Goal: Task Accomplishment & Management: Complete application form

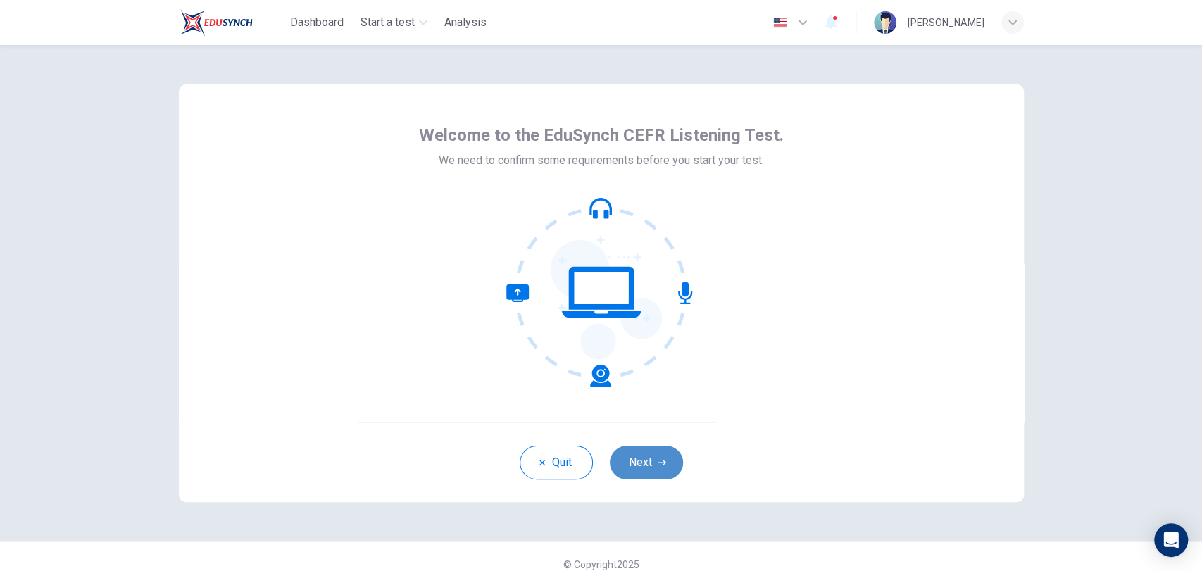
click at [643, 458] on button "Next" at bounding box center [646, 463] width 73 height 34
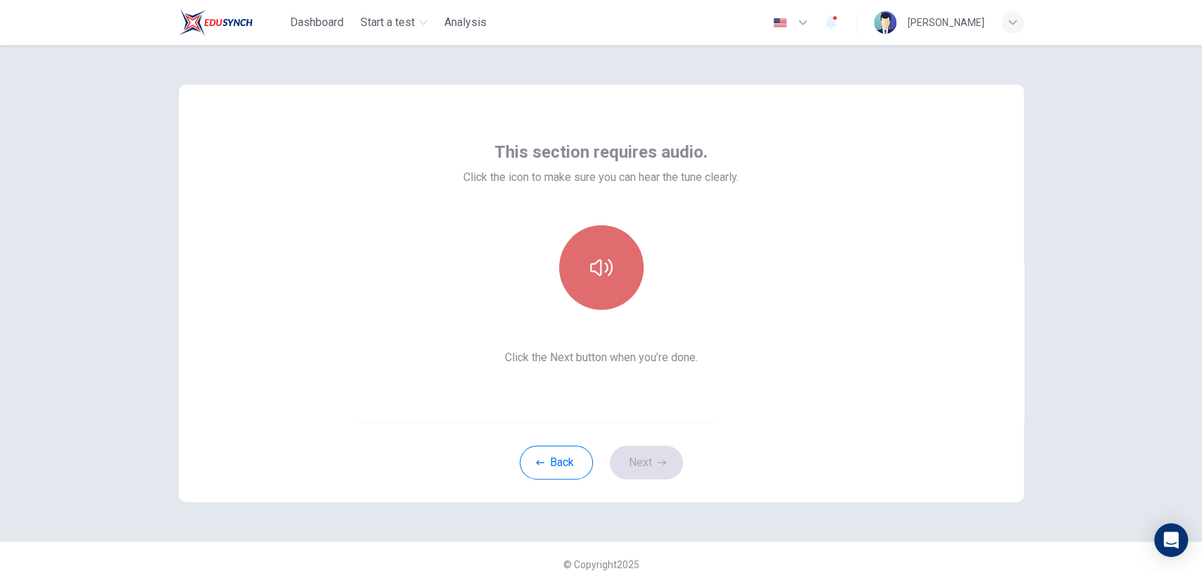
click at [608, 296] on button "button" at bounding box center [601, 267] width 84 height 84
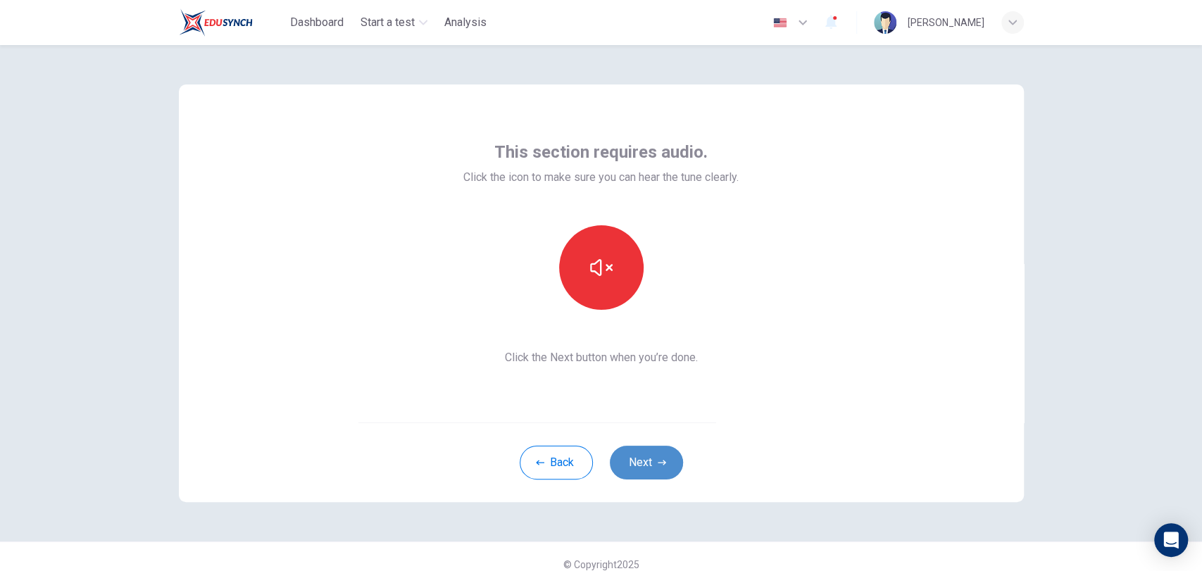
click at [658, 460] on icon "button" at bounding box center [662, 462] width 8 height 8
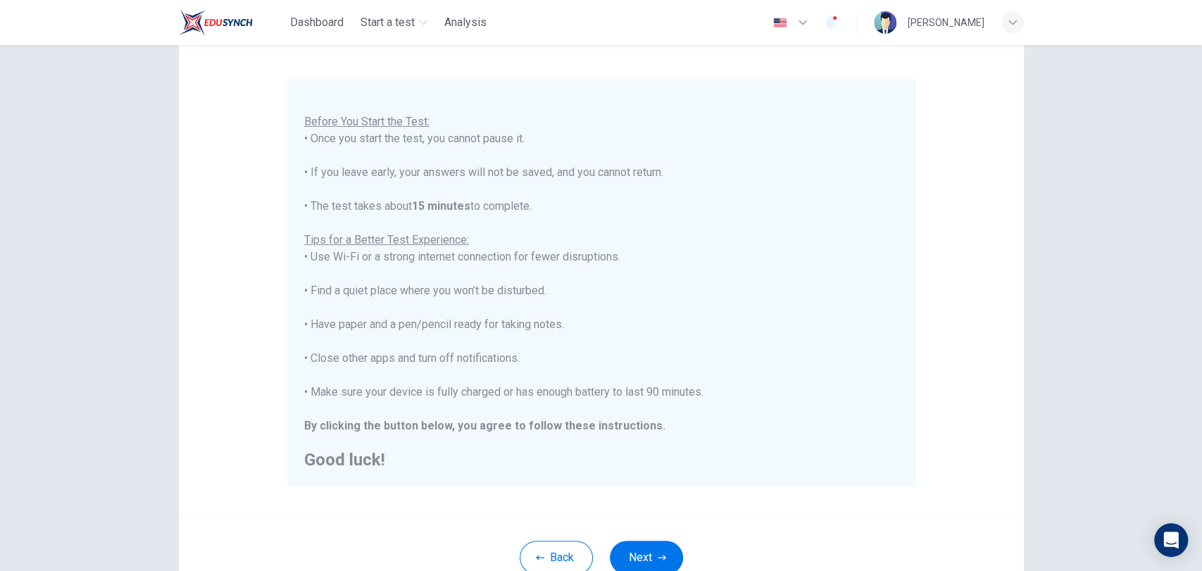
scroll to position [105, 0]
click at [658, 551] on icon "button" at bounding box center [662, 554] width 8 height 8
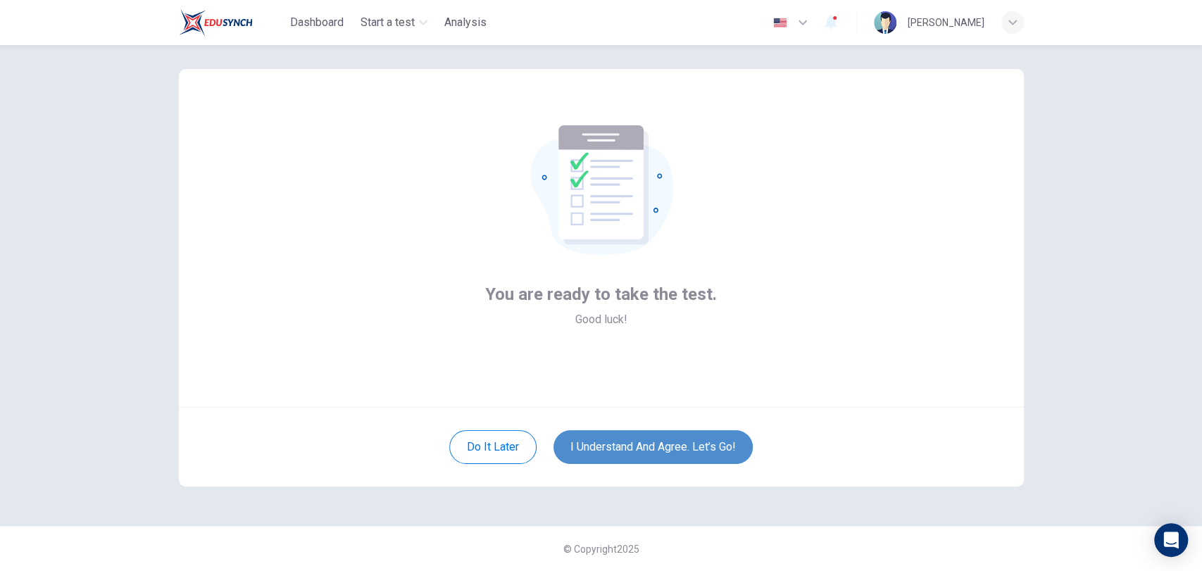
click at [651, 451] on button "I understand and agree. Let’s go!" at bounding box center [652, 447] width 199 height 34
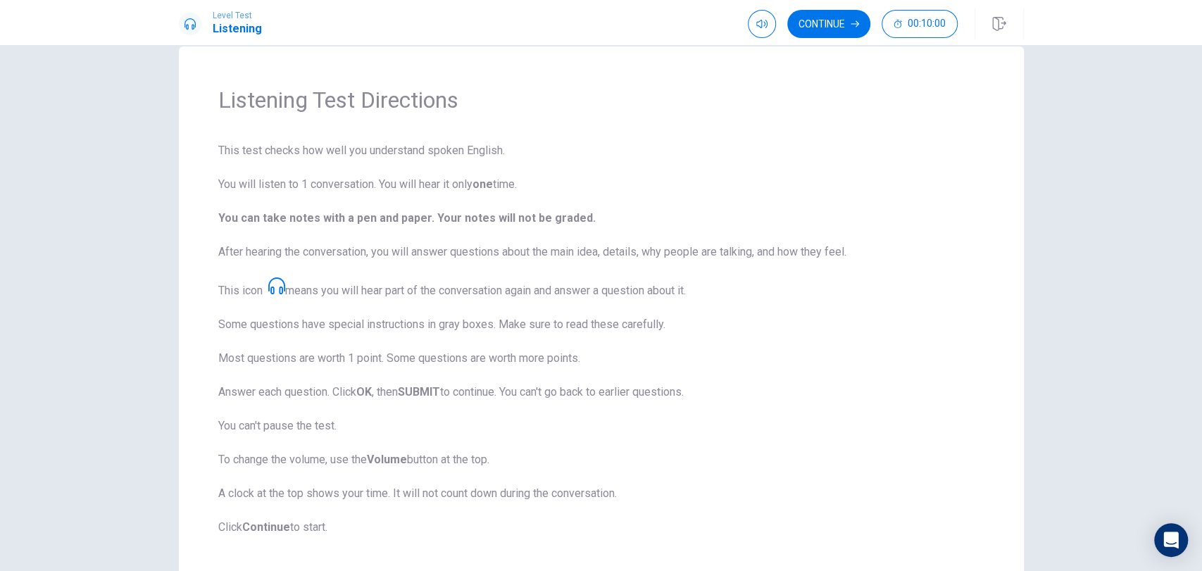
scroll to position [26, 0]
click at [275, 289] on icon at bounding box center [276, 286] width 17 height 17
click at [822, 30] on button "Continue" at bounding box center [828, 24] width 83 height 28
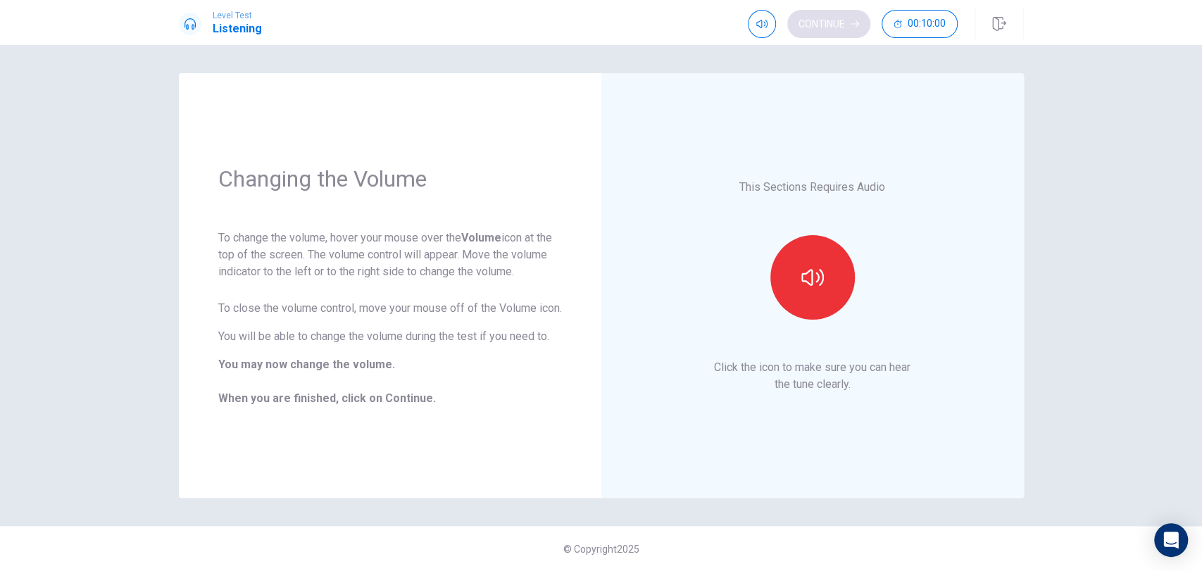
scroll to position [0, 0]
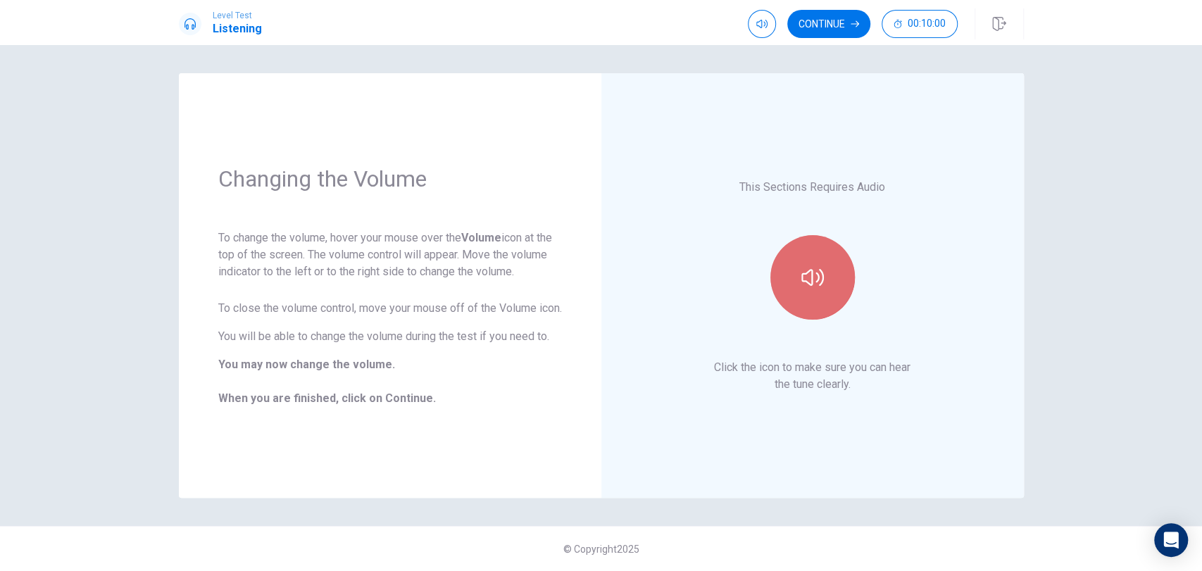
click at [782, 291] on button "button" at bounding box center [812, 277] width 84 height 84
click at [838, 18] on button "Continue" at bounding box center [828, 24] width 83 height 28
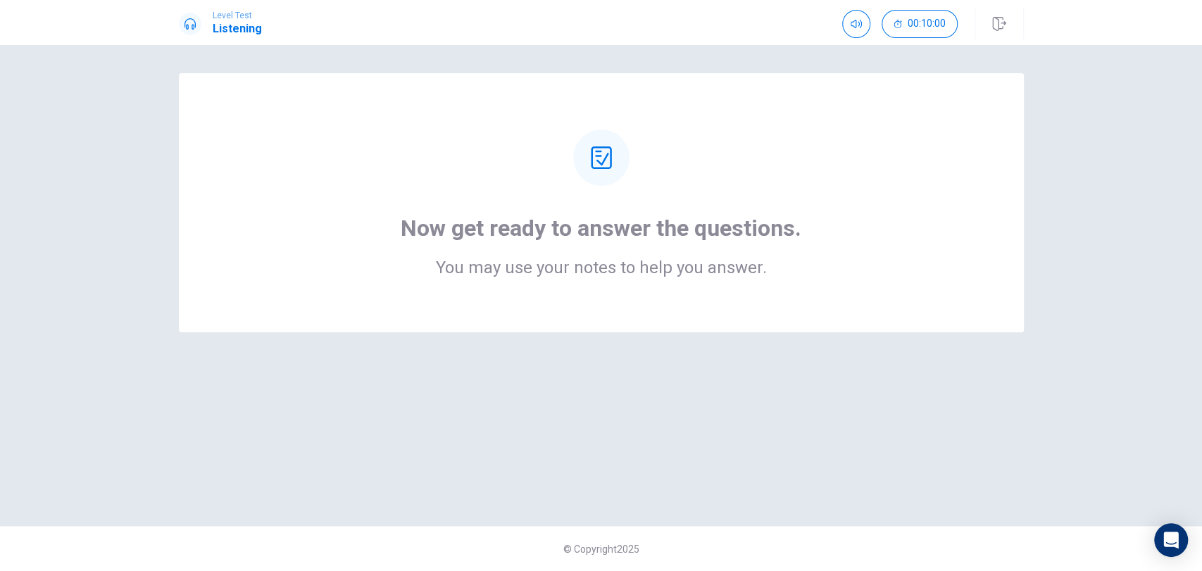
click at [608, 243] on div "Now get ready to answer the questions. You may use your notes to help you answe…" at bounding box center [601, 245] width 401 height 62
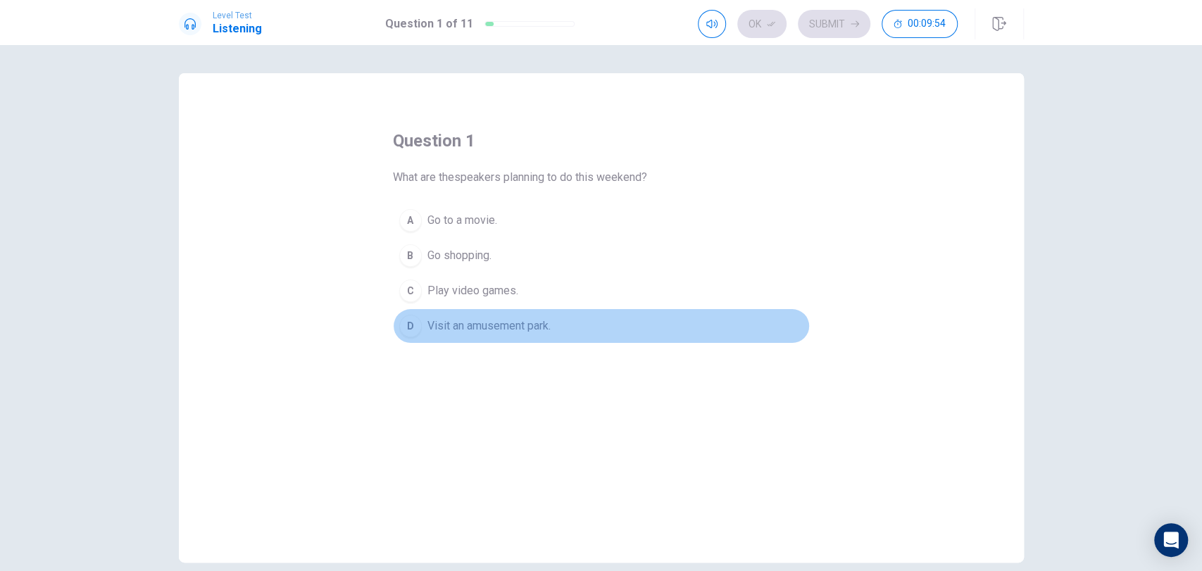
click at [412, 331] on div "D" at bounding box center [410, 326] width 23 height 23
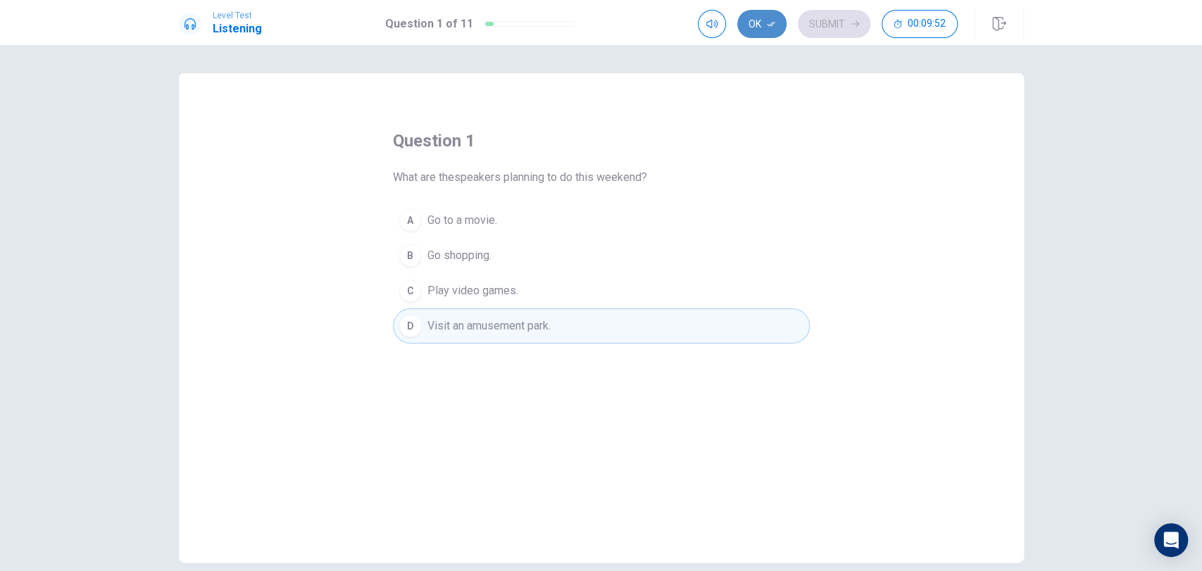
click at [757, 19] on button "Ok" at bounding box center [761, 24] width 49 height 28
click at [822, 22] on button "Submit" at bounding box center [834, 24] width 73 height 28
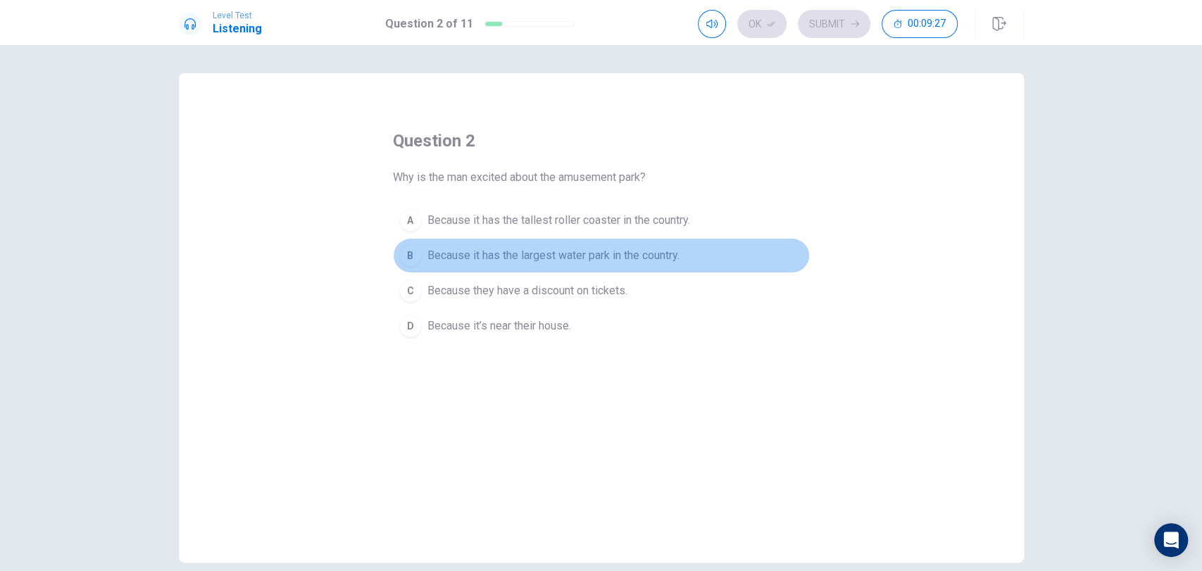
click at [406, 249] on div "B" at bounding box center [410, 255] width 23 height 23
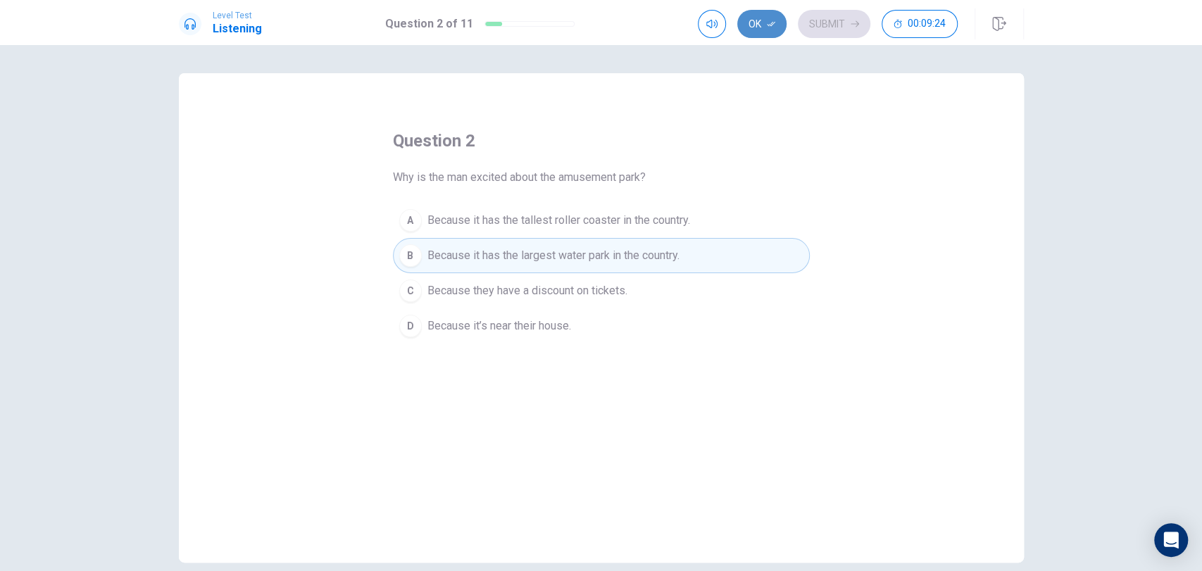
click at [759, 30] on button "Ok" at bounding box center [761, 24] width 49 height 28
click at [817, 20] on button "Submit" at bounding box center [834, 24] width 73 height 28
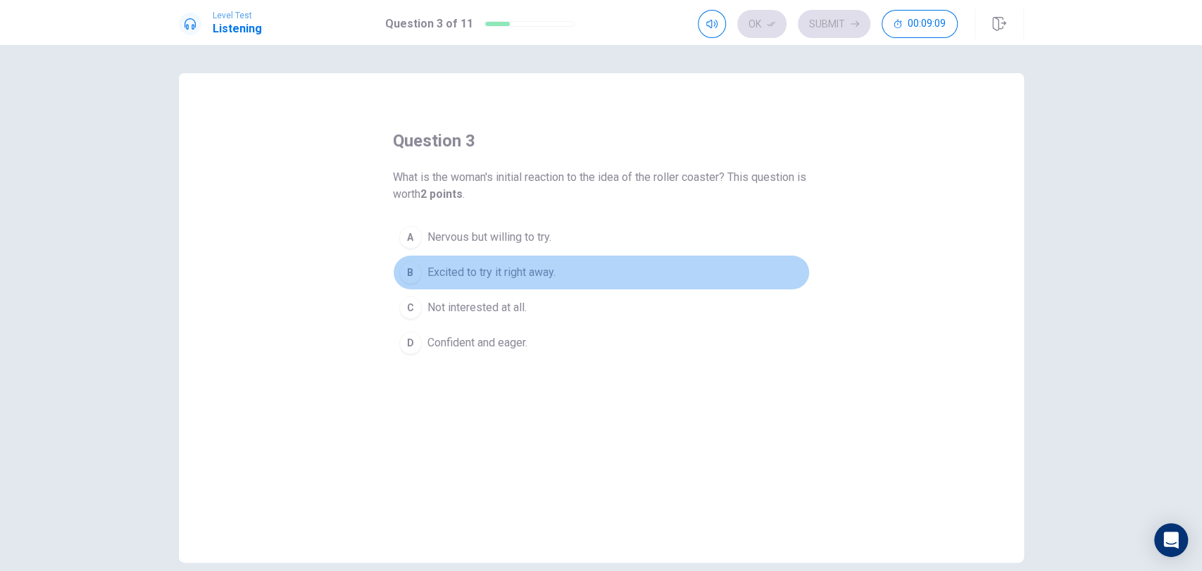
click at [406, 266] on div "B" at bounding box center [410, 272] width 23 height 23
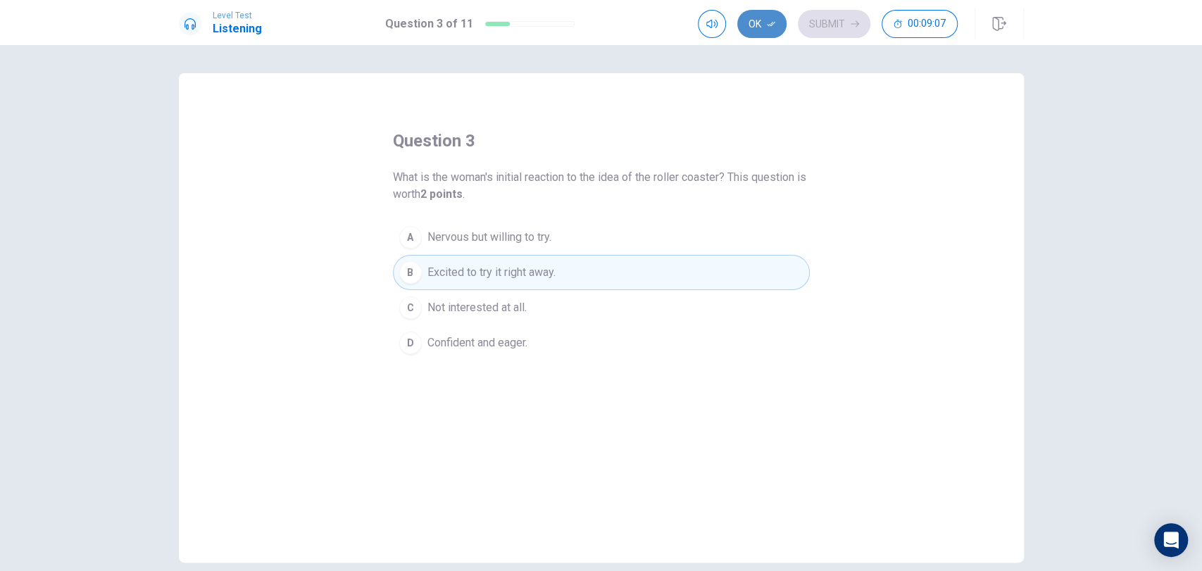
click at [749, 28] on button "Ok" at bounding box center [761, 24] width 49 height 28
click at [821, 18] on button "Submit" at bounding box center [834, 24] width 73 height 28
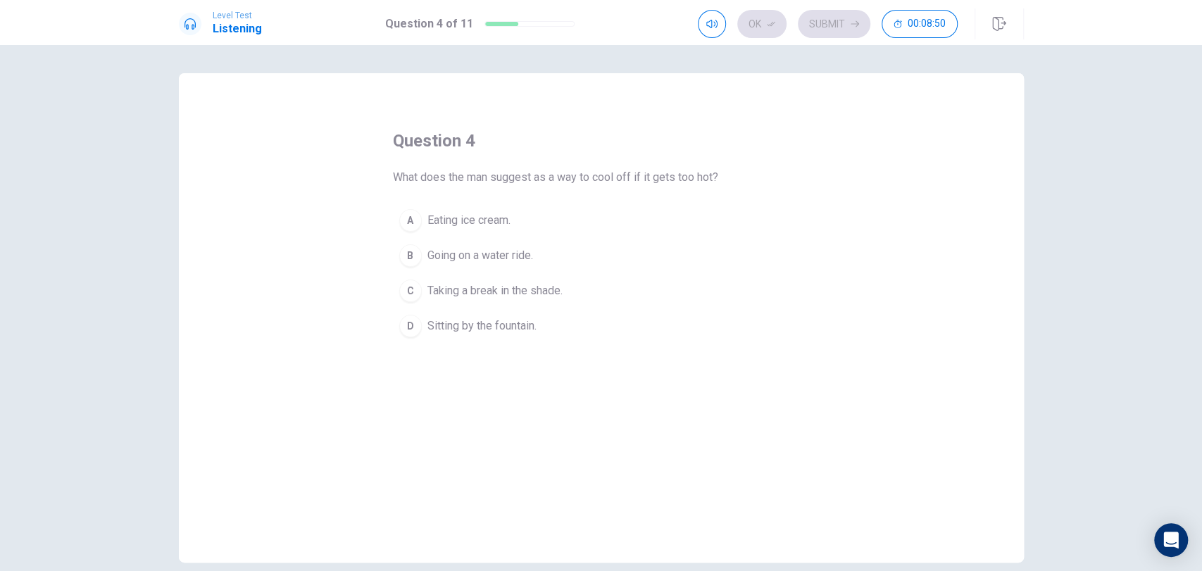
drag, startPoint x: 408, startPoint y: 218, endPoint x: 404, endPoint y: 227, distance: 9.4
click at [404, 227] on div "A" at bounding box center [410, 220] width 23 height 23
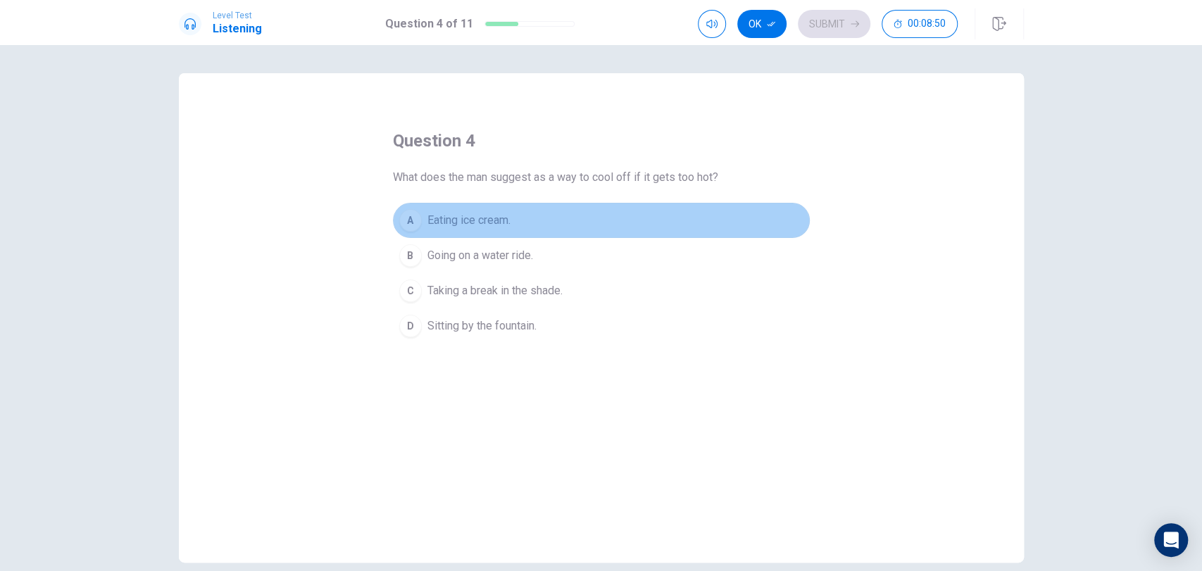
click at [404, 227] on div "A" at bounding box center [410, 220] width 23 height 23
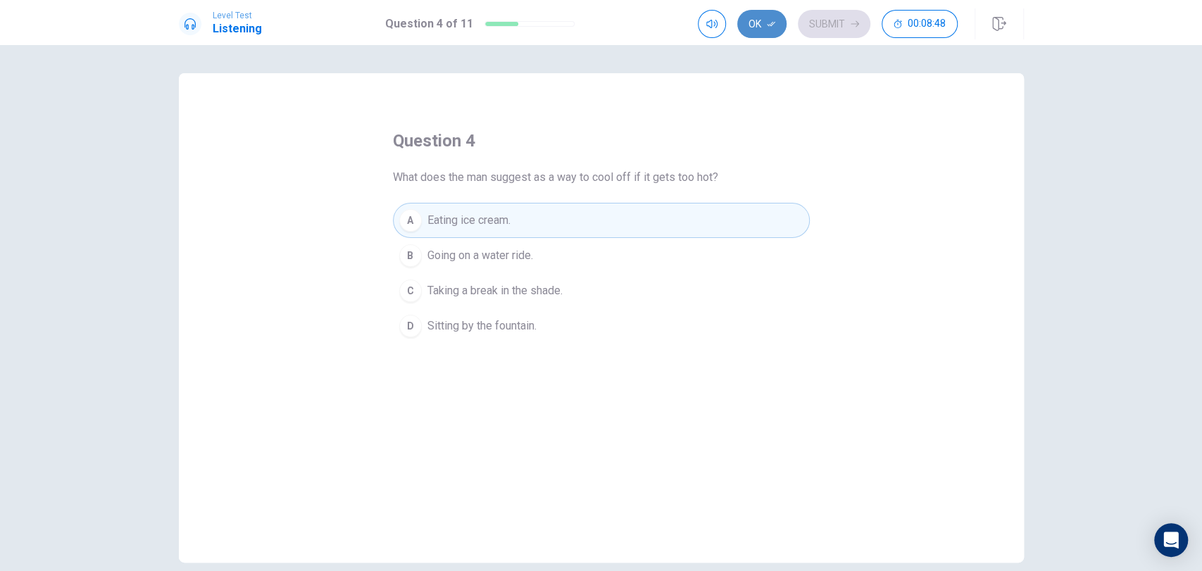
click at [755, 24] on button "Ok" at bounding box center [761, 24] width 49 height 28
click at [806, 28] on button "Submit" at bounding box center [834, 24] width 73 height 28
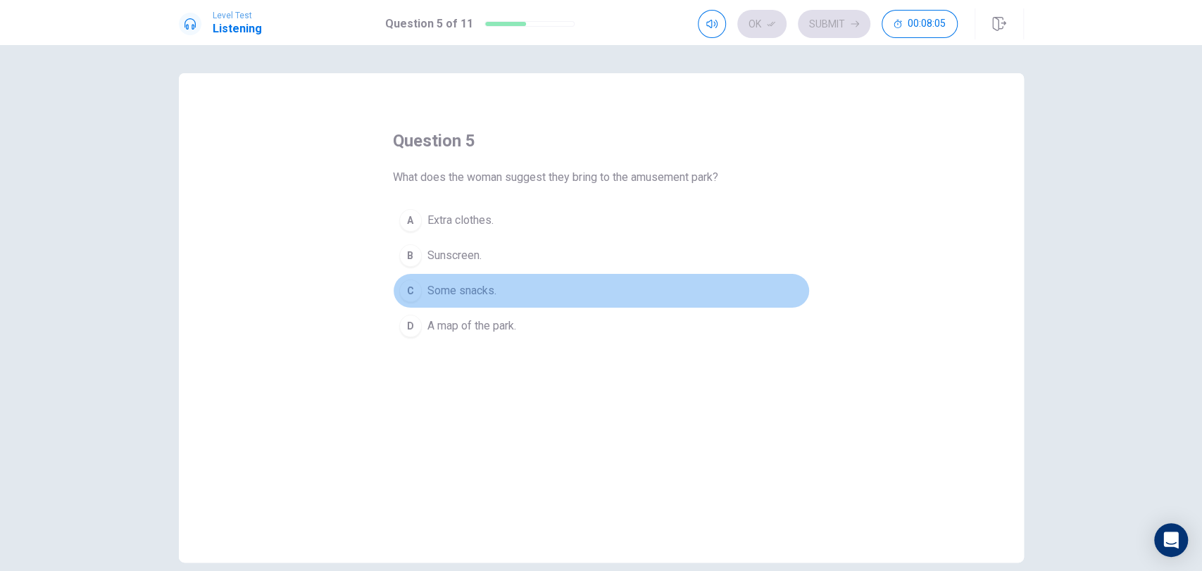
click at [403, 296] on div "C" at bounding box center [410, 291] width 23 height 23
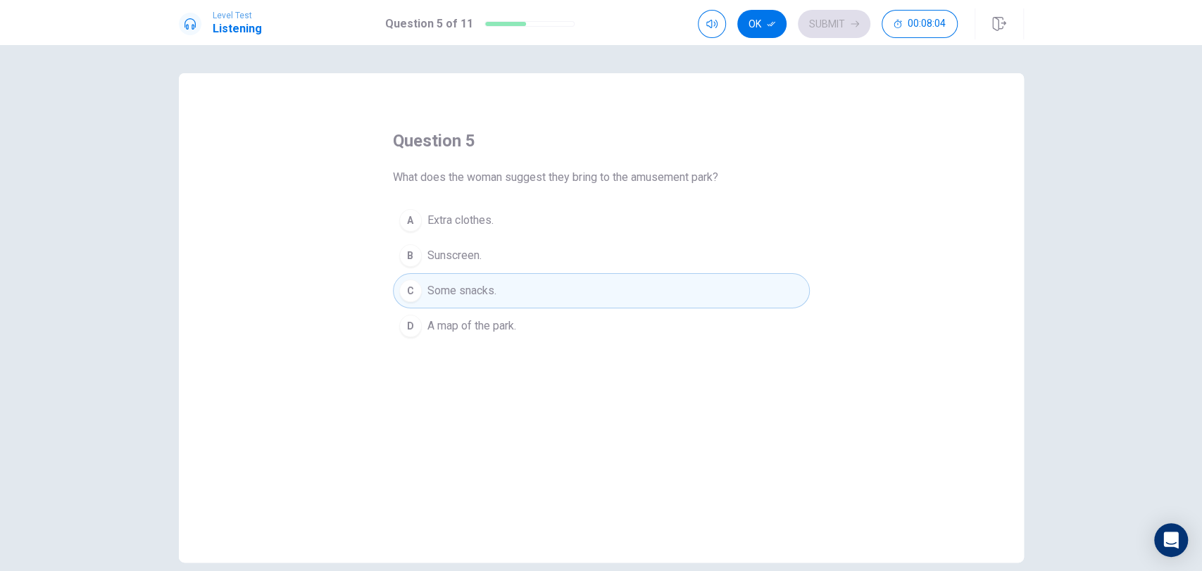
drag, startPoint x: 775, startPoint y: 24, endPoint x: 819, endPoint y: 26, distance: 44.4
click at [819, 26] on div "Ok Submit 00:08:04" at bounding box center [828, 24] width 260 height 28
click at [773, 22] on icon "button" at bounding box center [771, 24] width 8 height 8
click at [805, 24] on button "Submit" at bounding box center [834, 24] width 73 height 28
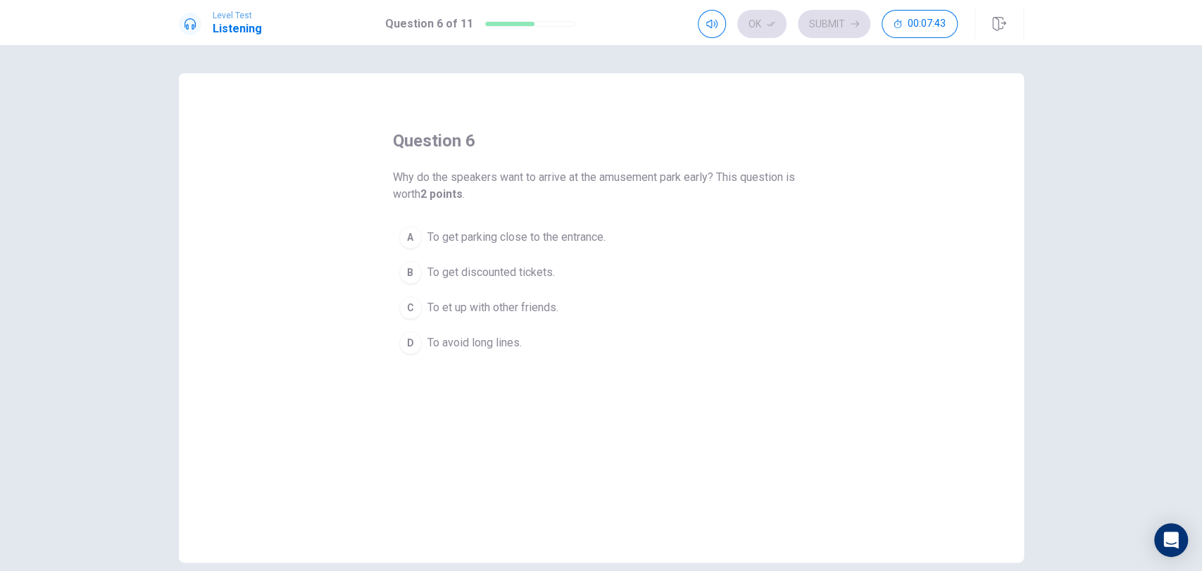
click at [406, 313] on div "C" at bounding box center [410, 307] width 23 height 23
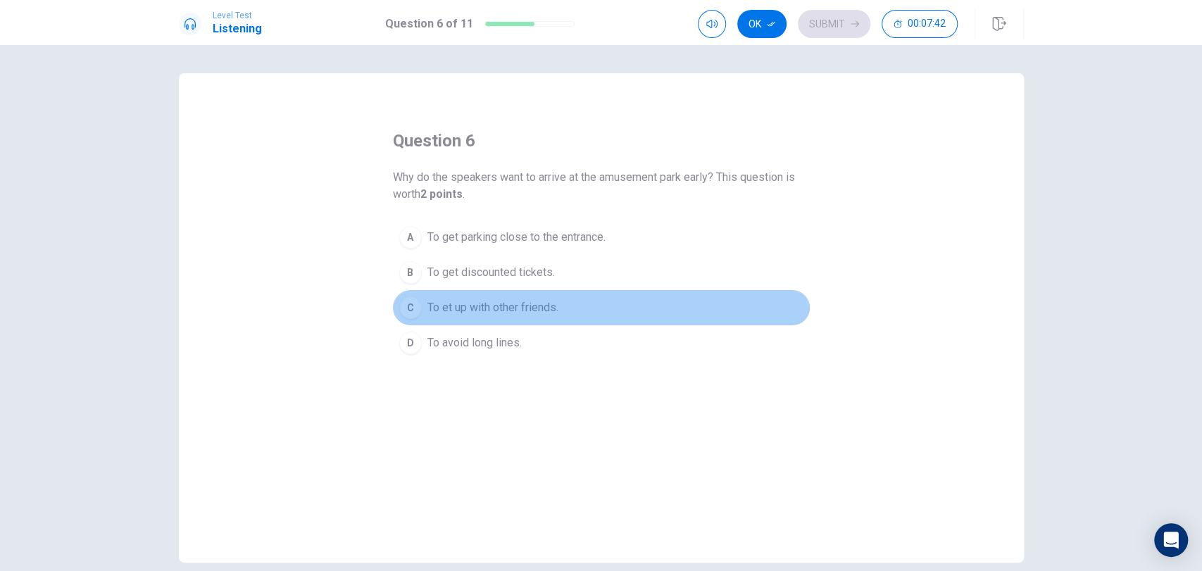
click at [406, 313] on div "C" at bounding box center [410, 307] width 23 height 23
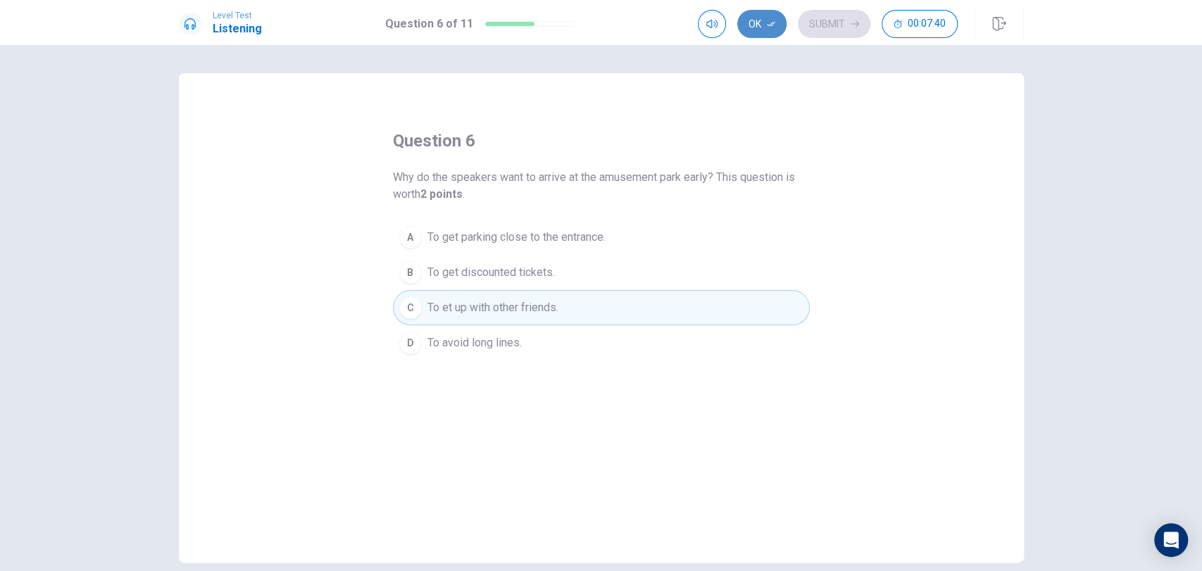
click at [756, 25] on button "Ok" at bounding box center [761, 24] width 49 height 28
click at [828, 19] on button "Submit" at bounding box center [834, 24] width 73 height 28
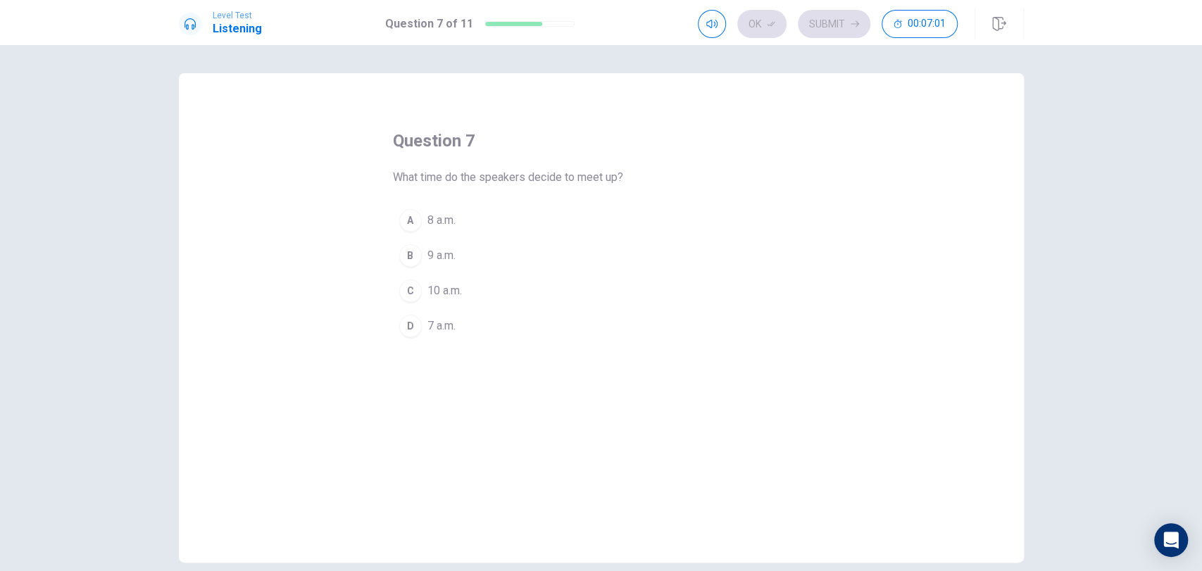
click at [618, 175] on span "What time do the speakers decide to meet up?" at bounding box center [508, 177] width 230 height 17
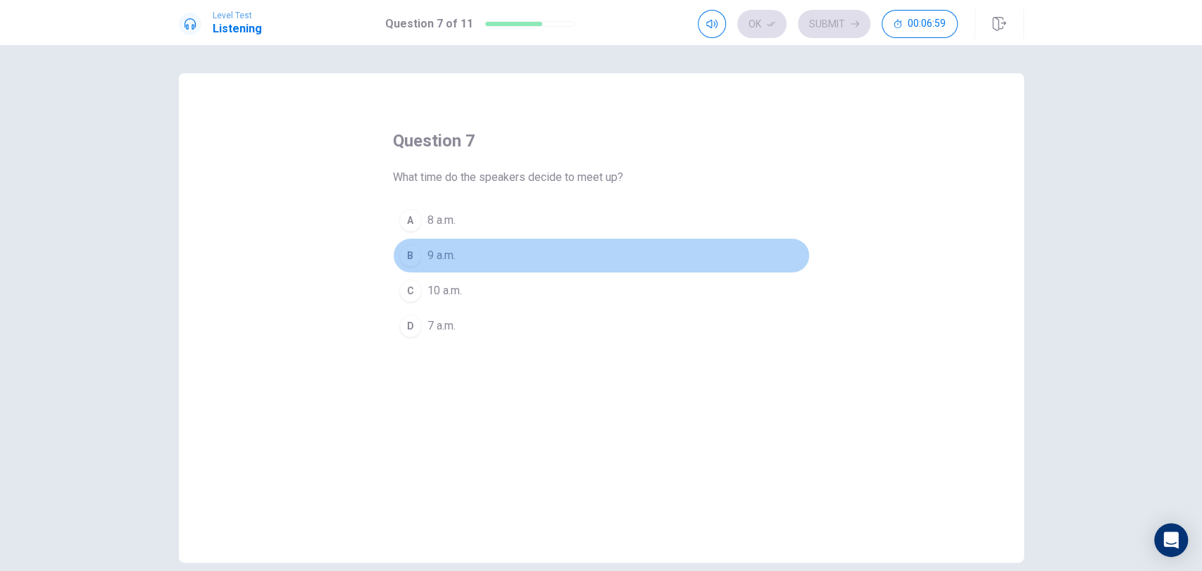
click at [411, 262] on div "B" at bounding box center [410, 255] width 23 height 23
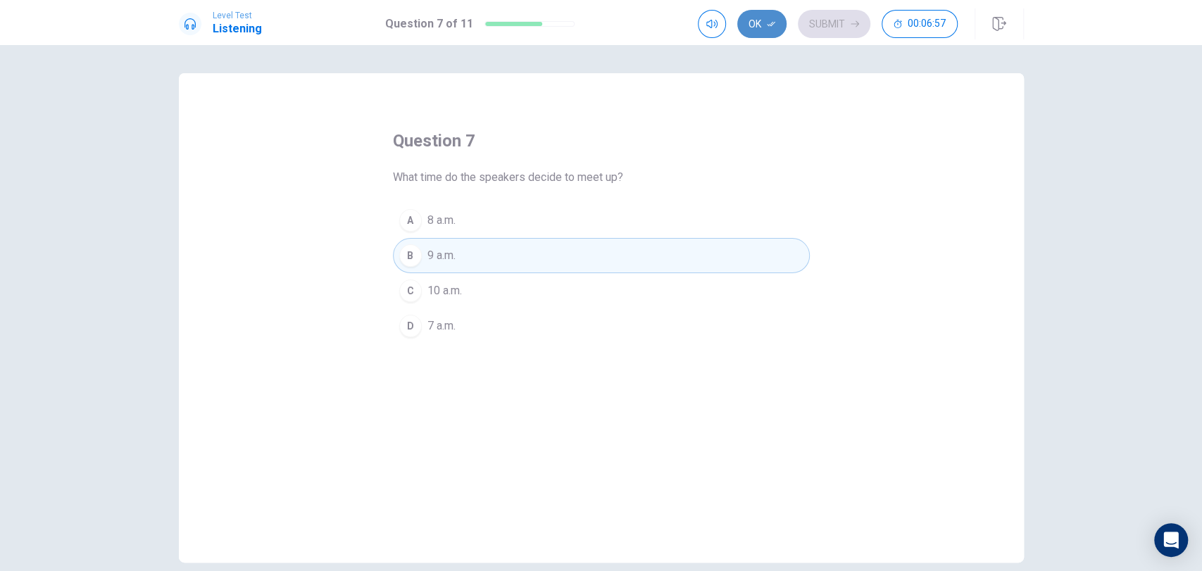
click at [766, 23] on button "Ok" at bounding box center [761, 24] width 49 height 28
click at [833, 18] on button "Submit" at bounding box center [834, 24] width 73 height 28
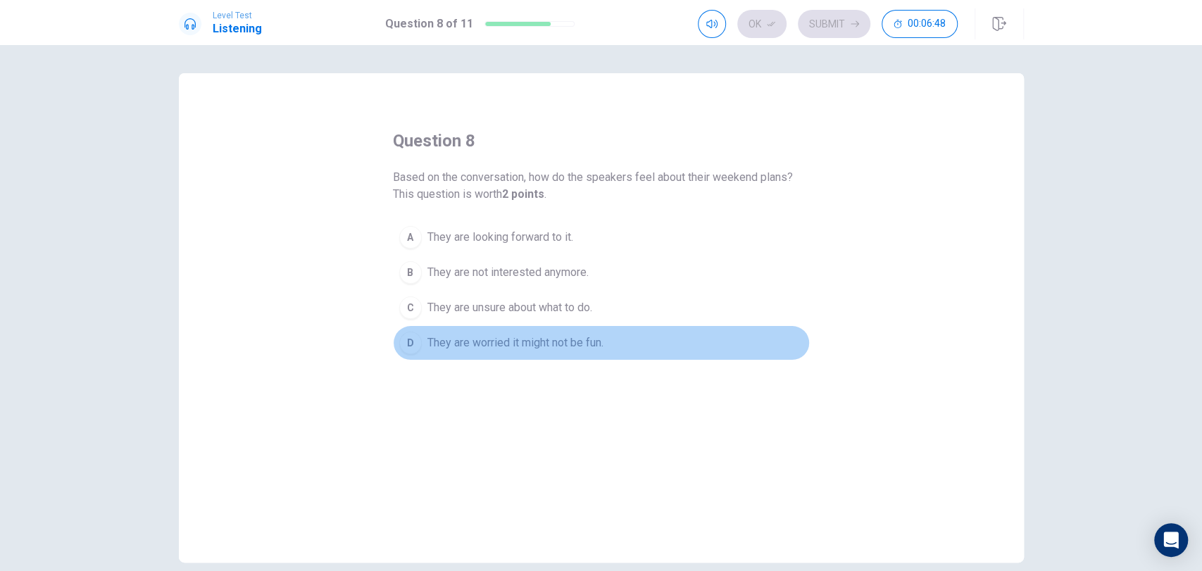
click at [404, 342] on div "D" at bounding box center [410, 343] width 23 height 23
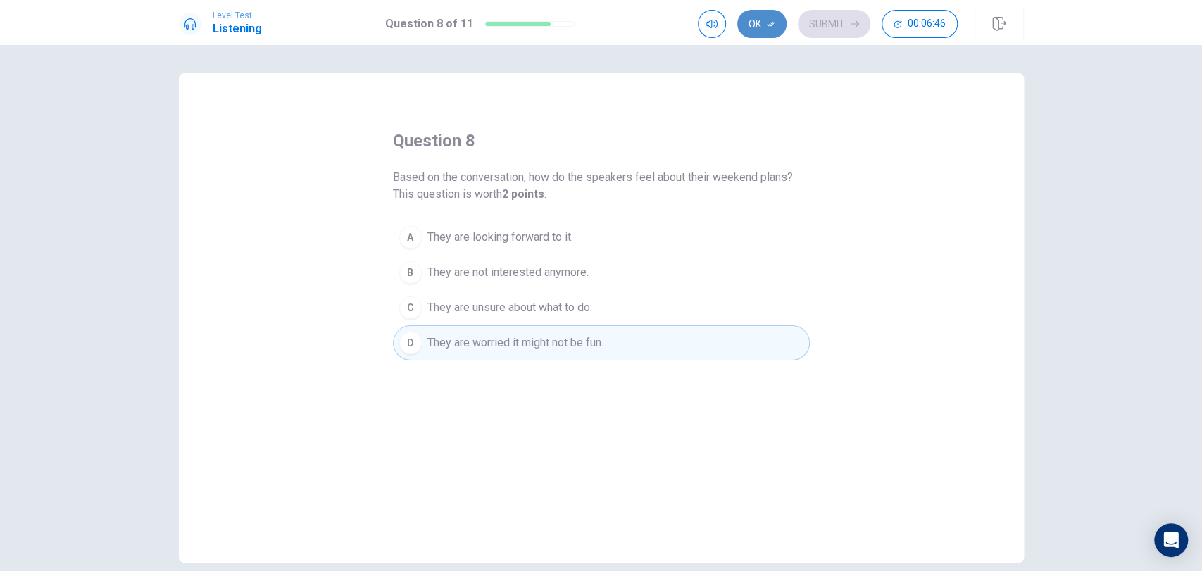
click at [766, 22] on button "Ok" at bounding box center [761, 24] width 49 height 28
click at [851, 23] on icon "button" at bounding box center [855, 24] width 8 height 8
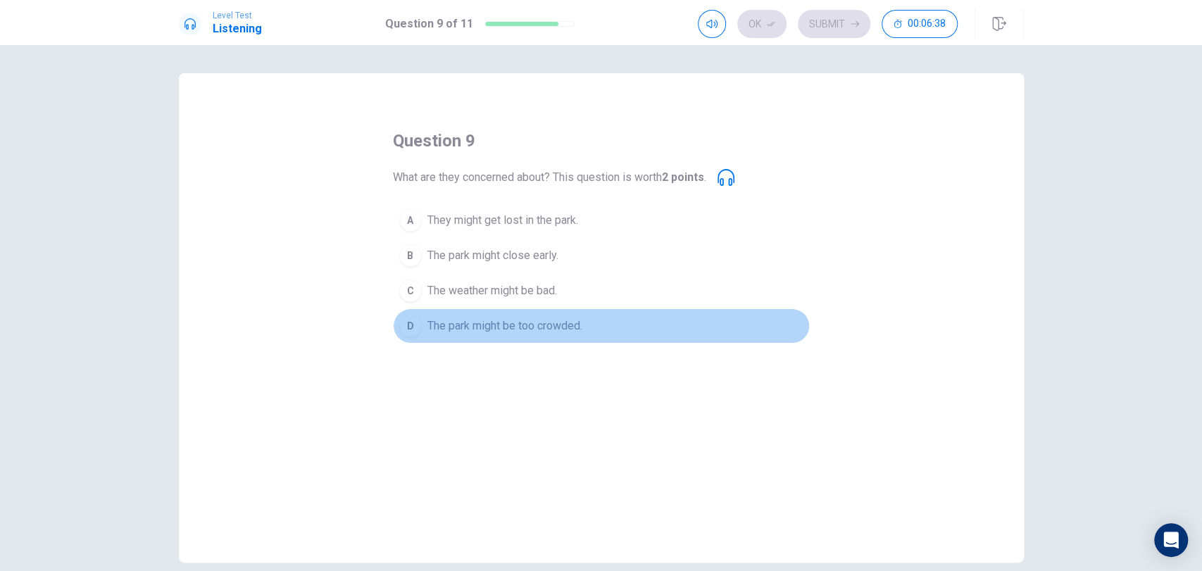
click at [410, 325] on div "D" at bounding box center [410, 326] width 23 height 23
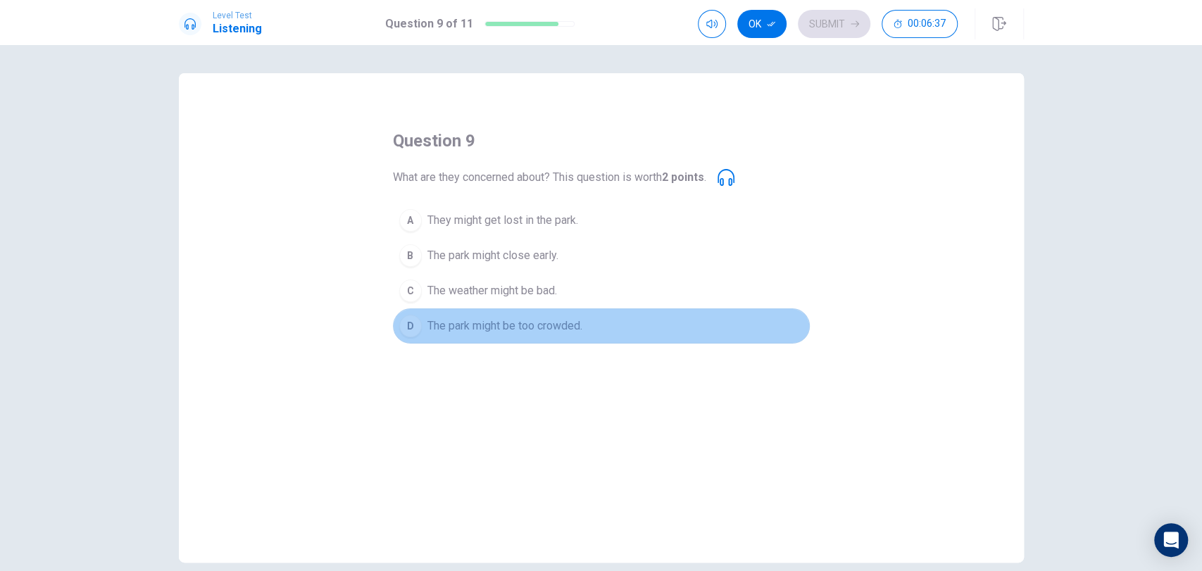
click at [402, 333] on div "D" at bounding box center [410, 326] width 23 height 23
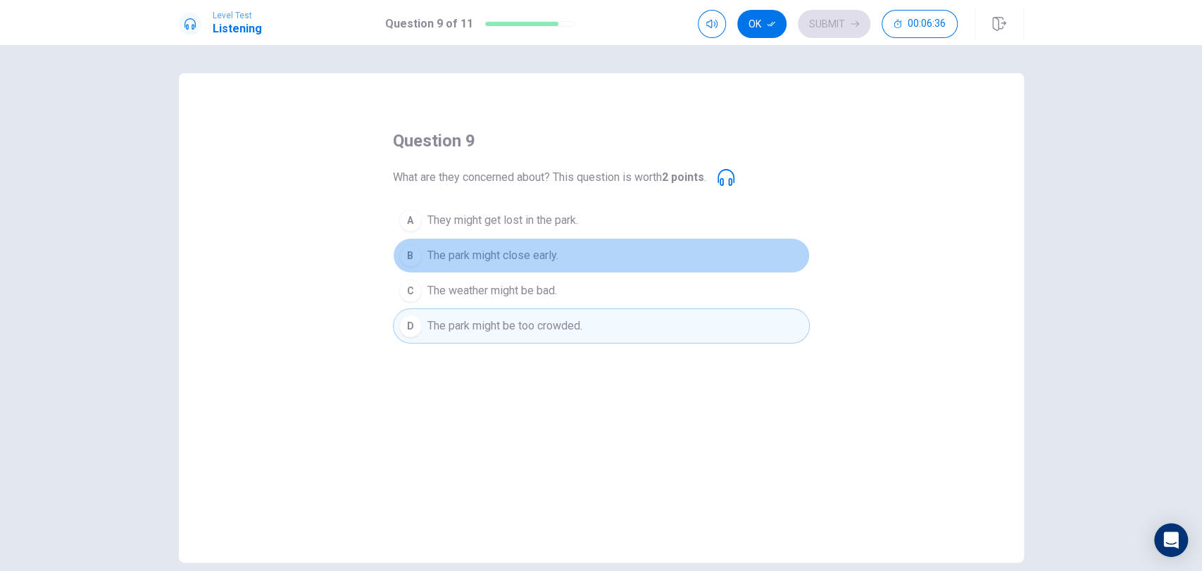
click at [408, 249] on div "B" at bounding box center [410, 255] width 23 height 23
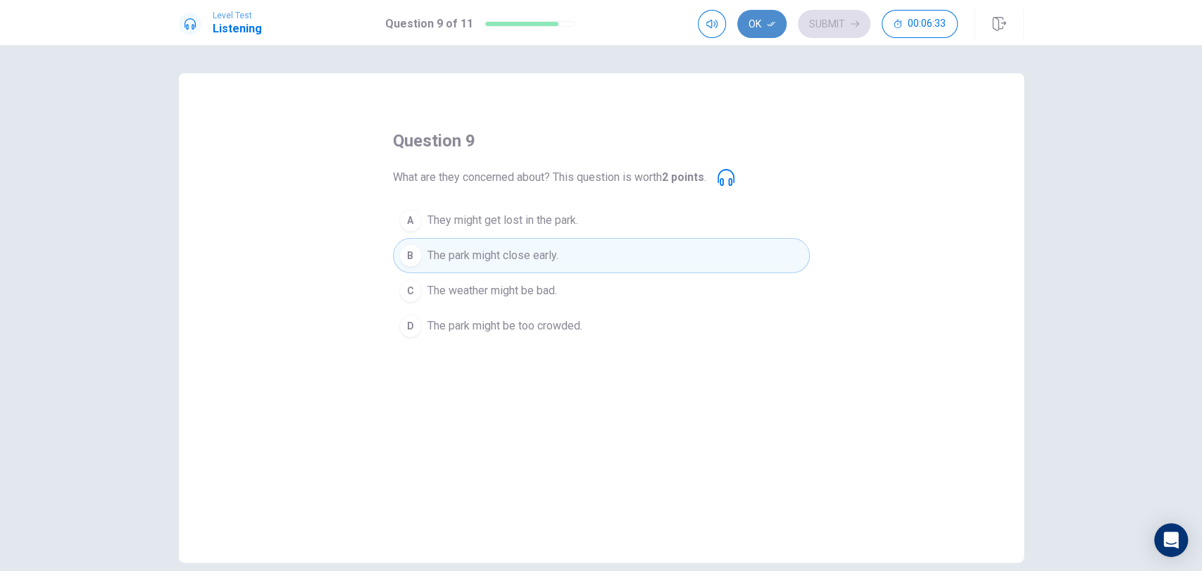
click at [758, 21] on button "Ok" at bounding box center [761, 24] width 49 height 28
click at [856, 27] on icon "button" at bounding box center [855, 24] width 8 height 8
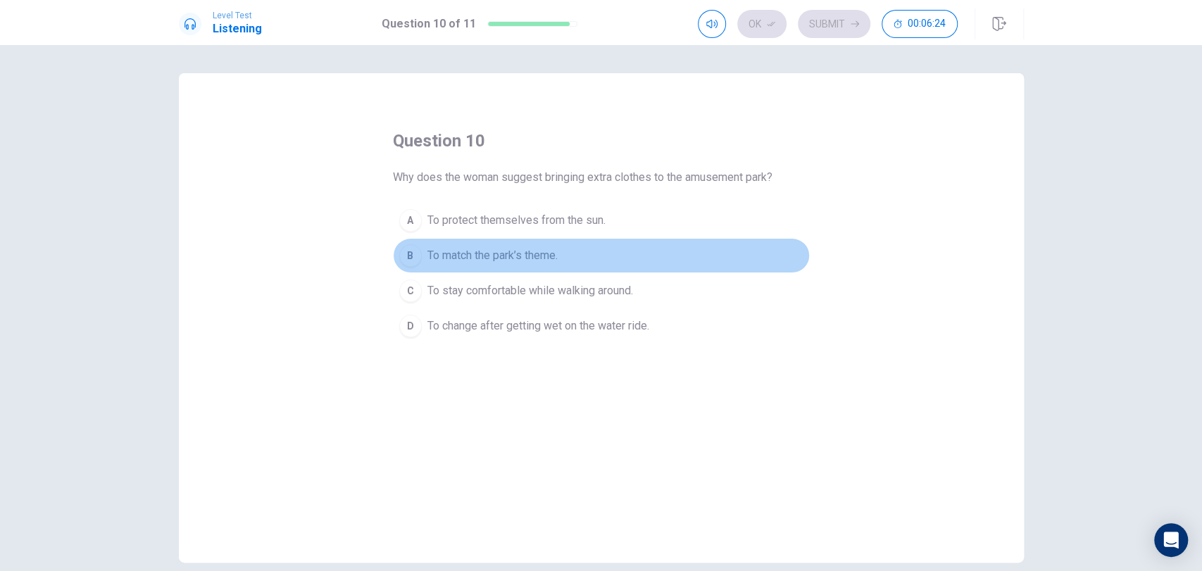
click at [406, 249] on div "B" at bounding box center [410, 255] width 23 height 23
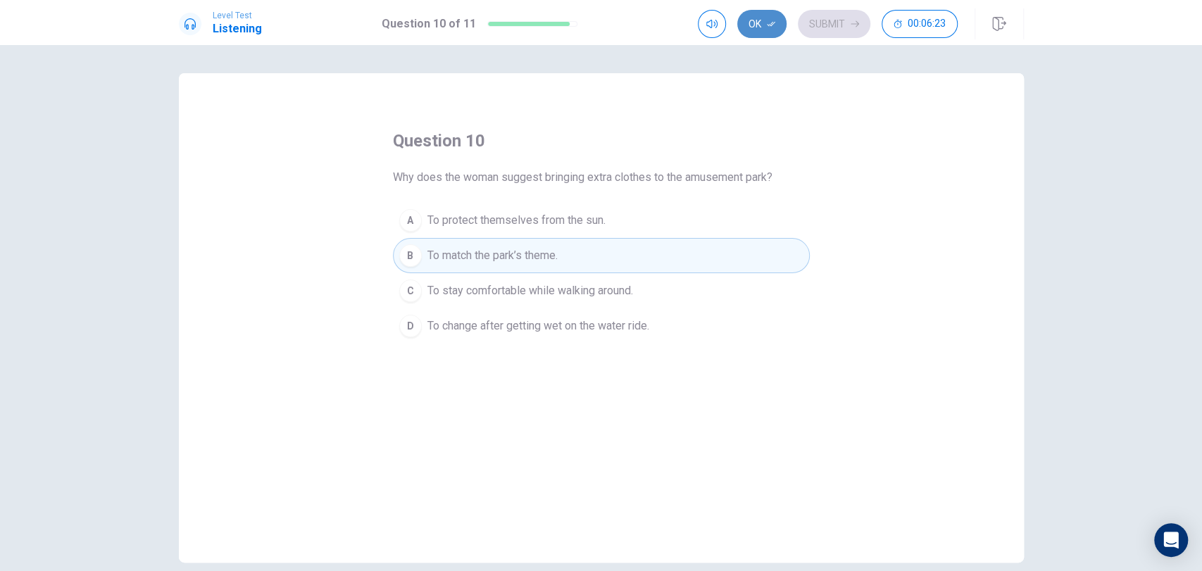
click at [764, 20] on button "Ok" at bounding box center [761, 24] width 49 height 28
click at [807, 19] on button "Submit" at bounding box center [834, 24] width 73 height 28
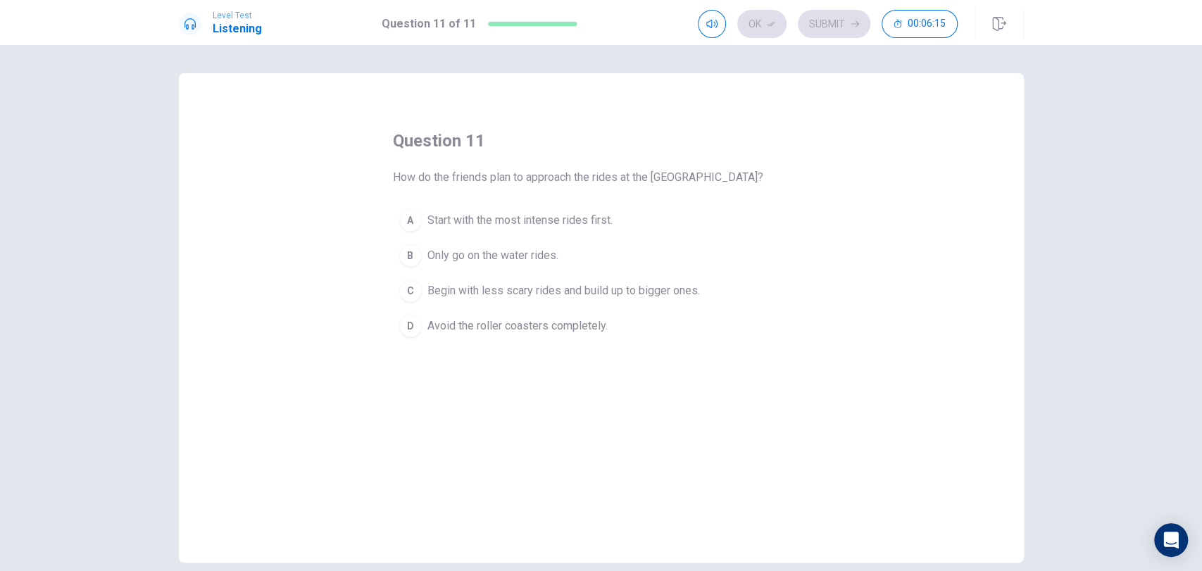
drag, startPoint x: 413, startPoint y: 324, endPoint x: 600, endPoint y: 187, distance: 231.7
click at [600, 187] on div "question 11 How do the friends plan to approach the rides at the amusement park…" at bounding box center [601, 237] width 417 height 214
click at [411, 327] on div "D" at bounding box center [410, 326] width 23 height 23
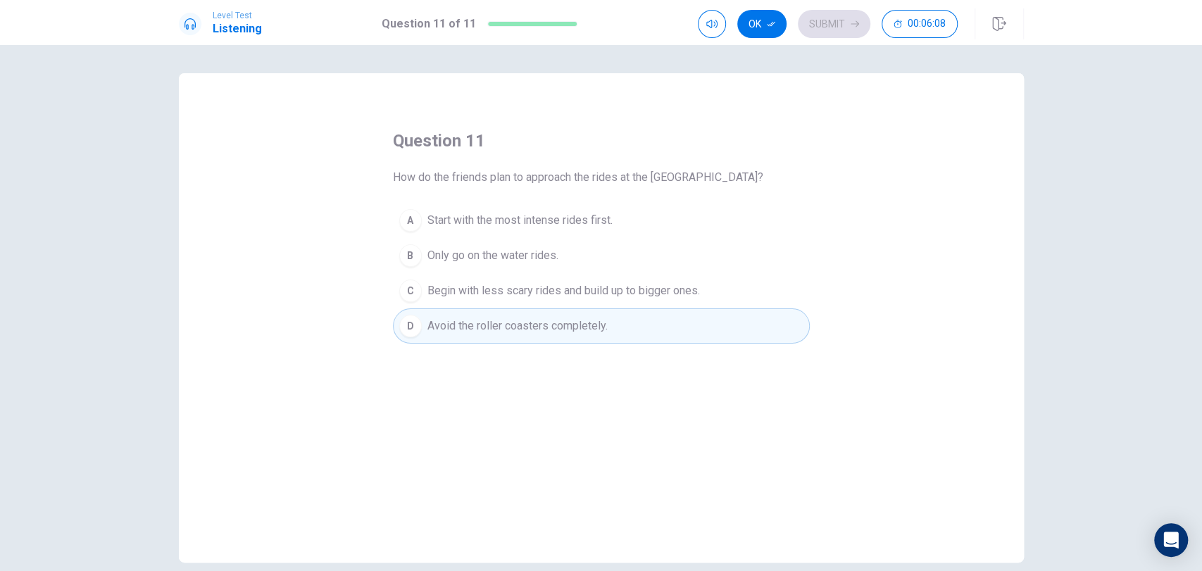
click at [760, 20] on button "Ok" at bounding box center [761, 24] width 49 height 28
click at [760, 20] on div "Ok Submit 00:06:07" at bounding box center [828, 24] width 260 height 28
click at [847, 11] on button "Submit" at bounding box center [834, 24] width 73 height 28
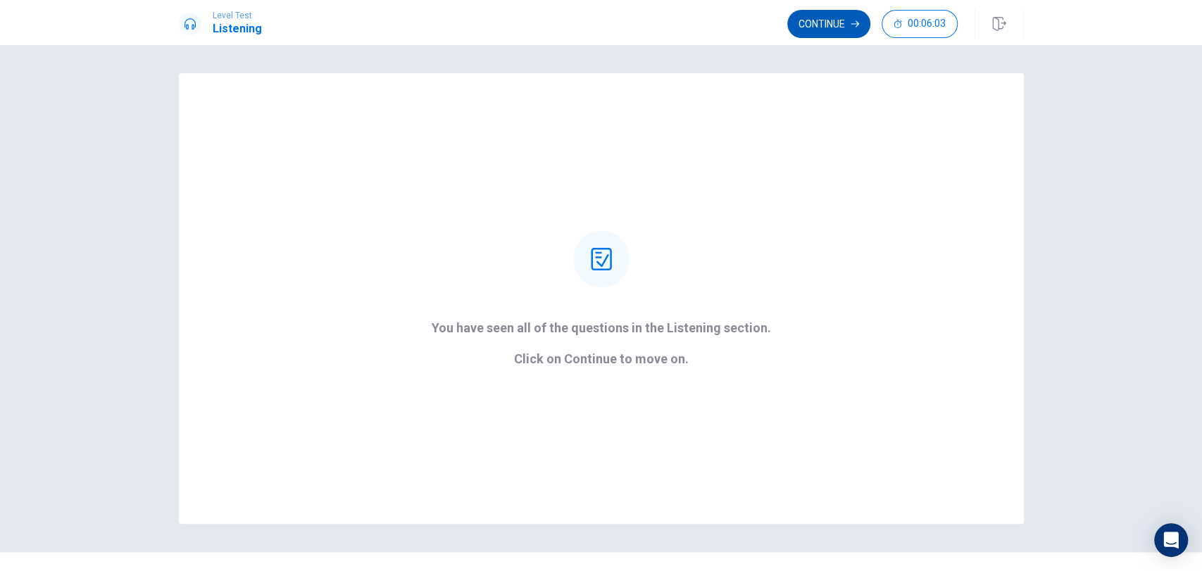
click at [817, 17] on button "Continue" at bounding box center [828, 24] width 83 height 28
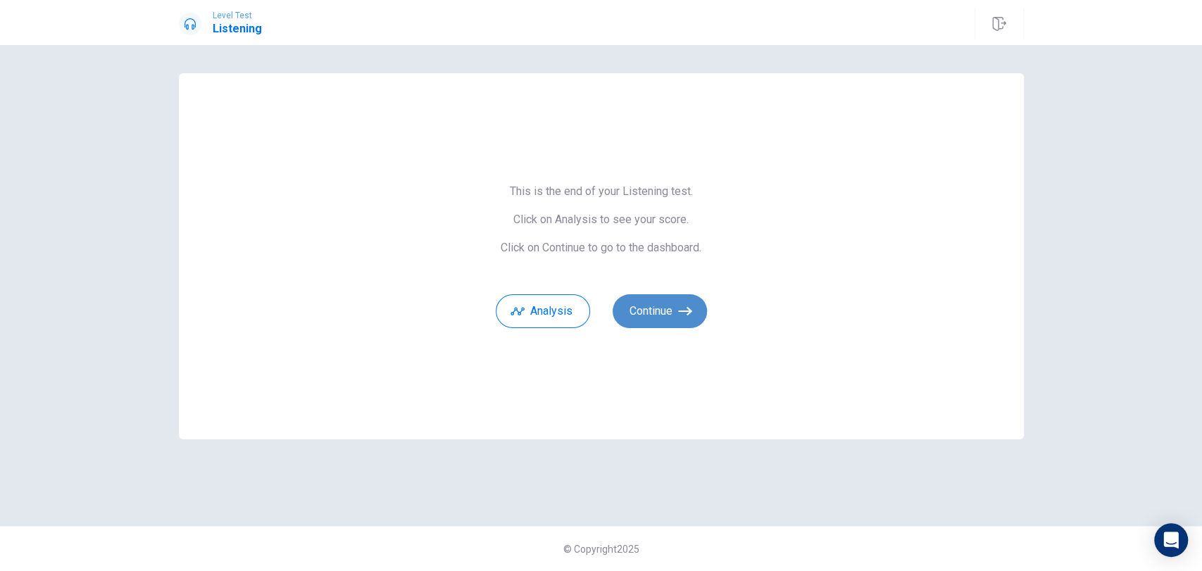
click at [677, 313] on button "Continue" at bounding box center [660, 311] width 94 height 34
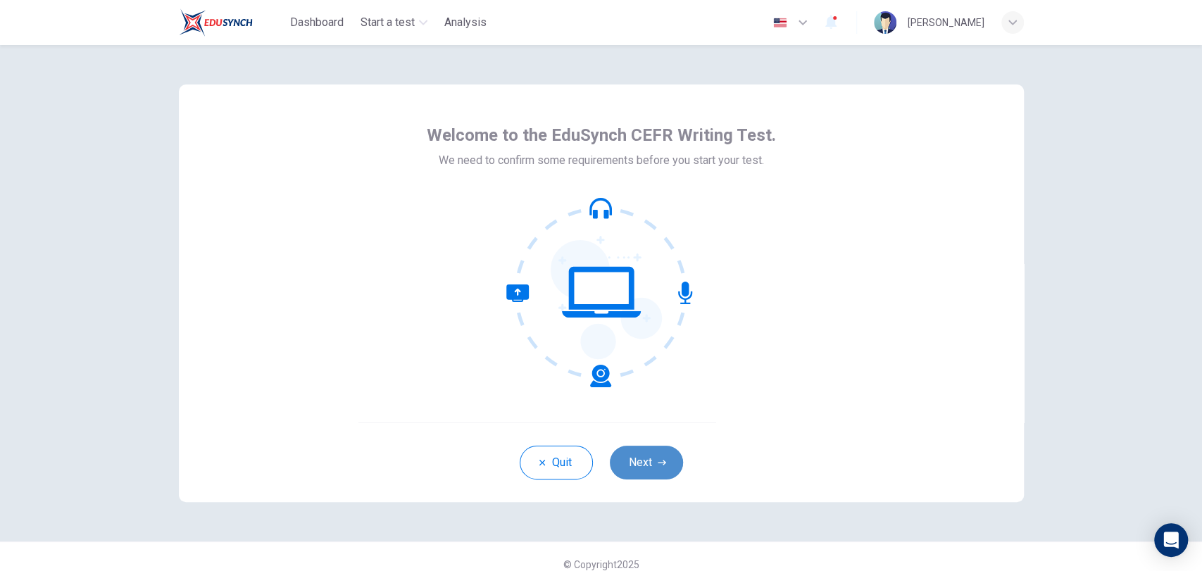
click at [653, 456] on button "Next" at bounding box center [646, 463] width 73 height 34
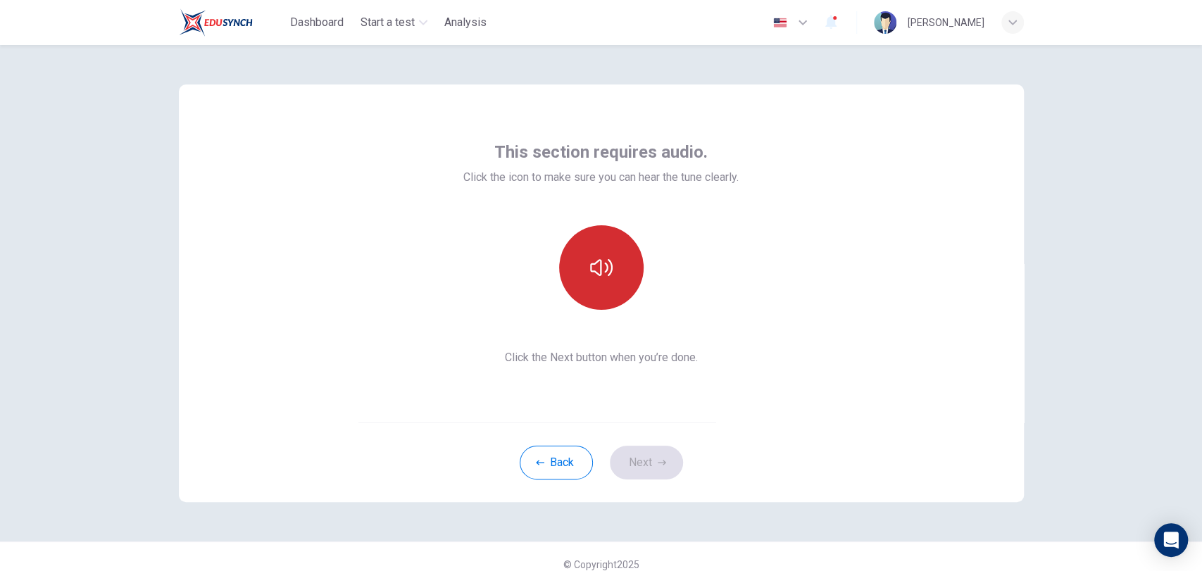
click at [604, 277] on icon "button" at bounding box center [601, 267] width 23 height 23
click at [627, 449] on button "Next" at bounding box center [646, 463] width 73 height 34
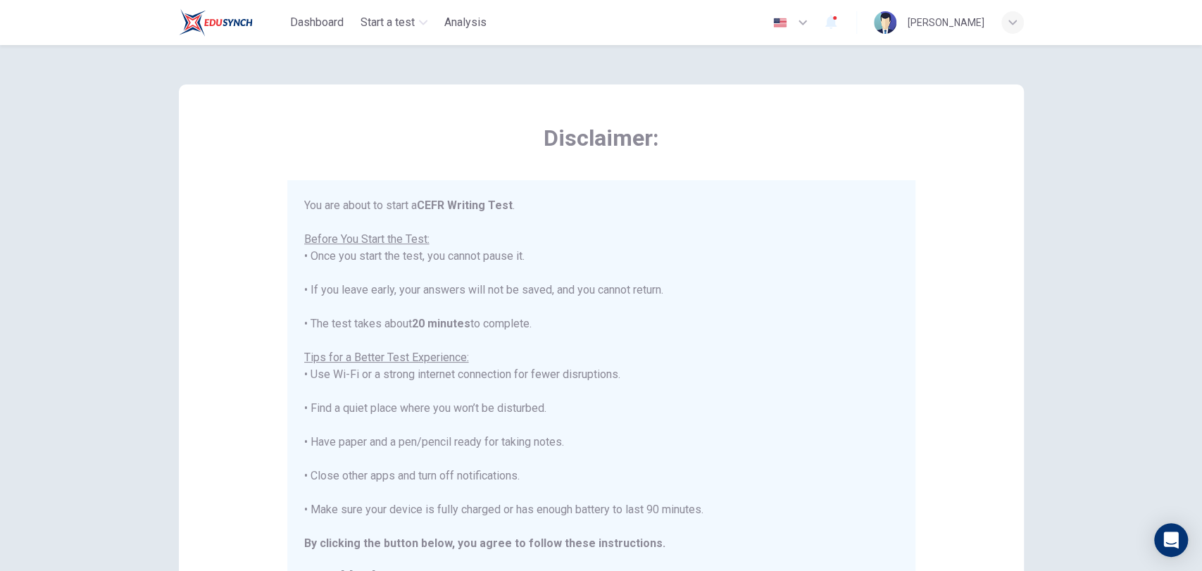
click at [208, 312] on div "Disclaimer: You are about to start a CEFR Writing Test . Before You Start the T…" at bounding box center [601, 351] width 845 height 534
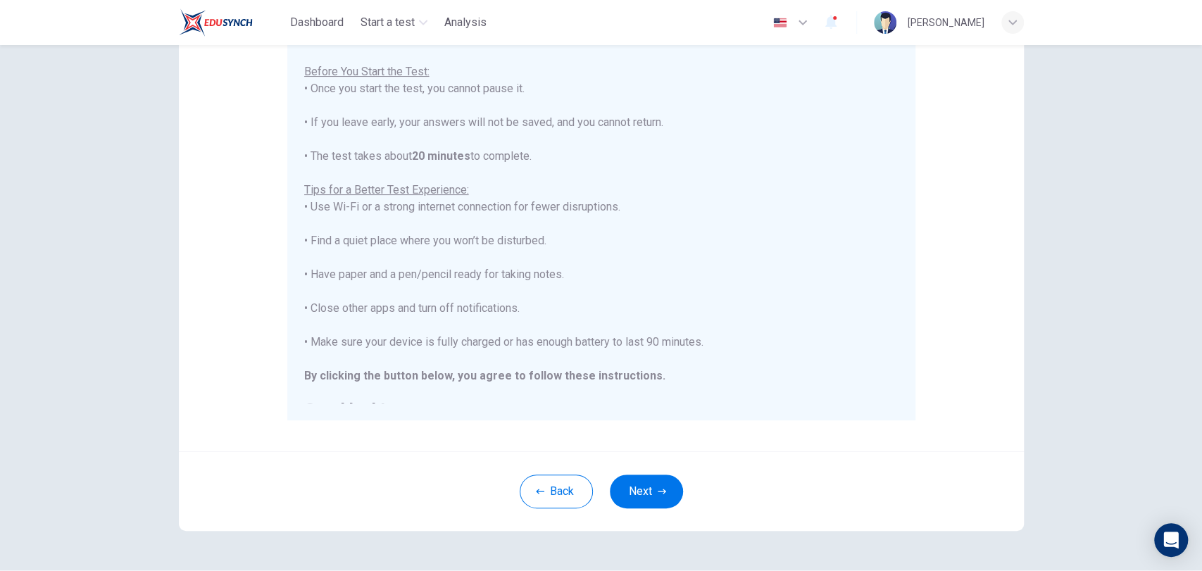
scroll to position [173, 0]
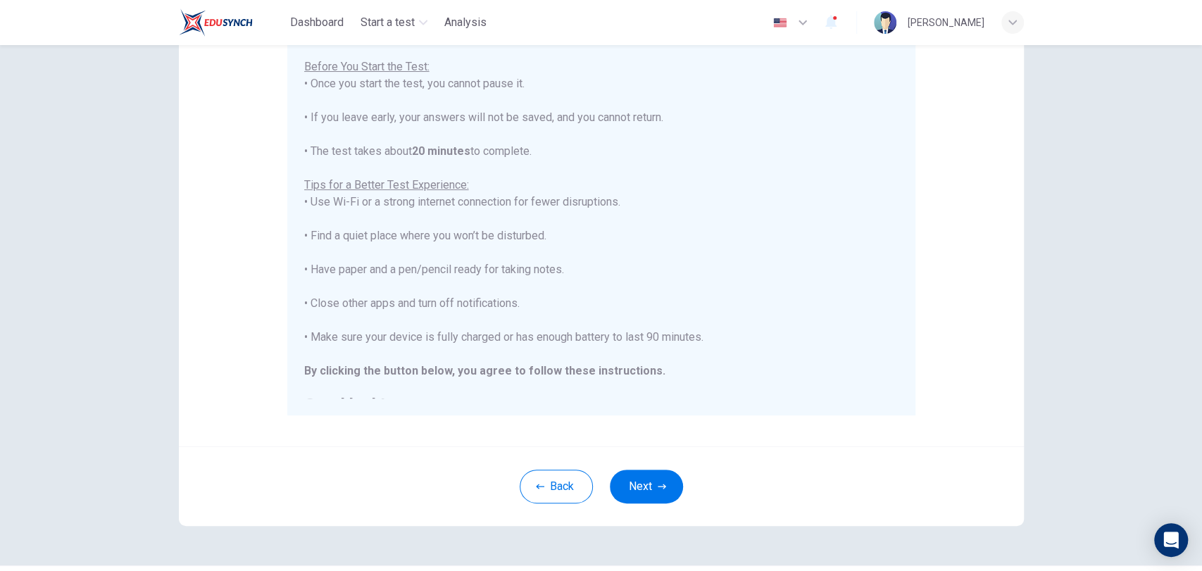
click at [246, 242] on div "Disclaimer: You are about to start a CEFR Writing Test . Before You Start the T…" at bounding box center [601, 179] width 845 height 534
click at [649, 478] on button "Next" at bounding box center [646, 487] width 73 height 34
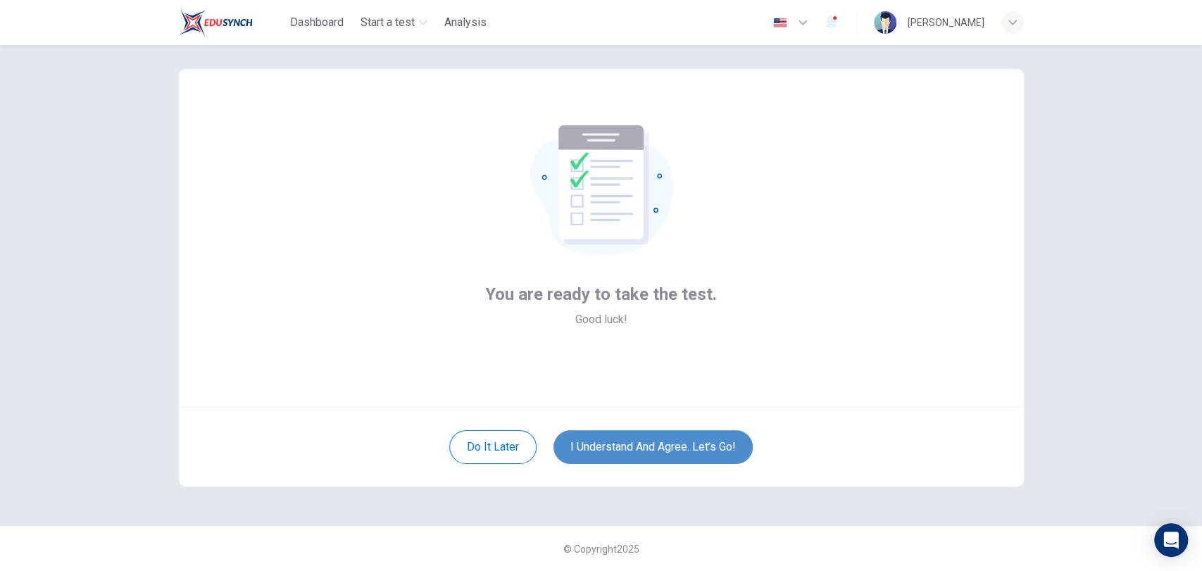
click at [624, 443] on button "I understand and agree. Let’s go!" at bounding box center [652, 447] width 199 height 34
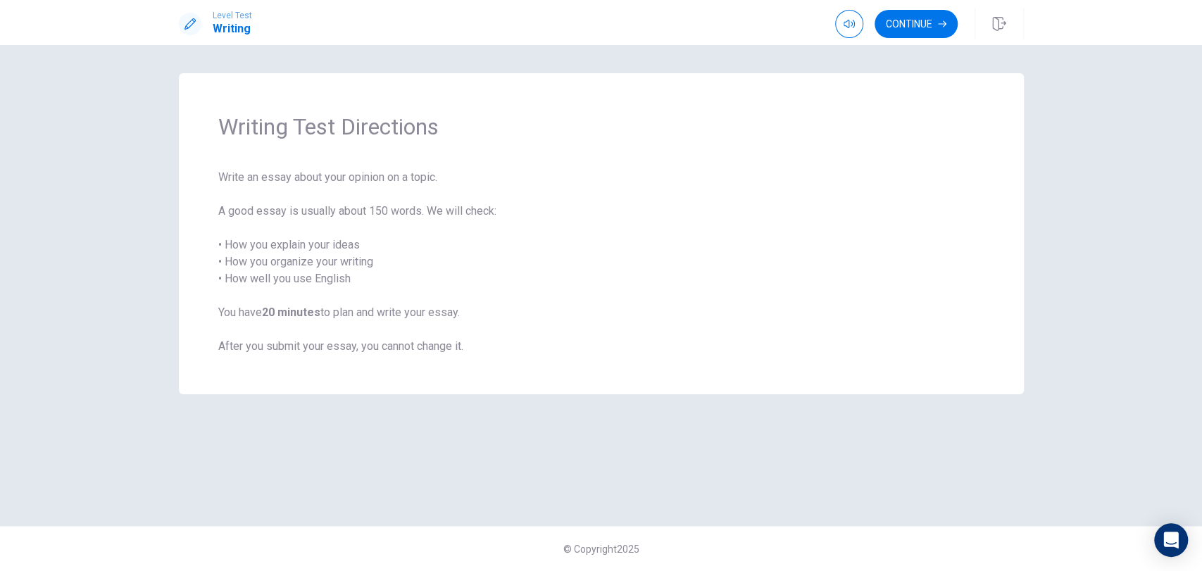
click at [624, 443] on div "Writing Test Directions Write an essay about your opinion on a topic. A good es…" at bounding box center [601, 285] width 890 height 425
click at [906, 10] on button "Continue" at bounding box center [916, 24] width 83 height 28
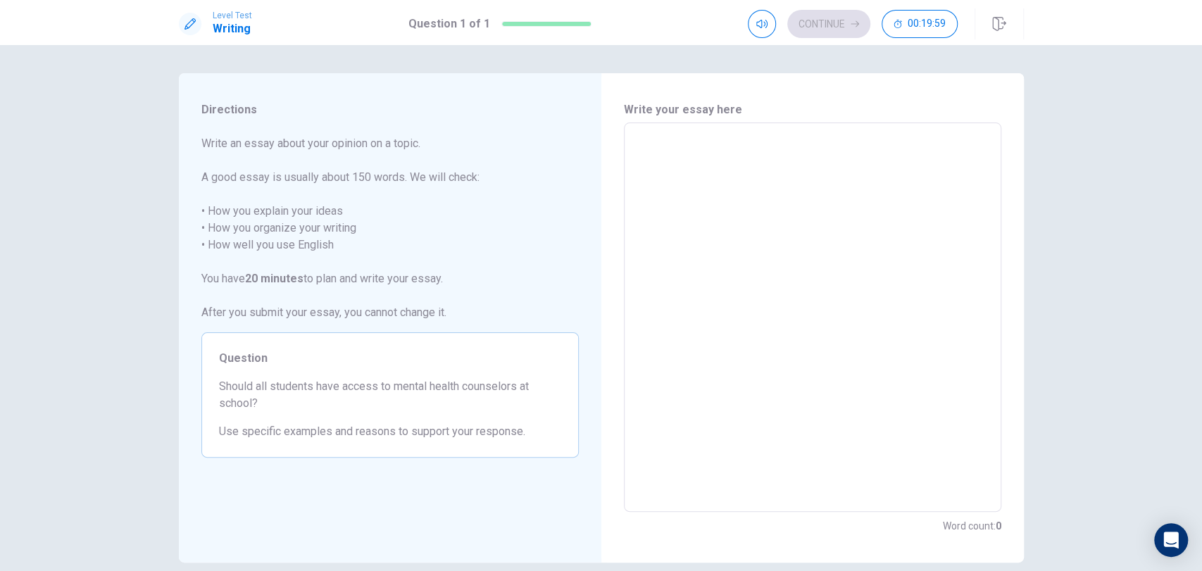
click at [738, 182] on textarea at bounding box center [813, 317] width 358 height 366
type textarea "r"
type textarea "x"
type textarea "r"
type textarea "x"
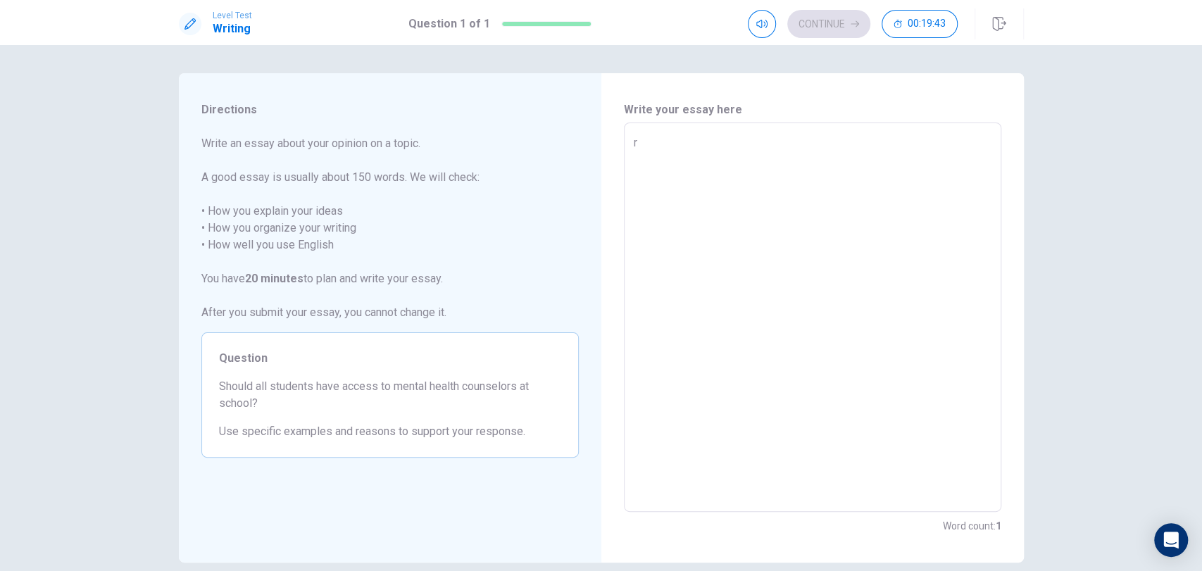
type textarea "r f"
type textarea "x"
type textarea "r f"
type textarea "x"
type textarea "r f"
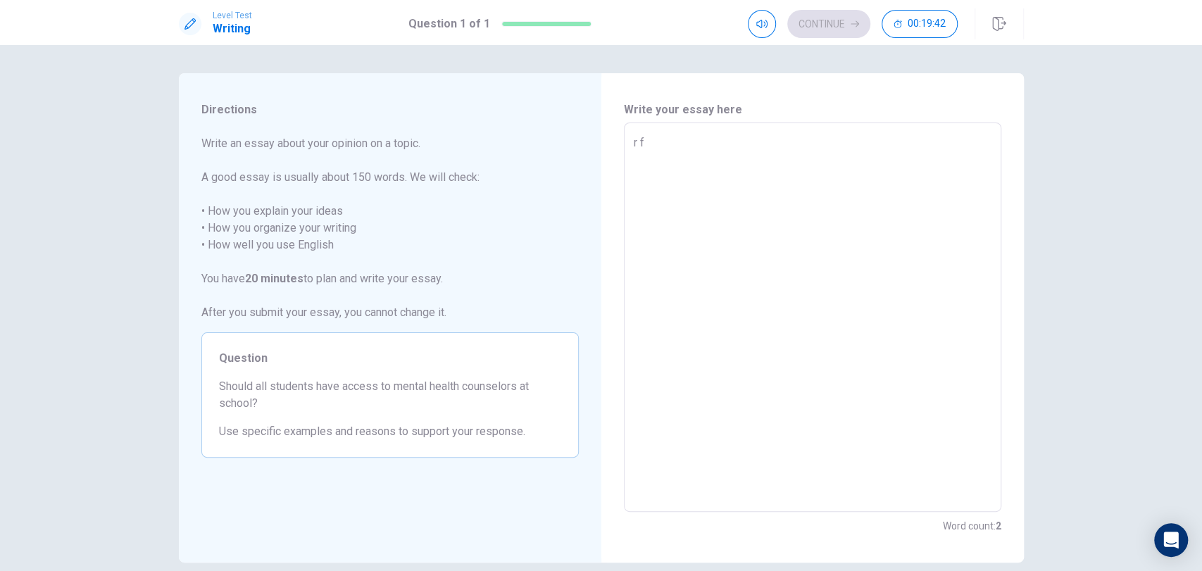
type textarea "x"
type textarea "r"
type textarea "x"
type textarea "r"
type textarea "x"
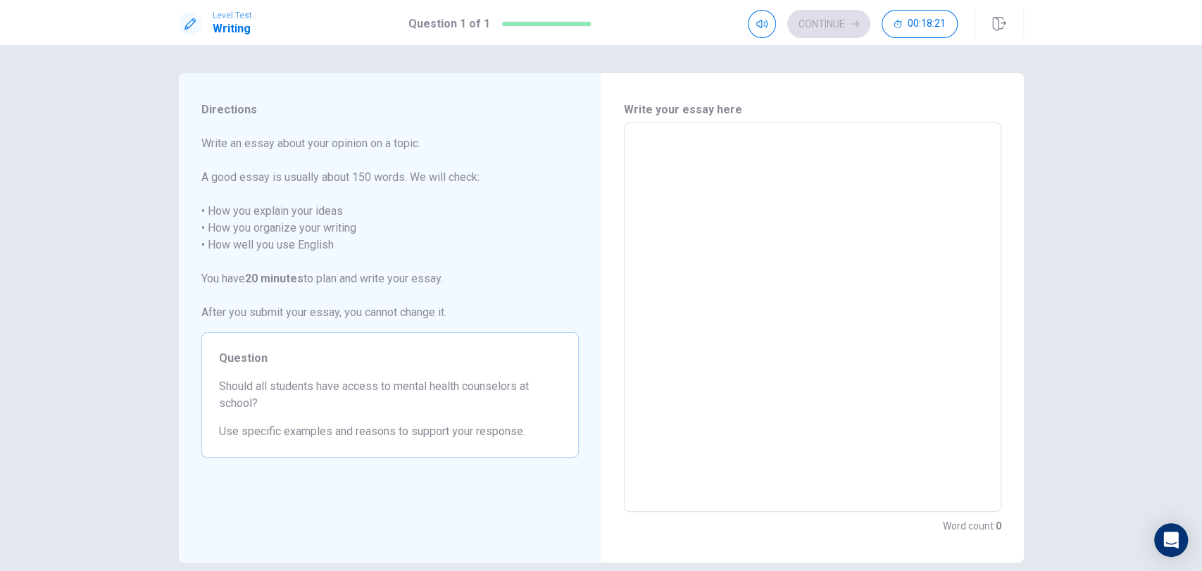
type textarea "a"
type textarea "x"
type textarea "al"
type textarea "x"
type textarea "all"
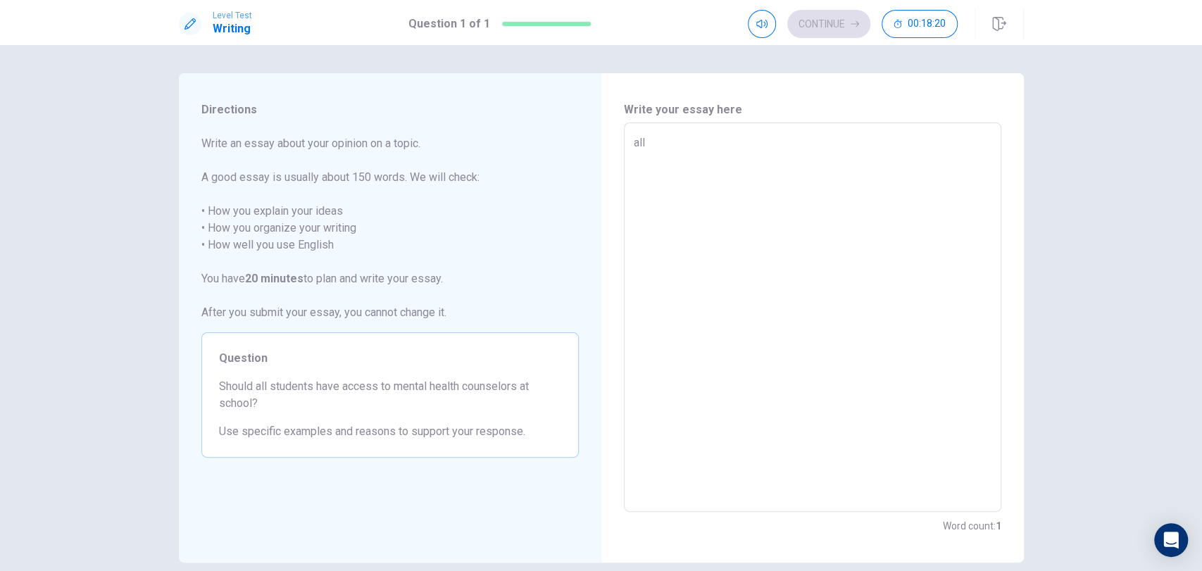
type textarea "x"
type textarea "al"
type textarea "x"
type textarea "a"
type textarea "x"
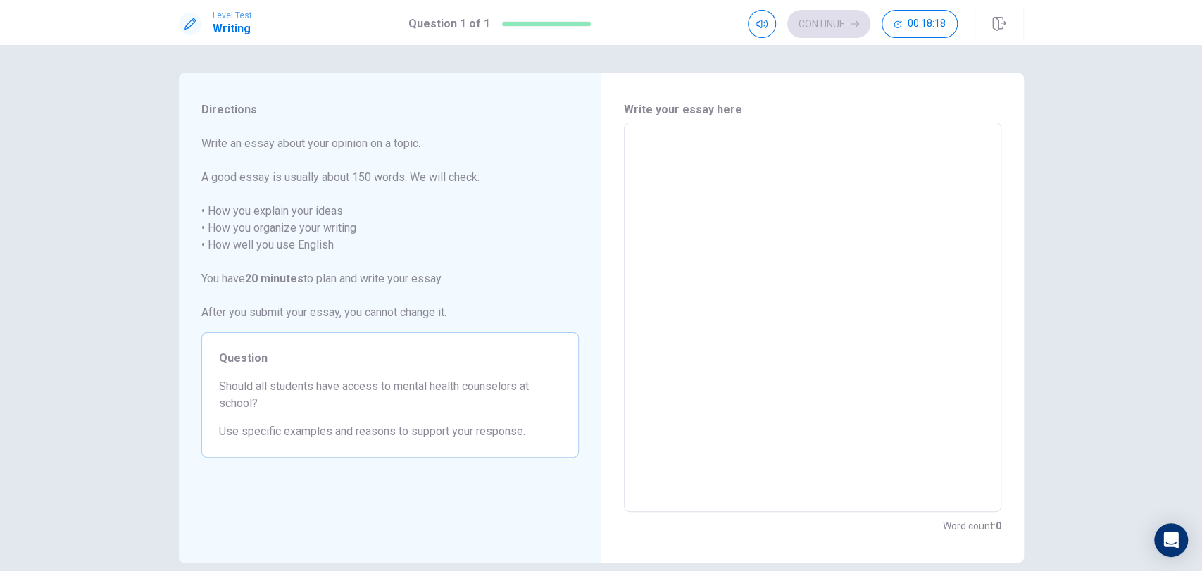
type textarea "A"
type textarea "x"
type textarea "Al"
type textarea "x"
type textarea "All"
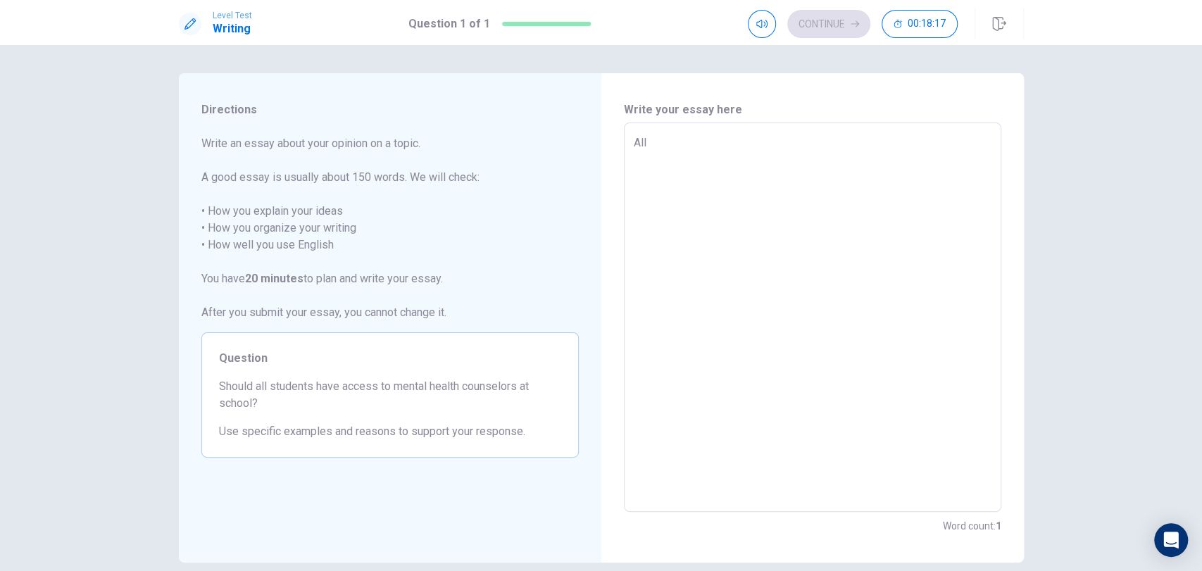
type textarea "x"
type textarea "All"
type textarea "x"
type textarea "All s"
type textarea "x"
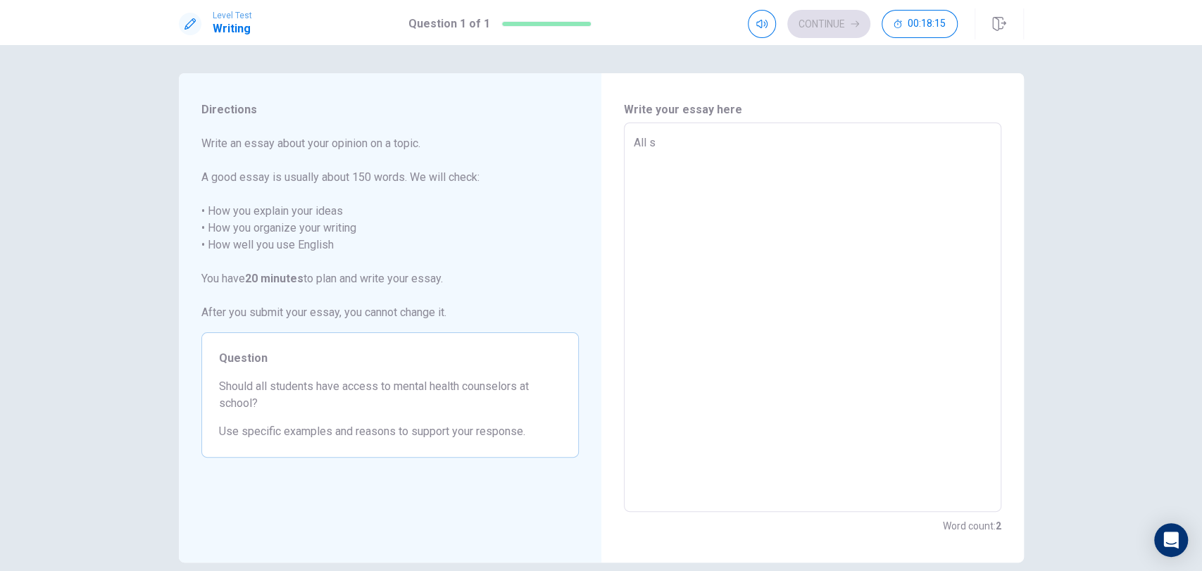
type textarea "All st"
type textarea "x"
type textarea "All stu"
type textarea "x"
type textarea "All stud"
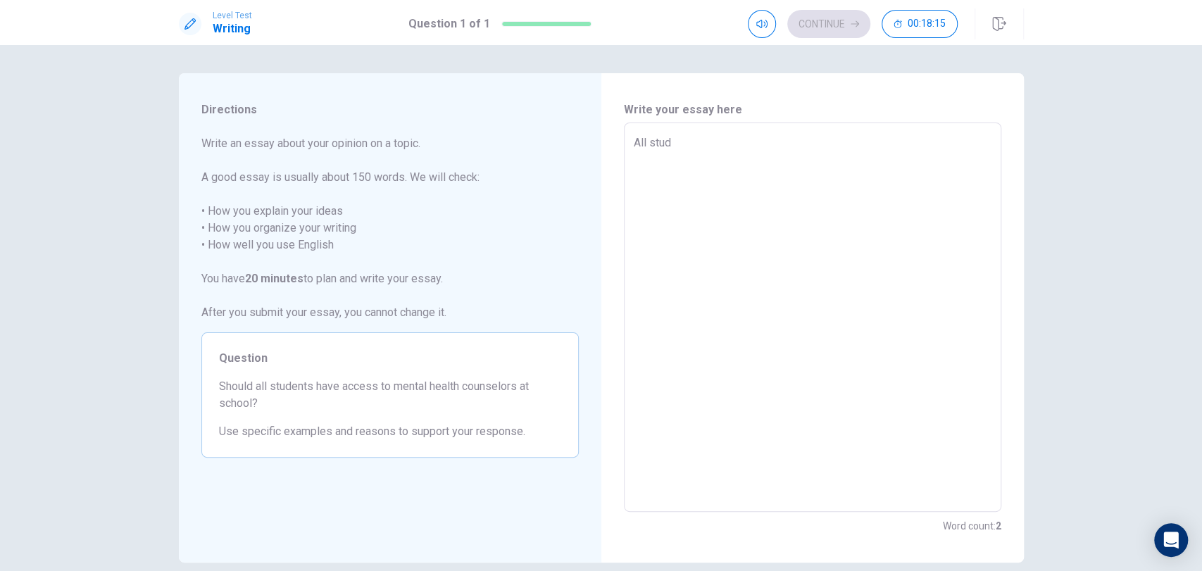
type textarea "x"
type textarea "All stude"
type textarea "x"
type textarea "All studen"
type textarea "x"
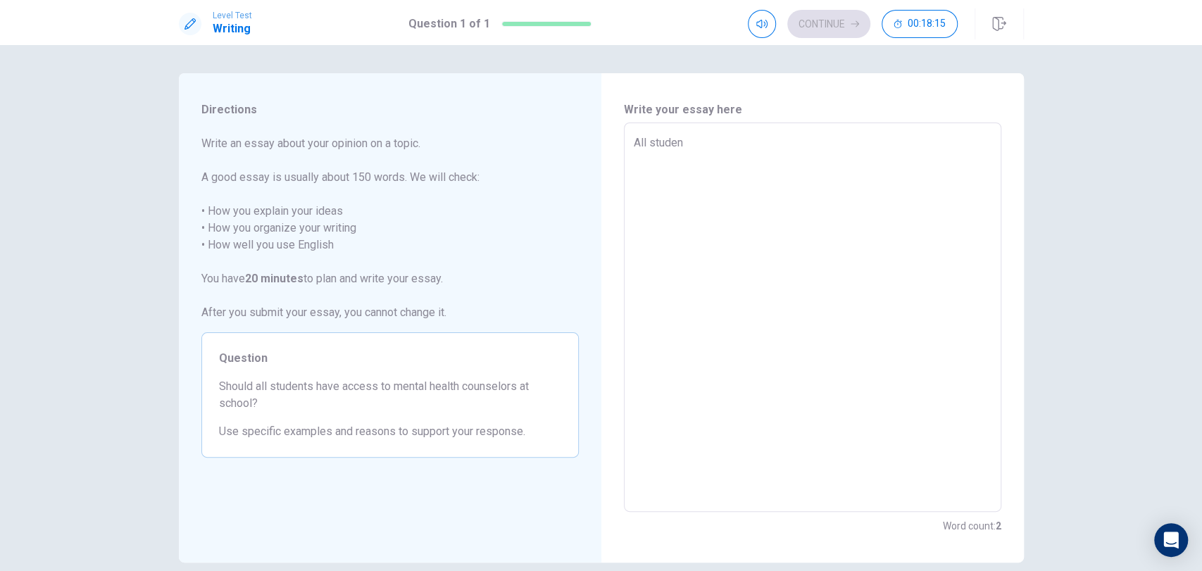
type textarea "All student"
type textarea "x"
type textarea "All student"
type textarea "x"
type textarea "All student i"
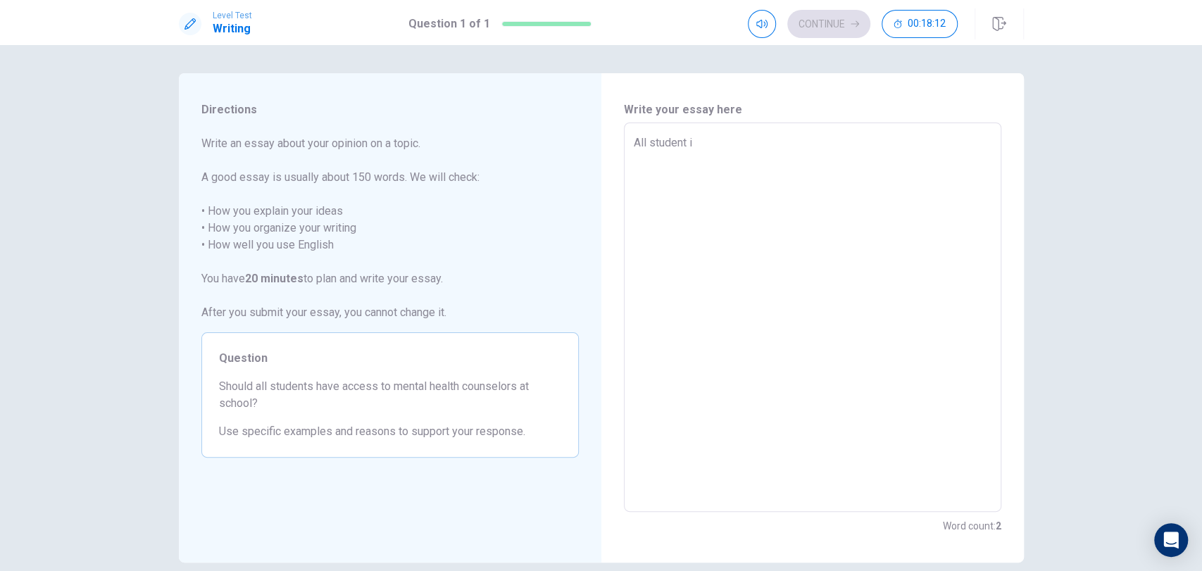
type textarea "x"
type textarea "All student in"
type textarea "x"
type textarea "All student in"
type textarea "x"
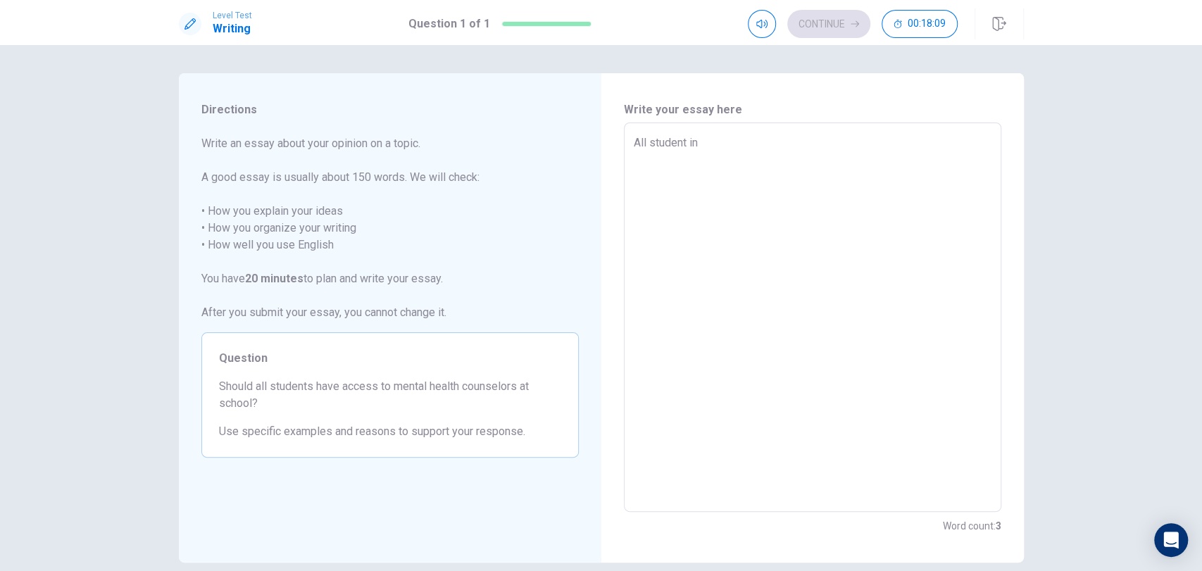
type textarea "All student in"
type textarea "x"
type textarea "All student i"
type textarea "x"
type textarea "All student"
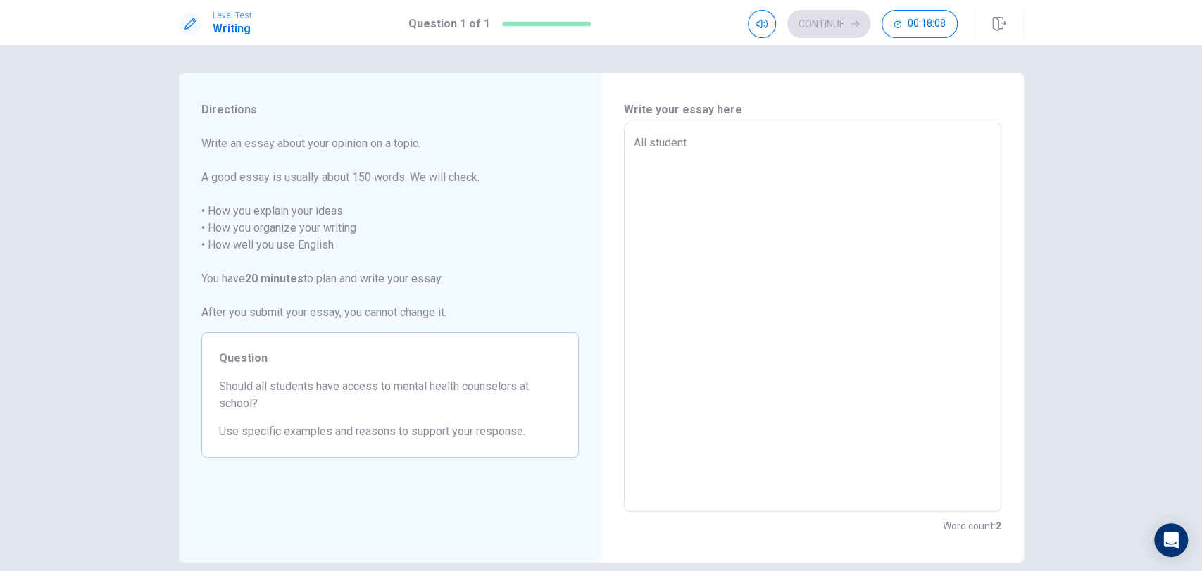
type textarea "x"
type textarea "All student h"
type textarea "x"
type textarea "All student ha"
type textarea "x"
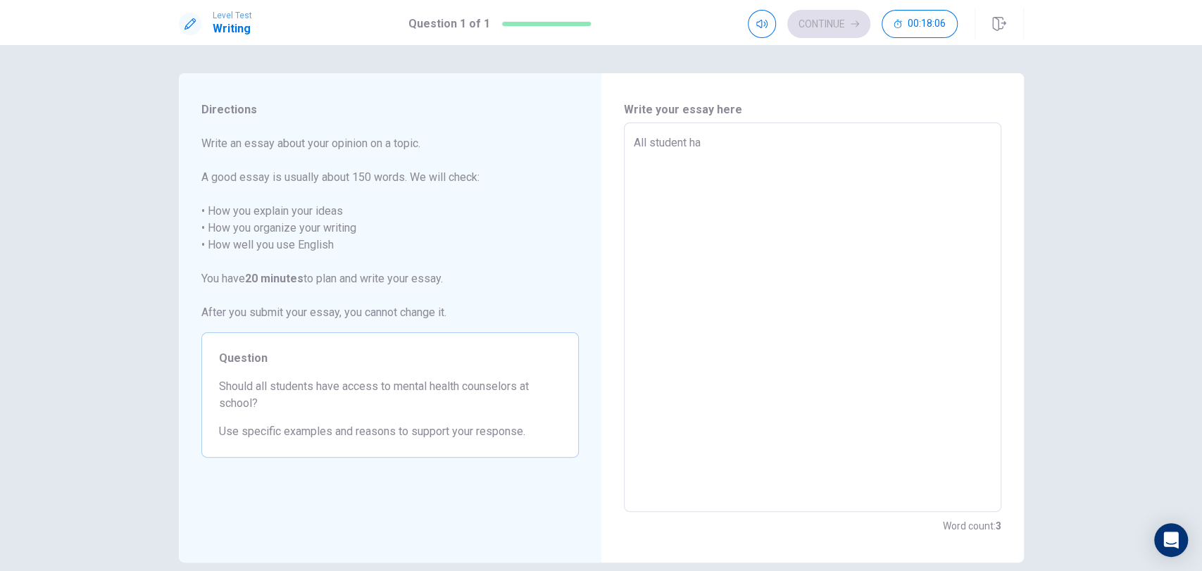
type textarea "All student hav"
type textarea "x"
type textarea "All student have"
type textarea "x"
type textarea "All student have"
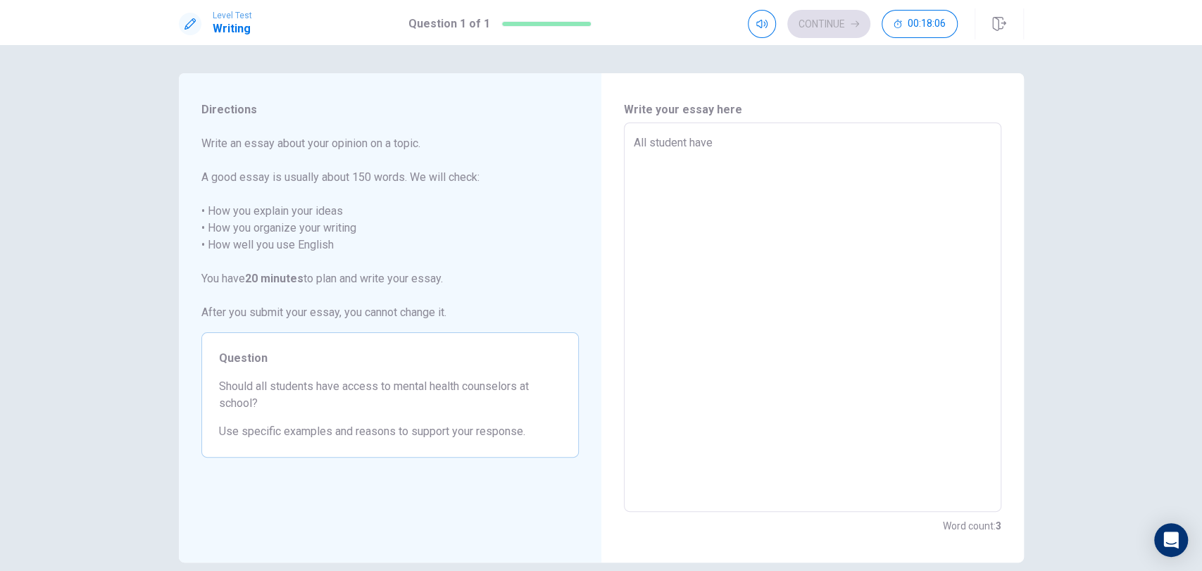
type textarea "x"
type textarea "All student have a"
type textarea "x"
type textarea "All student have ac"
type textarea "x"
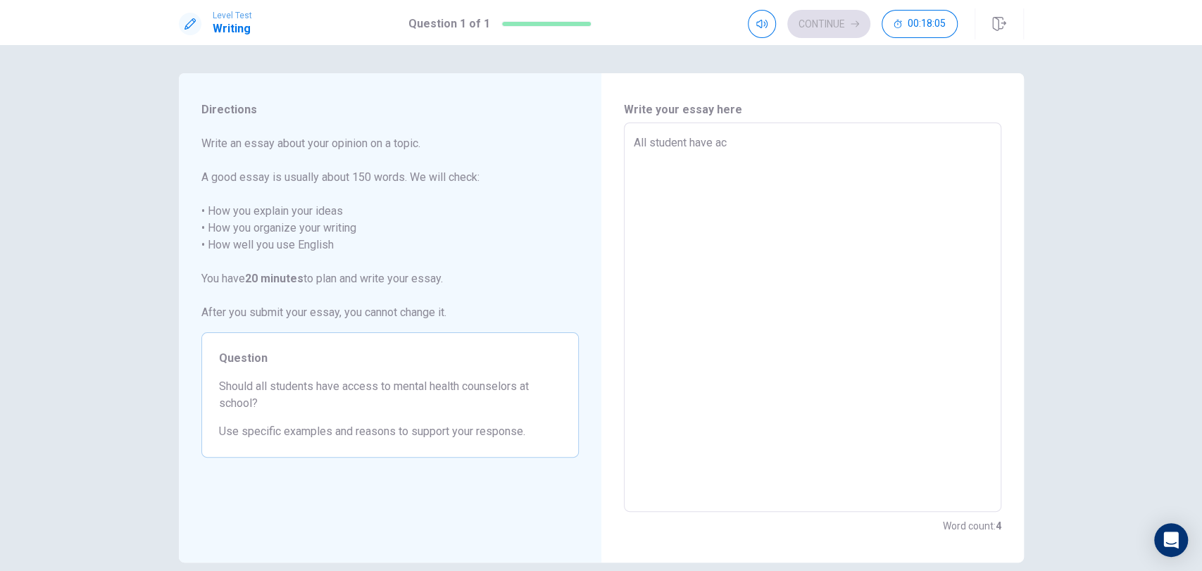
type textarea "All student have acc"
type textarea "x"
type textarea "All student have acce"
type textarea "x"
type textarea "All student have acces"
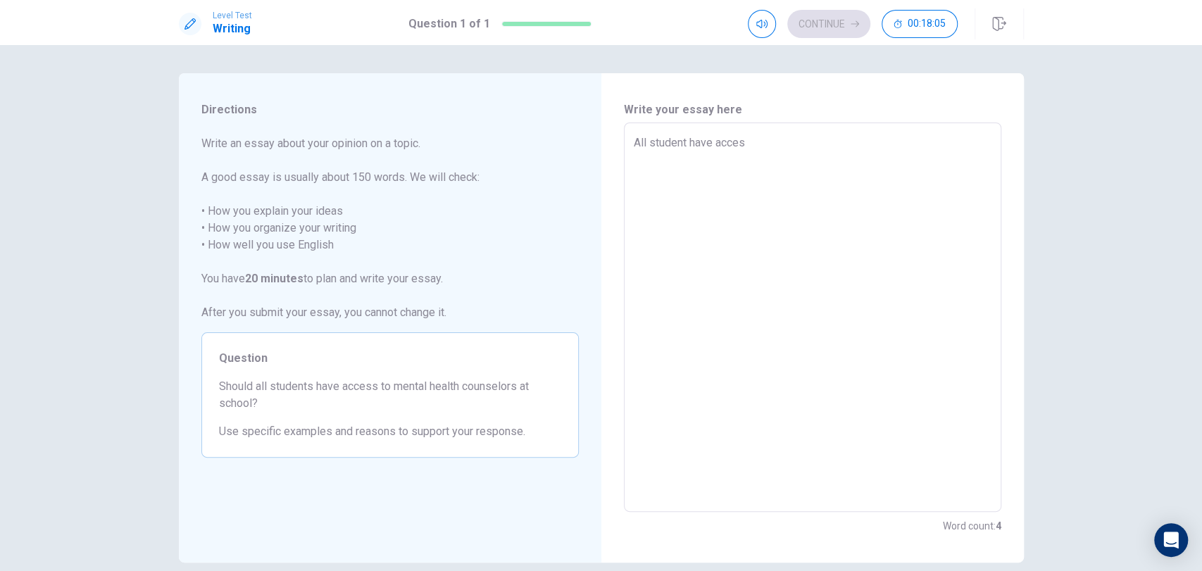
type textarea "x"
type textarea "All student have access"
type textarea "x"
type textarea "All student have access"
type textarea "x"
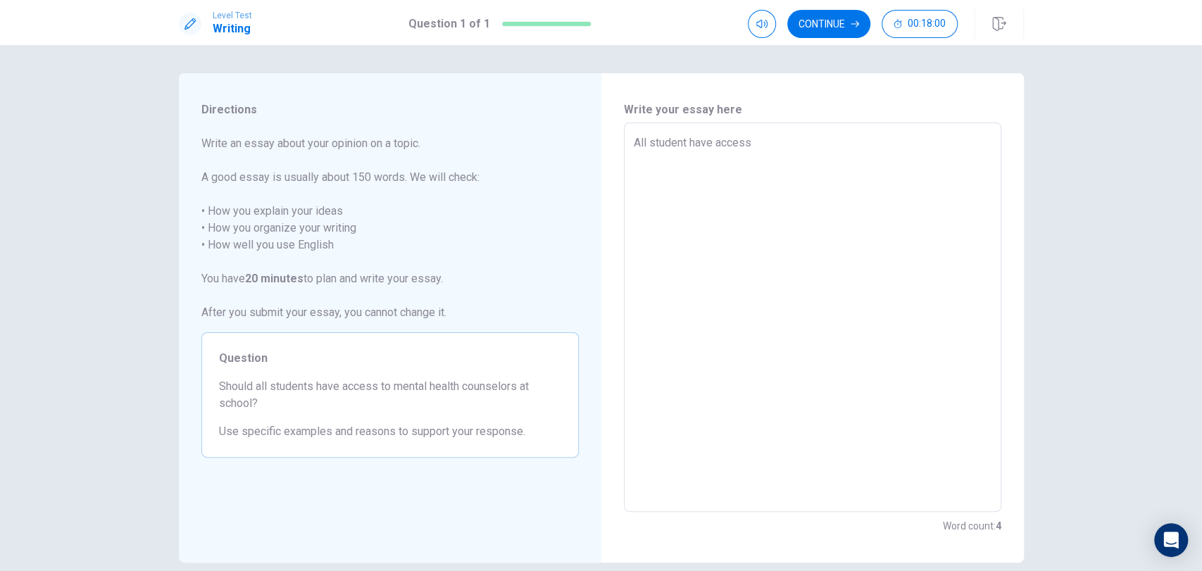
type textarea "All student have access t"
type textarea "x"
type textarea "All student have access to"
type textarea "x"
type textarea "All student have access to"
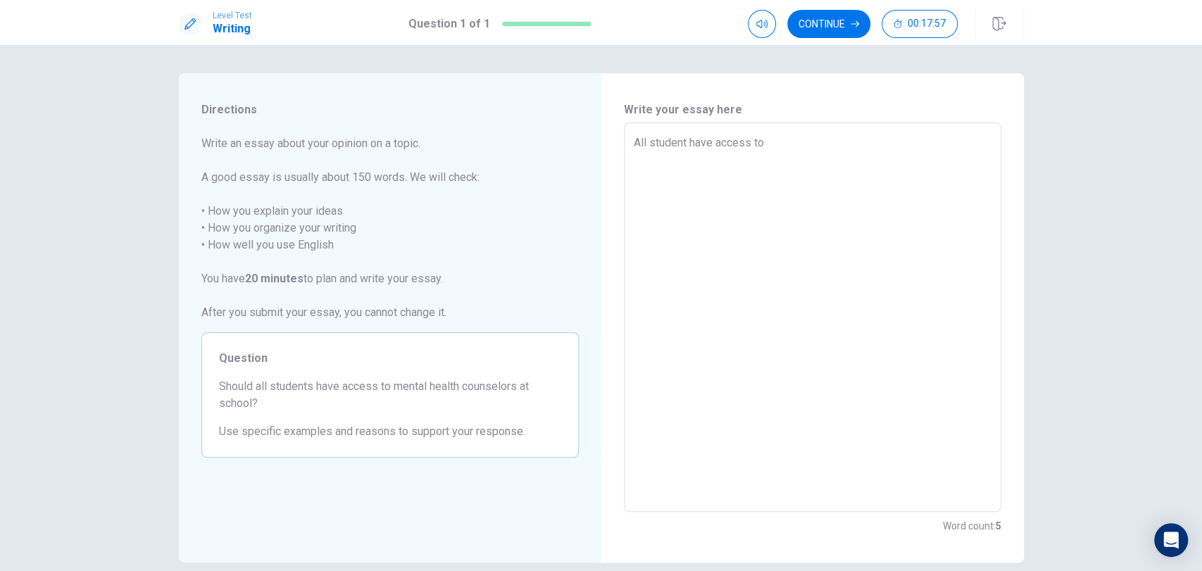
type textarea "x"
type textarea "All student have access to m"
type textarea "x"
type textarea "All student have access to me"
type textarea "x"
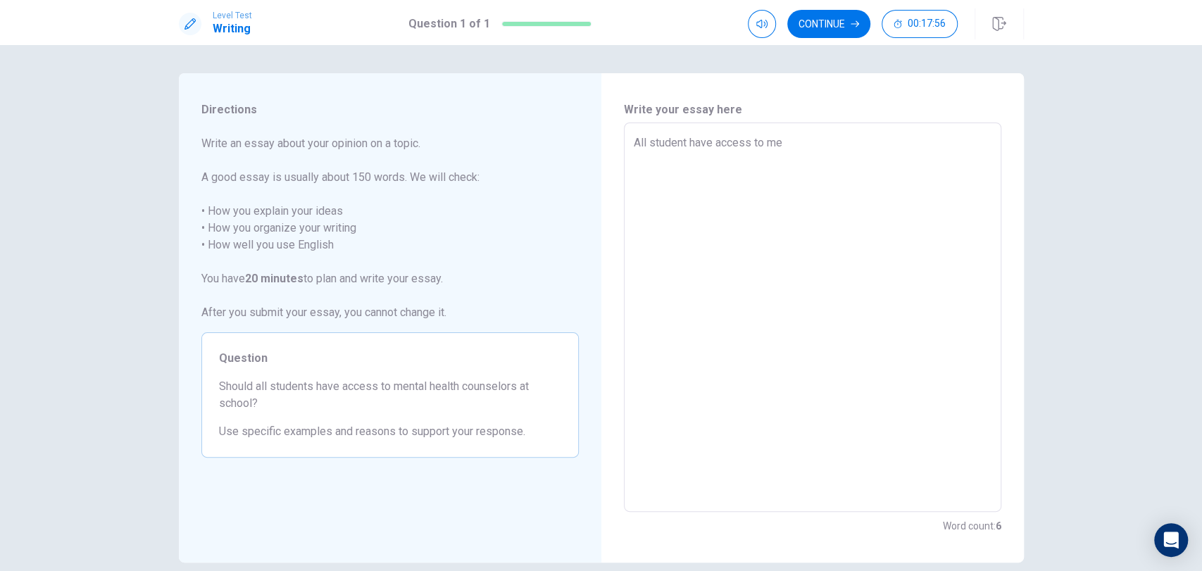
type textarea "All student have access to men"
type textarea "x"
type textarea "All student have access to ment"
type textarea "x"
type textarea "All student have access to [PERSON_NAME]"
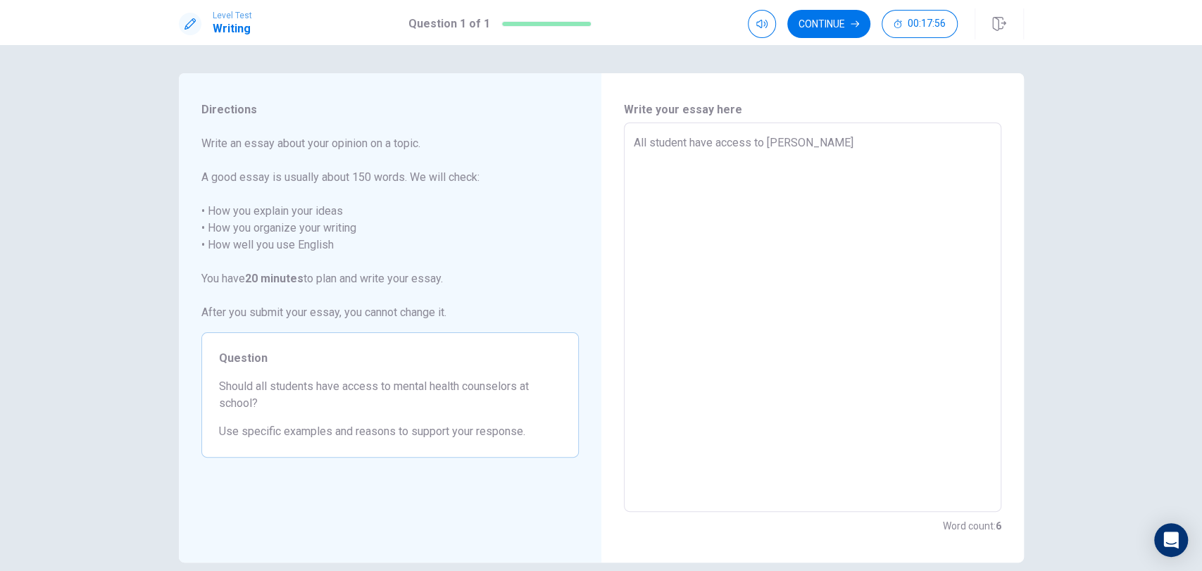
type textarea "x"
type textarea "All student have access to mentol"
type textarea "x"
type textarea "All student have access to mentol"
type textarea "x"
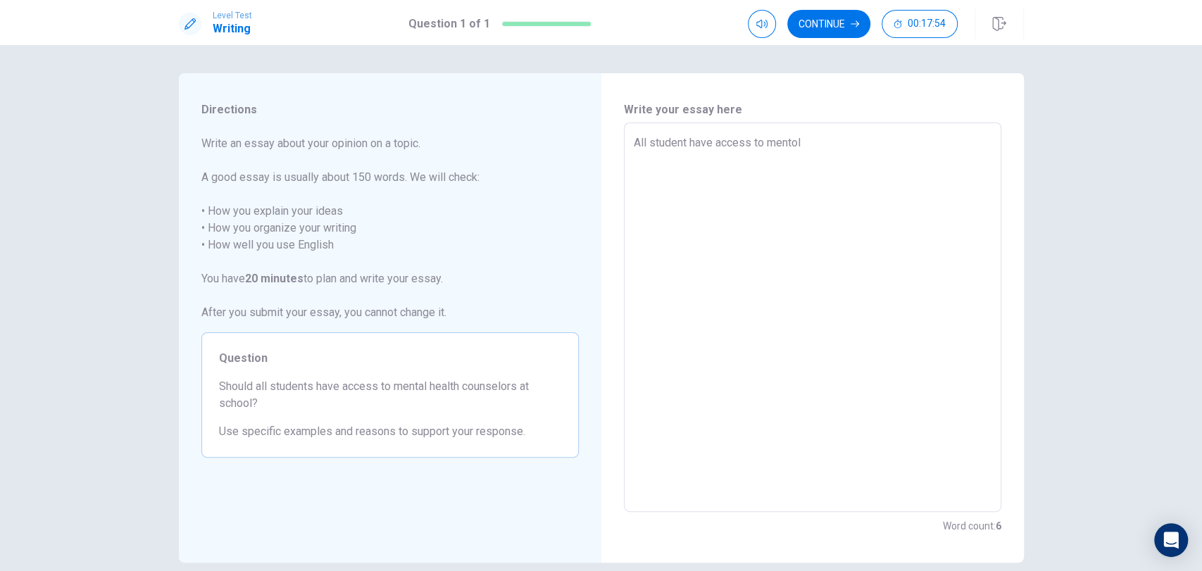
type textarea "All student have access to mentol o"
type textarea "x"
type textarea "All student have access to mentol of"
type textarea "x"
type textarea "All student have access to mentol of"
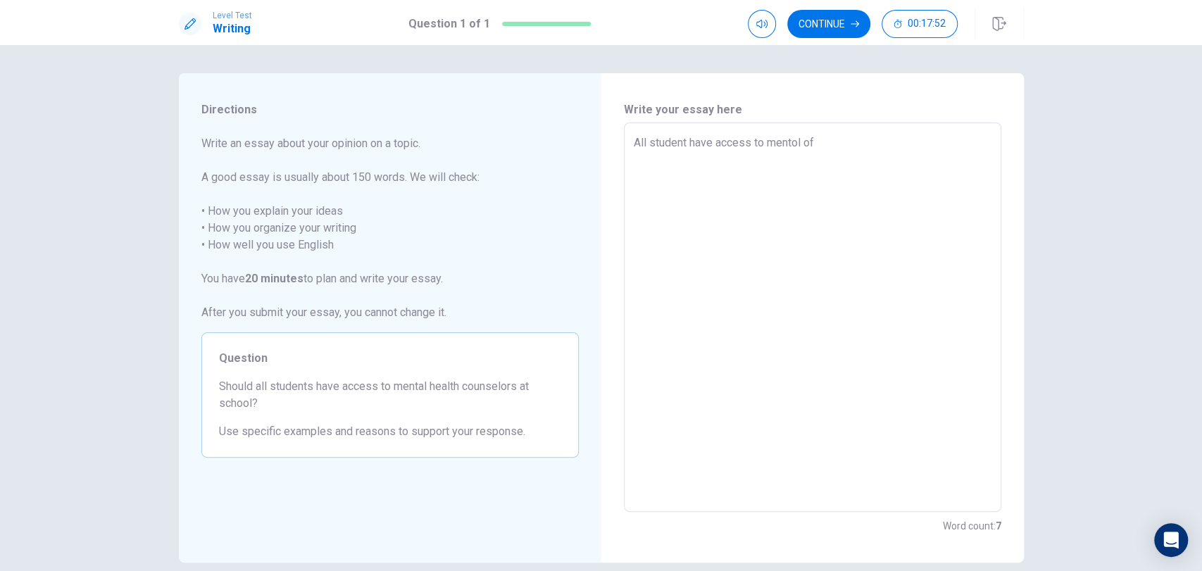
type textarea "x"
type textarea "All student have access to mentol of c"
type textarea "x"
type textarea "All student have access to mentol of ca"
type textarea "x"
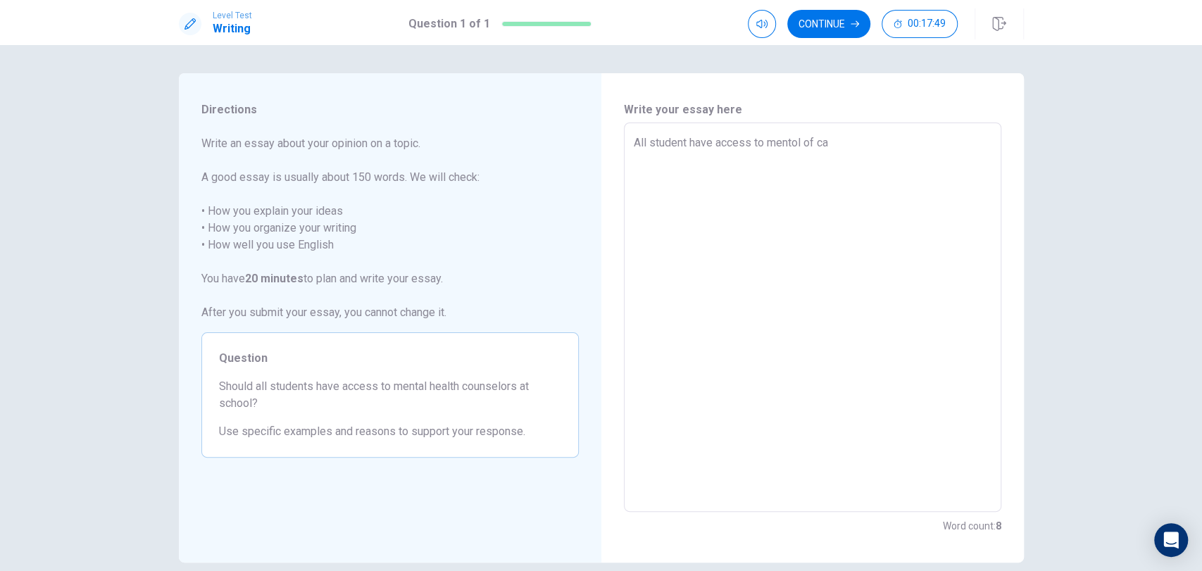
type textarea "All student have access to mentol of cam"
type textarea "x"
type textarea "All student have access to mentol of cama"
type textarea "x"
type textarea "All student have access to mentol of camar"
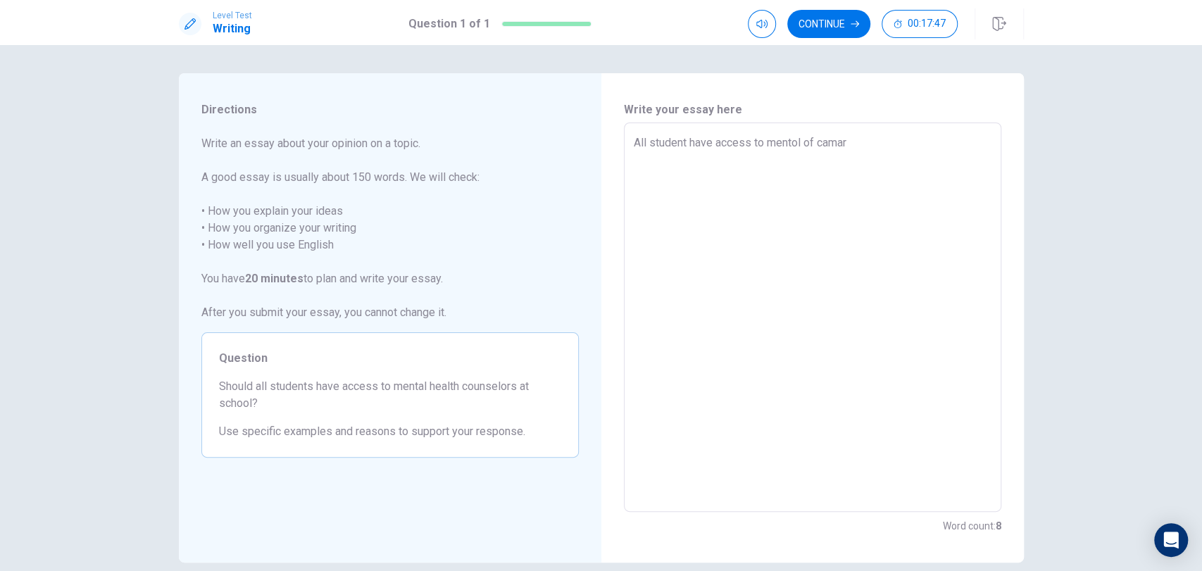
type textarea "x"
type textarea "All student have access to mentol of [GEOGRAPHIC_DATA]"
type textarea "x"
type textarea "All student have access to mentol of camarad"
type textarea "x"
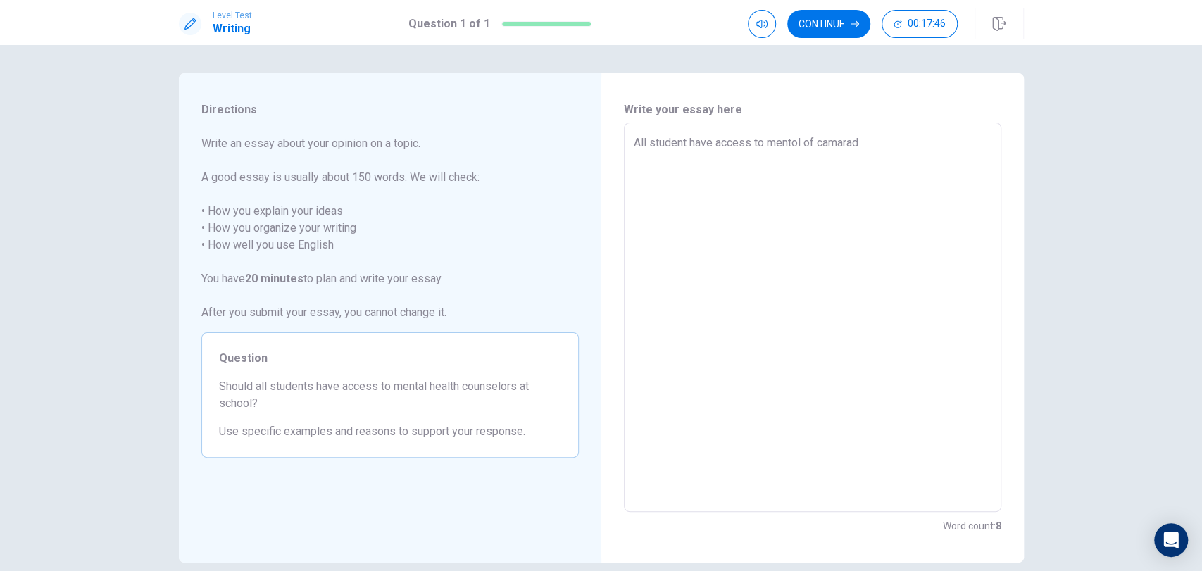
type textarea "All student have access to mentol of camarade"
type textarea "x"
type textarea "All student have access to mentol of camarade"
type textarea "x"
type textarea "All student have access to mentol of camarade i"
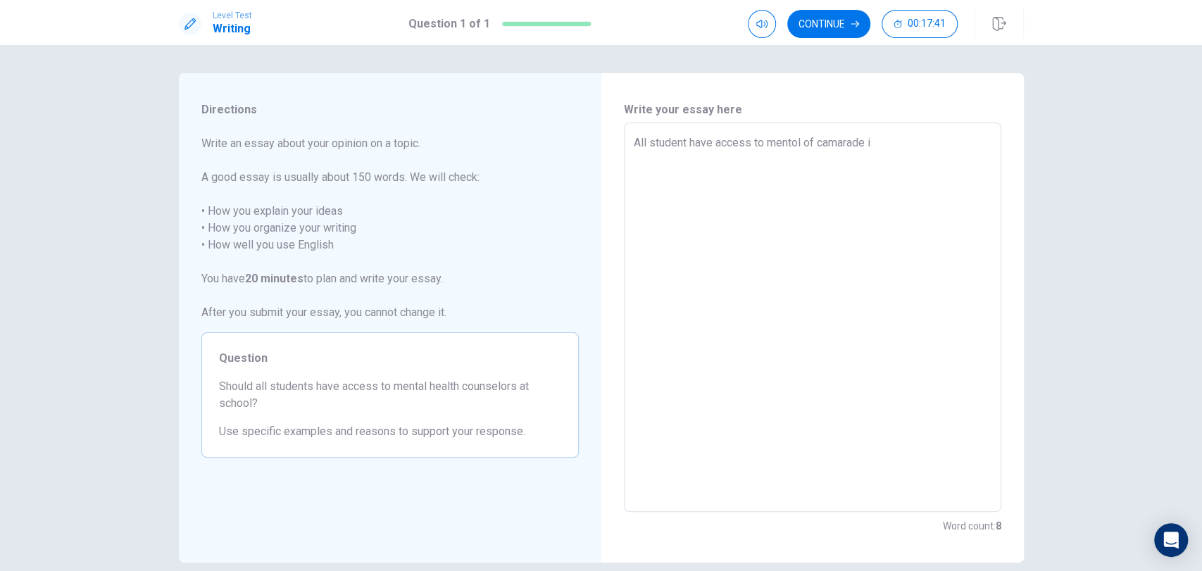
type textarea "x"
type textarea "All student have access to mentol of camarade is"
type textarea "x"
type textarea "All student have access to mentol of camarade is"
type textarea "x"
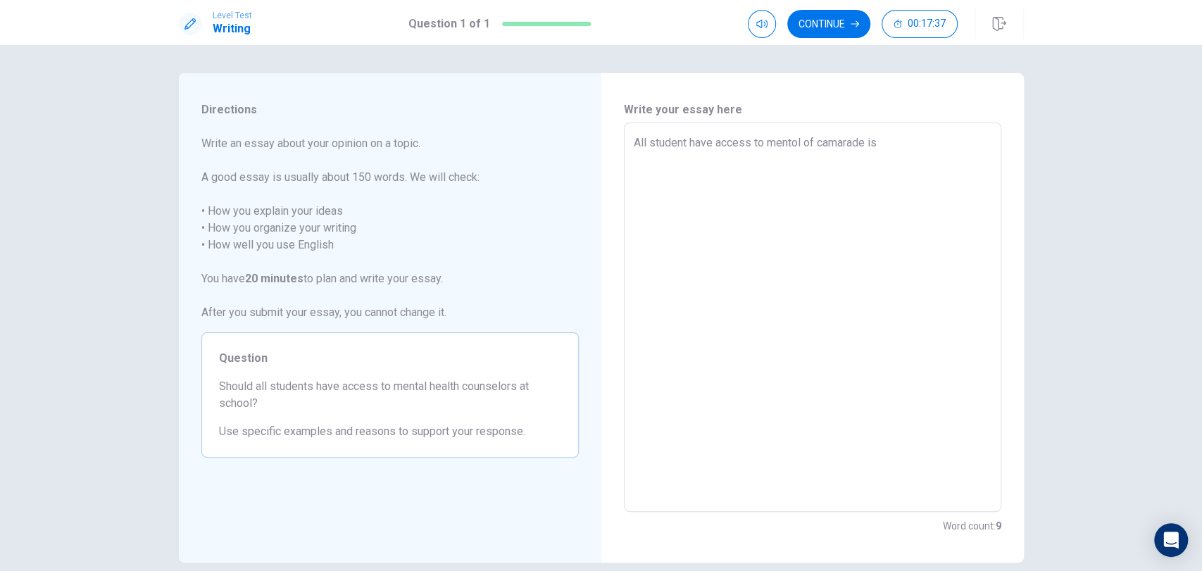
type textarea "All student have access to mentol of camarade is v"
type textarea "x"
type textarea "All student have access to mentol of camarade is ve"
type textarea "x"
type textarea "All student have access to mentol of camarade is ver"
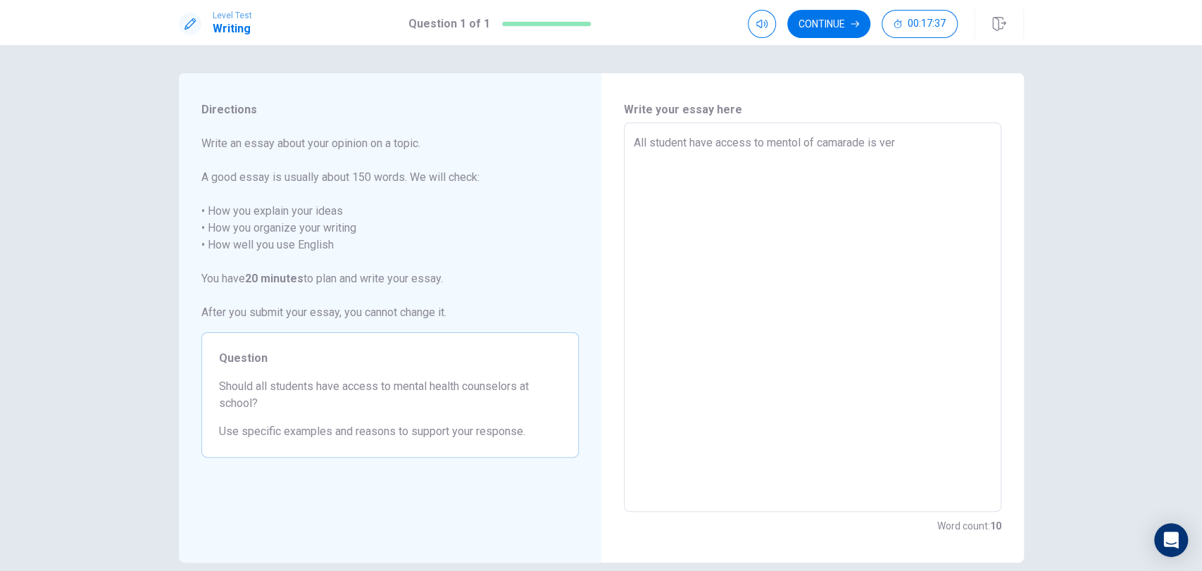
type textarea "x"
type textarea "All student have access to mentol of camarade is very"
type textarea "x"
type textarea "All student have access to mentol of camarade is very"
type textarea "x"
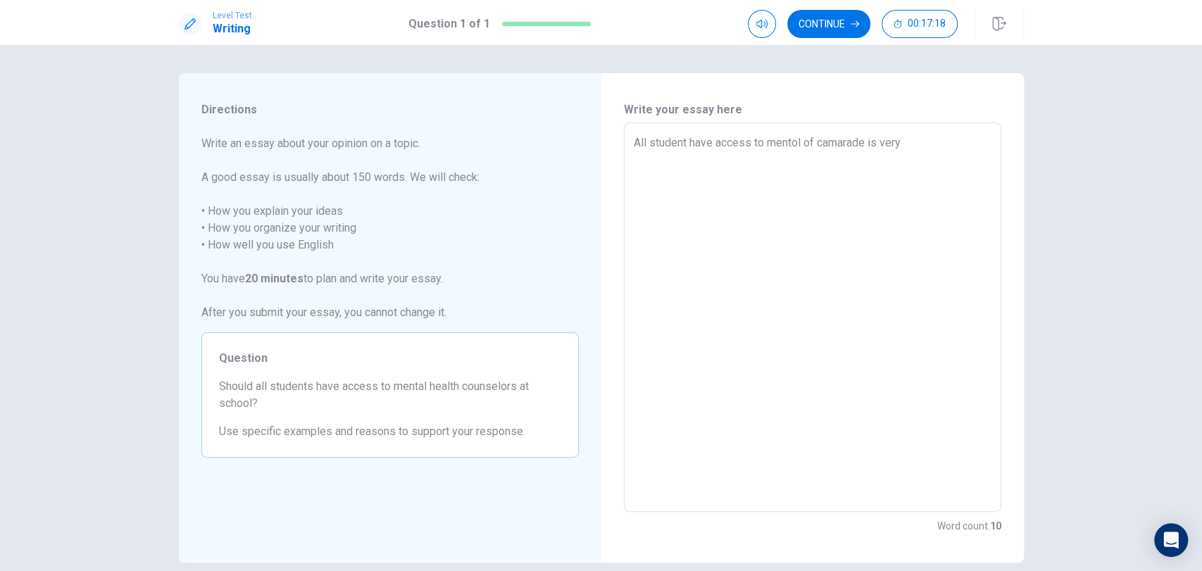
type textarea "All student have access to mentol of camarade is very e"
type textarea "x"
type textarea "All student have access to mentol of camarade is very"
type textarea "x"
type textarea "All student have access to mentol of camarade is very c"
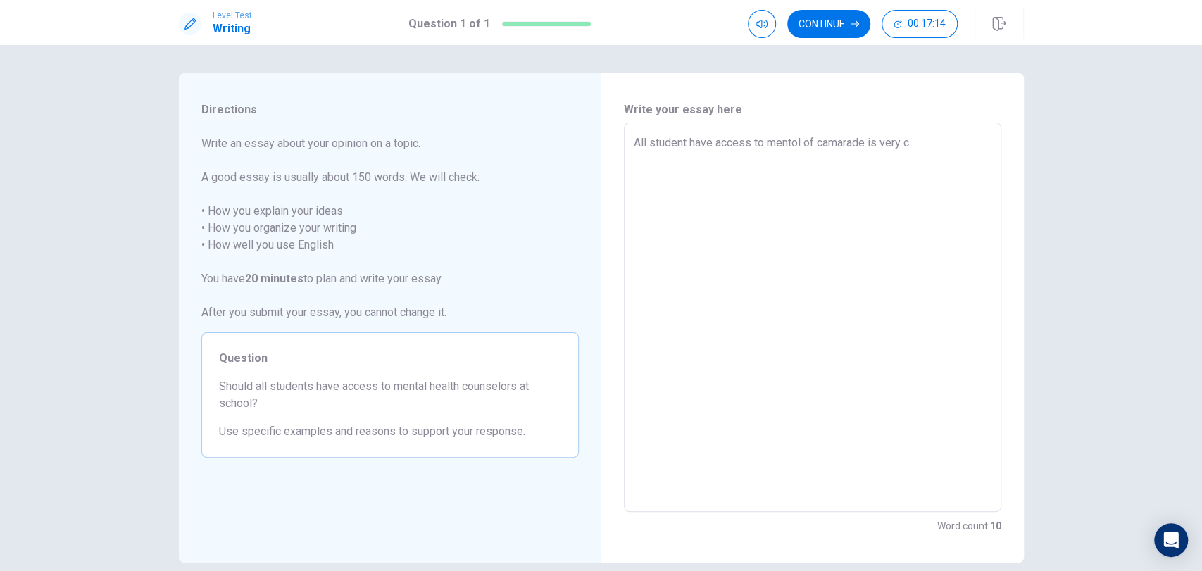
type textarea "x"
type textarea "All student have access to mentol of camarade is very cb"
type textarea "x"
type textarea "All student have access to mentol of camarade is very c"
type textarea "x"
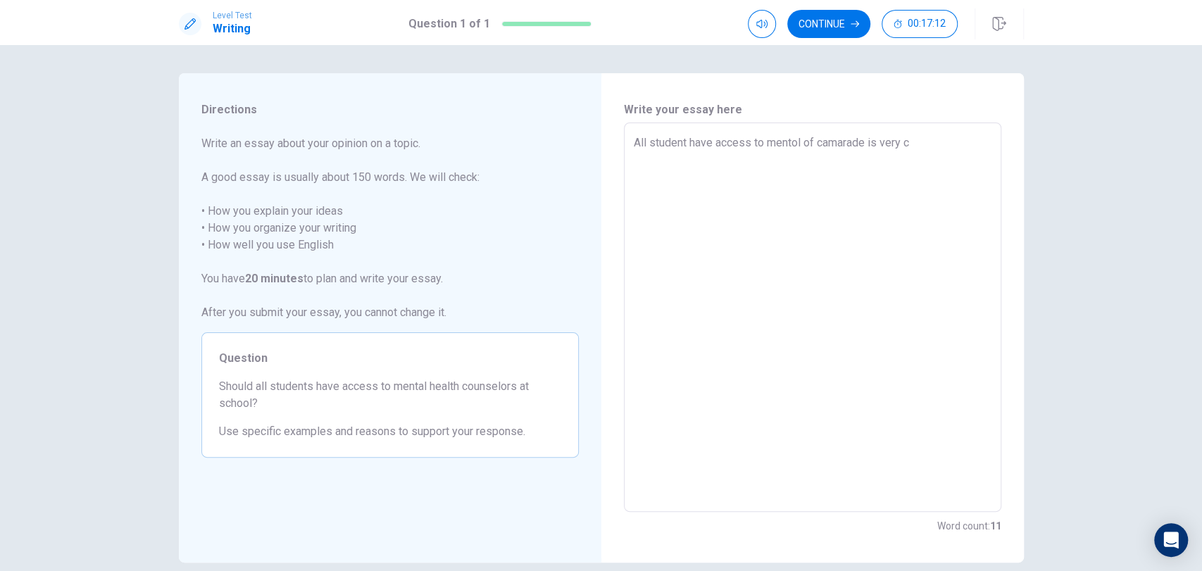
type textarea "All student have access to mentol of camarade is very"
type textarea "x"
type textarea "All student have access to mentol of camarade is very"
click at [205, 210] on span "Write an essay about your opinion on a topic. A good essay is usually about 150…" at bounding box center [389, 228] width 377 height 186
click at [896, 142] on textarea "All student have access to mentol of camarade is very" at bounding box center [813, 317] width 358 height 366
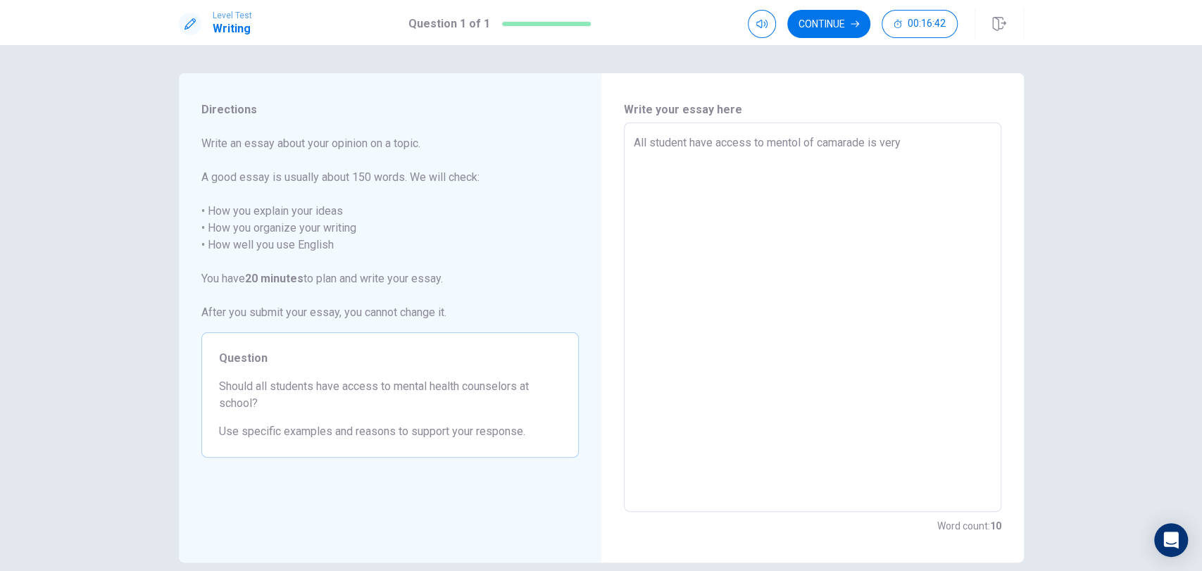
type textarea "x"
click at [902, 142] on textarea "All student have access to mentol of camarade is very" at bounding box center [813, 317] width 358 height 366
type textarea "All student have access to mentol of camarade is very"
type textarea "x"
type textarea "All student have access to mentol of camarade is ver"
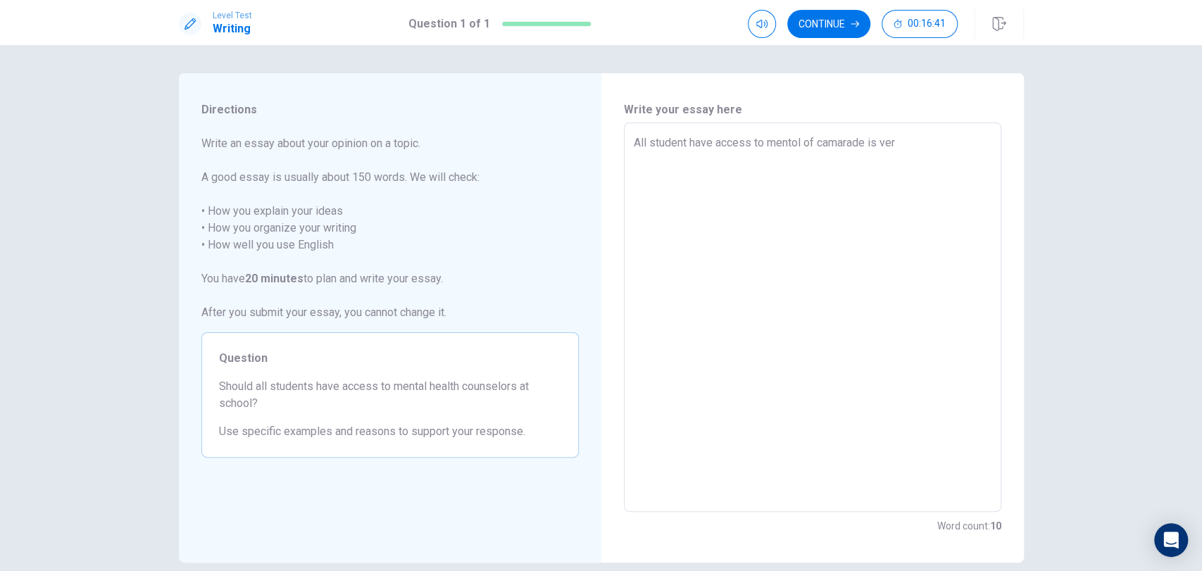
type textarea "x"
type textarea "All student have access to mentol of camarade is ve"
type textarea "x"
type textarea "All student have access to mentol of camarade is v"
type textarea "x"
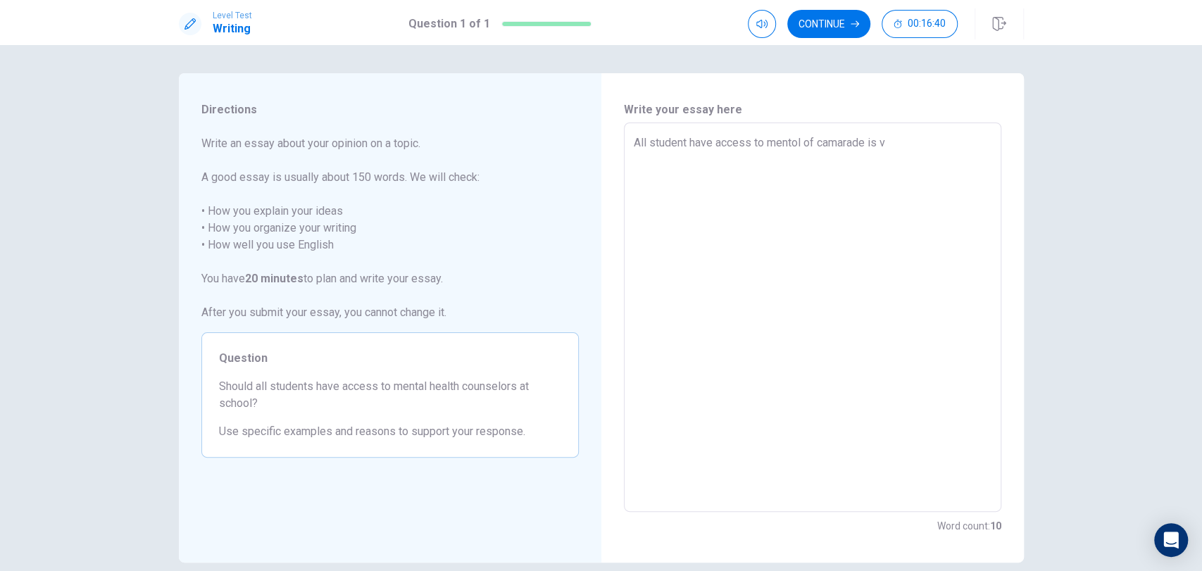
type textarea "All student have access to mentol of camarade is"
type textarea "x"
type textarea "All student have access to mentol of camarade is n"
type textarea "x"
type textarea "All student have access to mentol of camarade is no"
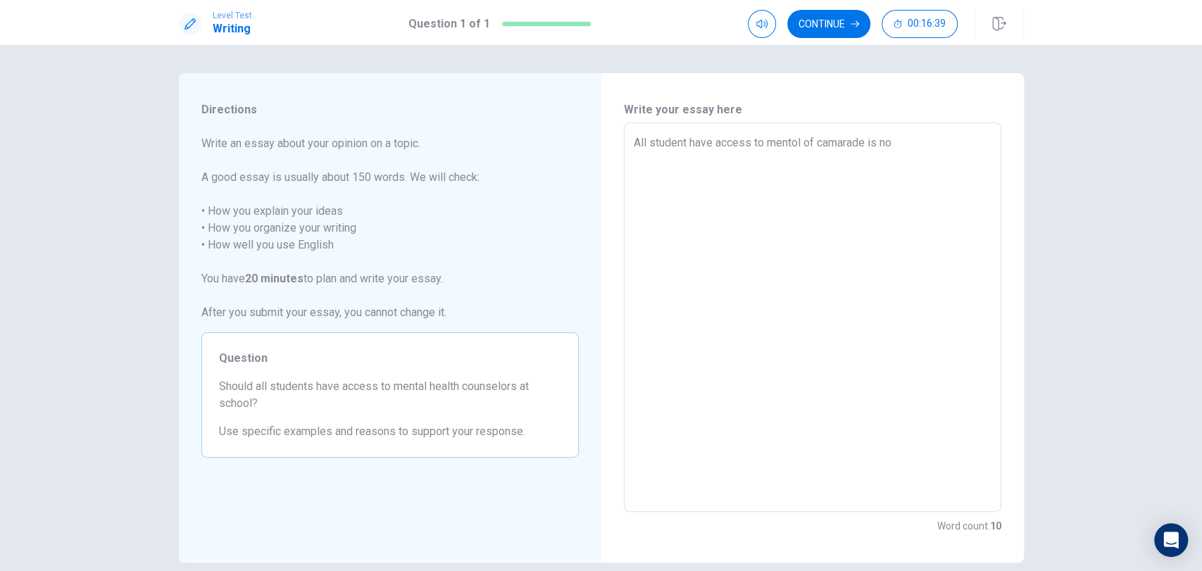
type textarea "x"
type textarea "All student have access to mentol of camarade is not"
type textarea "x"
type textarea "All student have access to mentol of camarade is not"
type textarea "x"
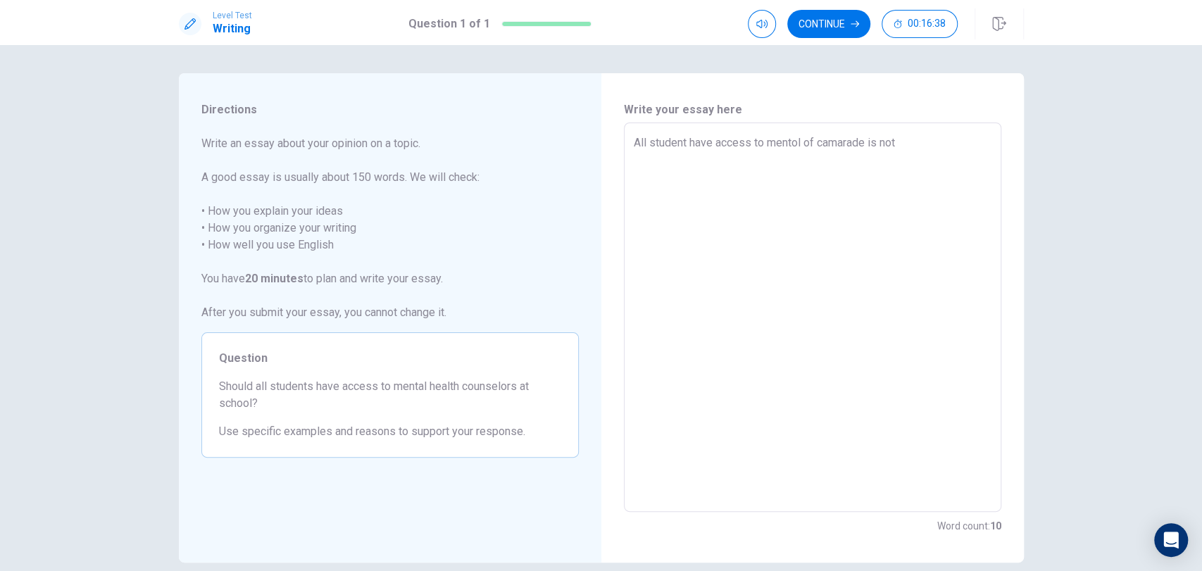
type textarea "All student have access to mentol of camarade is not g"
type textarea "x"
type textarea "All student have access to mentol of camarade is not go"
type textarea "x"
type textarea "All student have access to mentol of camarade is not goo"
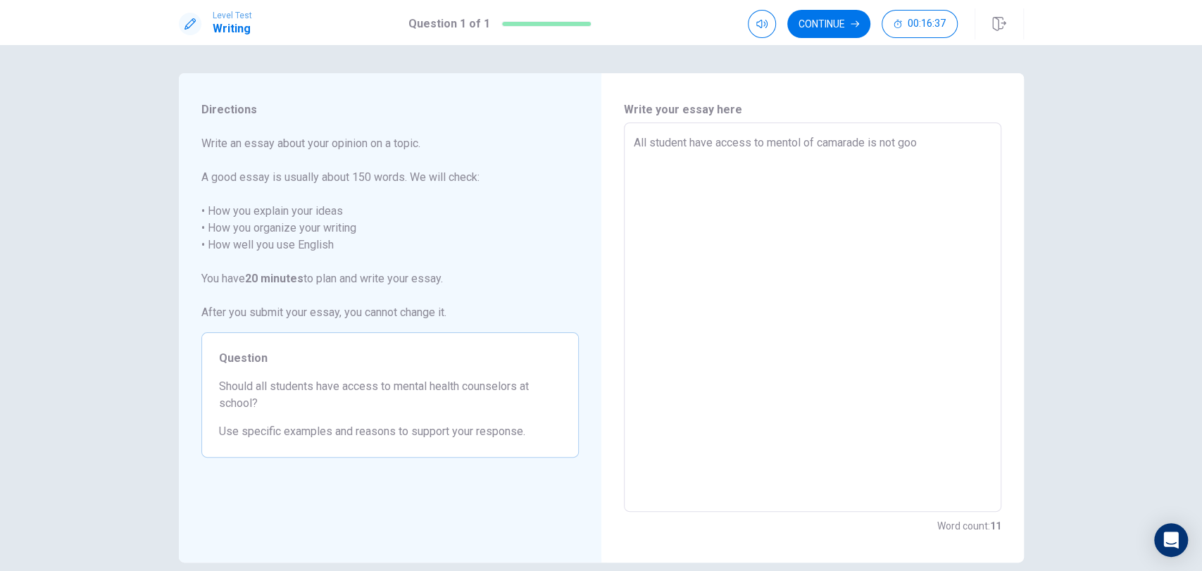
type textarea "x"
type textarea "All student have access to mentol of camarade is not good"
type textarea "x"
type textarea "All student have access to mentol of camarade is not good"
type textarea "x"
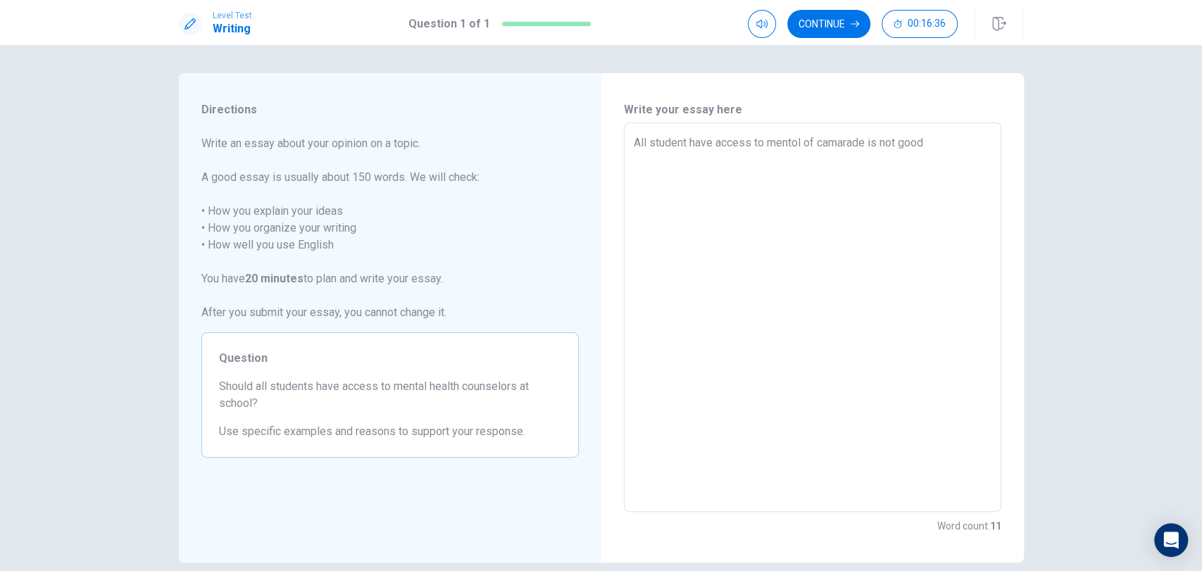
type textarea "All student have access to mentol of camarade is not good b"
type textarea "x"
type textarea "All student have access to mentol of camarade is not good be"
type textarea "x"
type textarea "All student have access to mentol of camarade is not good beu"
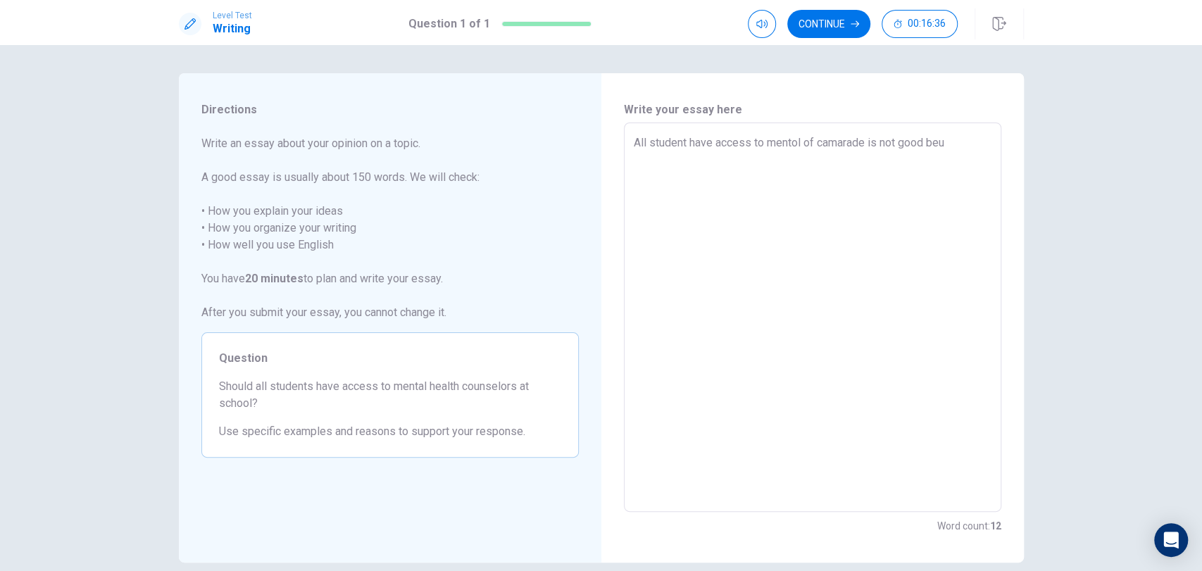
type textarea "x"
type textarea "All student have access to mentol of camarade is not good be"
type textarea "x"
type textarea "All student have access to mentol of camarade is not good b"
type textarea "x"
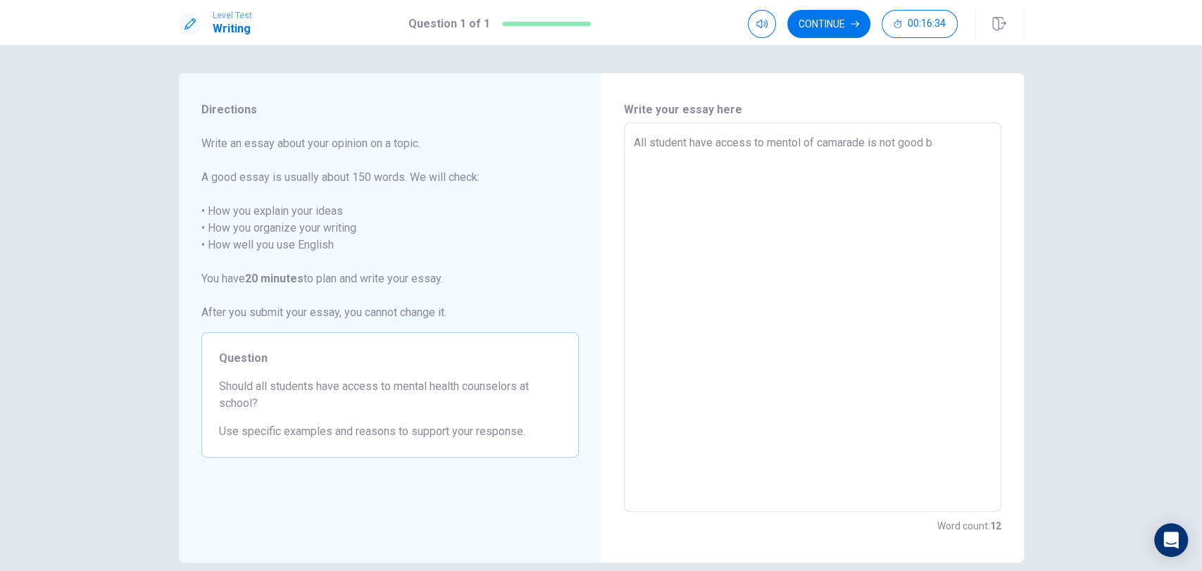
type textarea "All student have access to mentol of camarade is not good bu"
type textarea "x"
type textarea "All student have access to mentol of camarade is not good but"
type textarea "x"
click at [830, 21] on button "Continue" at bounding box center [828, 24] width 83 height 28
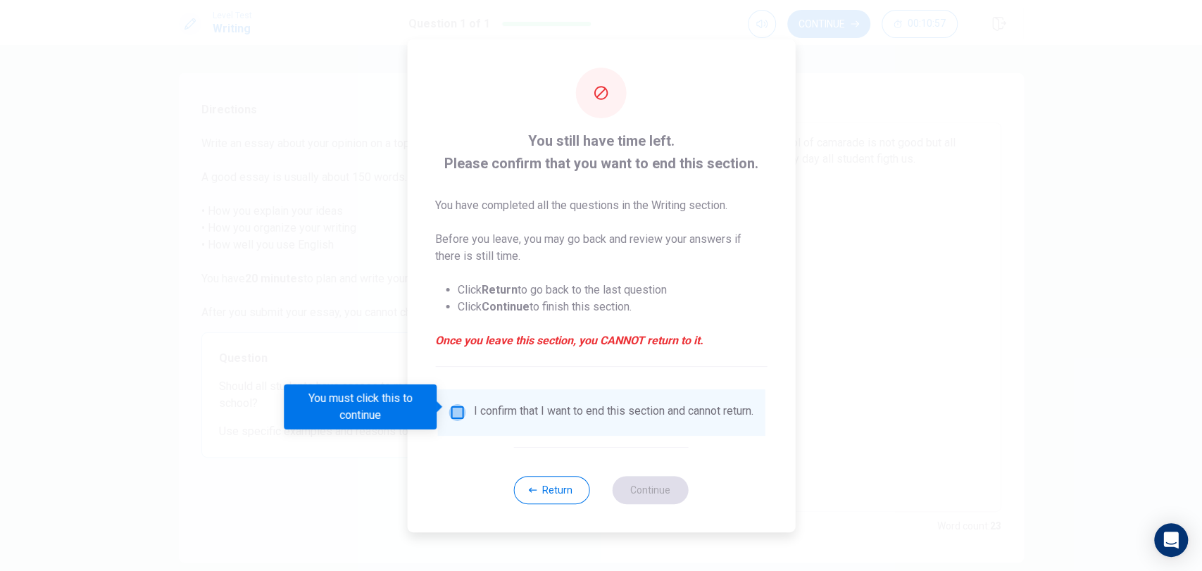
click at [457, 404] on input "You must click this to continue" at bounding box center [457, 412] width 17 height 17
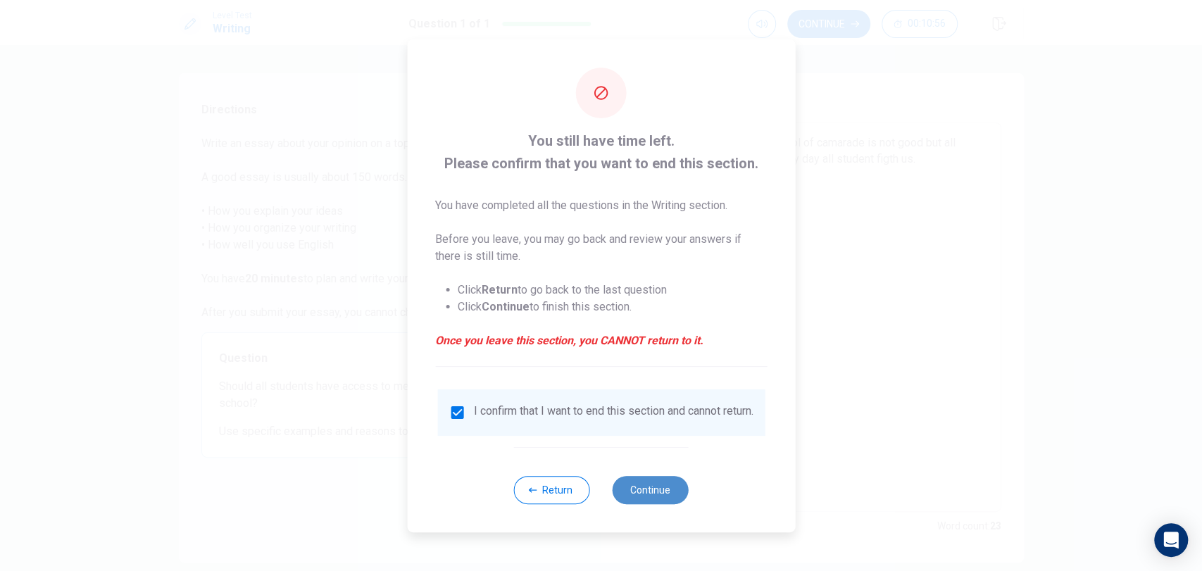
click at [646, 494] on button "Continue" at bounding box center [651, 490] width 76 height 28
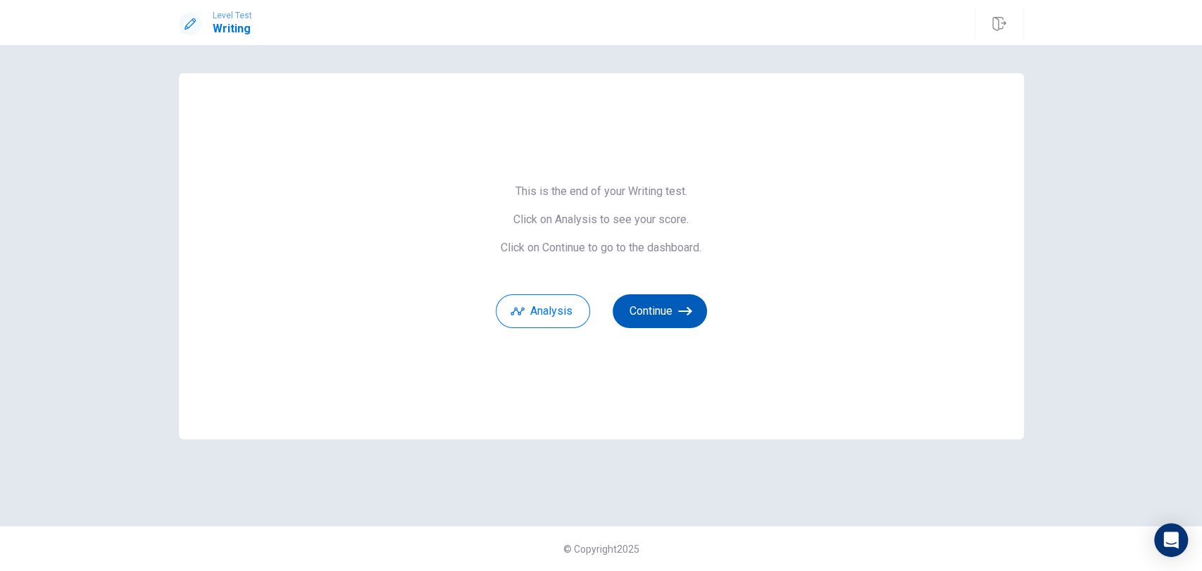
click at [665, 301] on button "Continue" at bounding box center [660, 311] width 94 height 34
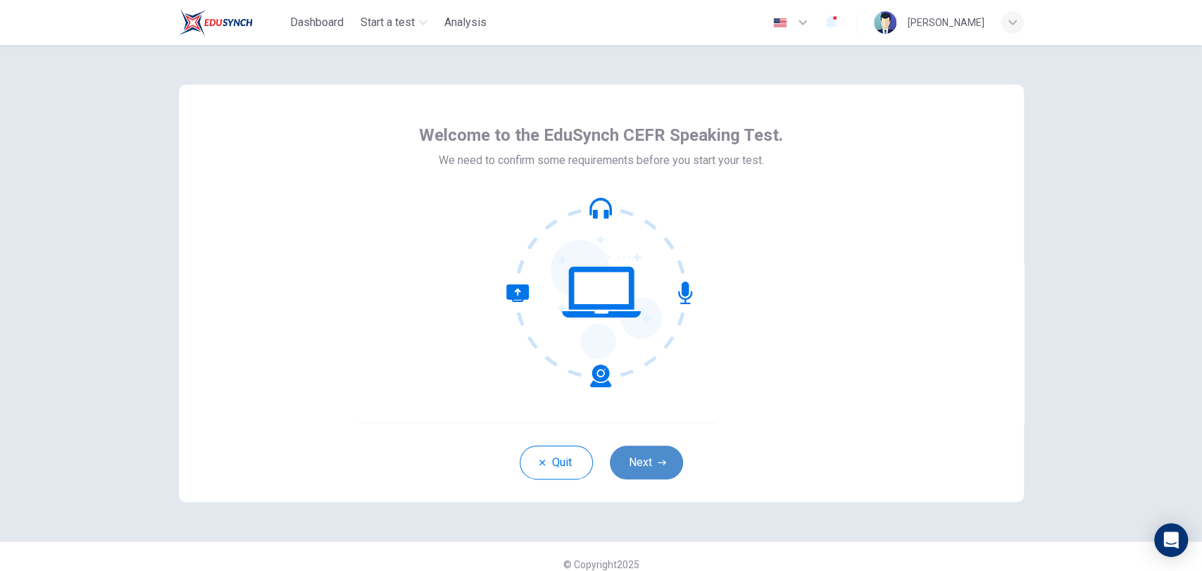
click at [636, 465] on button "Next" at bounding box center [646, 463] width 73 height 34
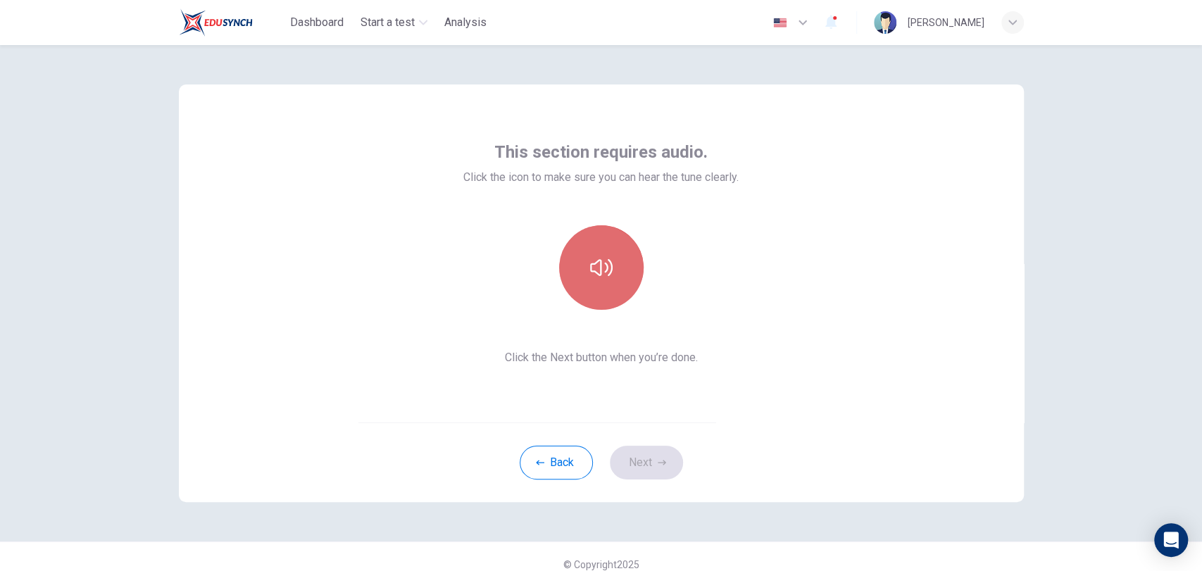
click at [596, 291] on button "button" at bounding box center [601, 267] width 84 height 84
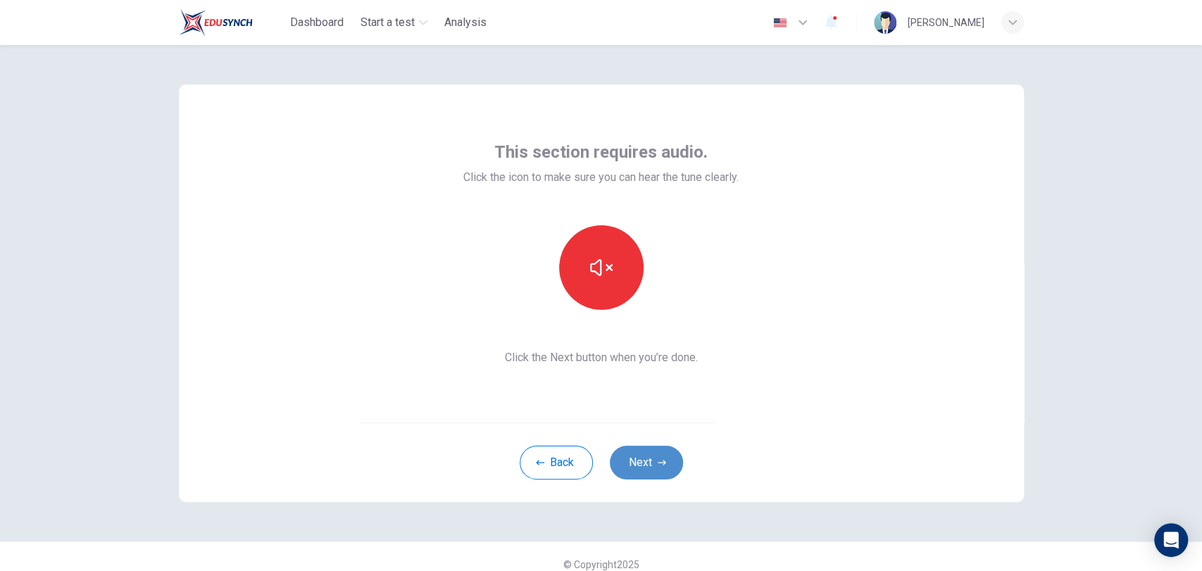
click at [646, 450] on button "Next" at bounding box center [646, 463] width 73 height 34
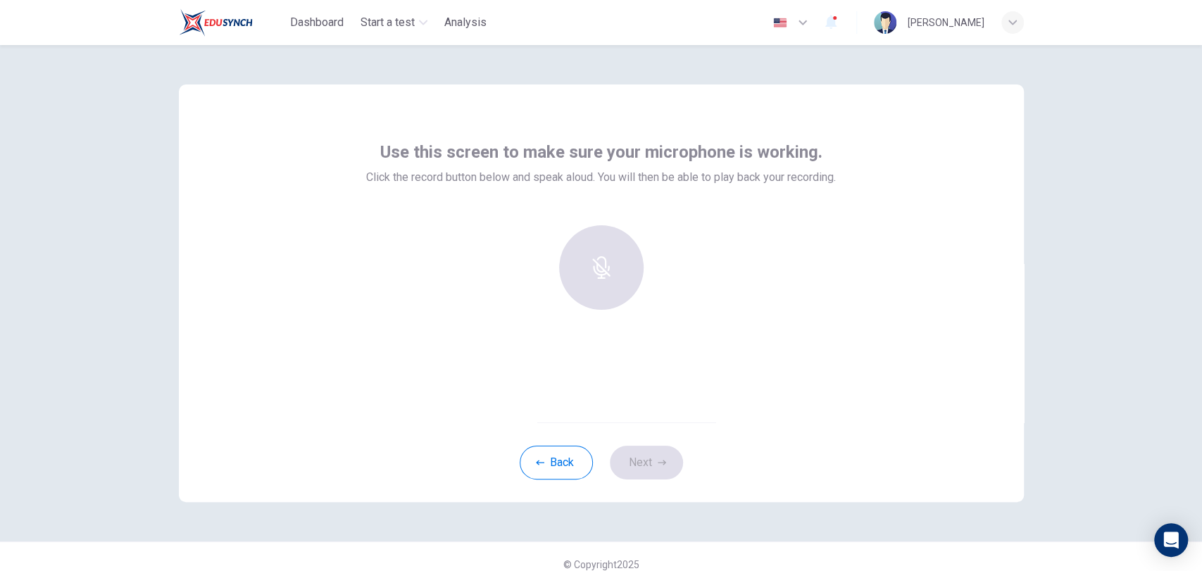
click at [593, 284] on div at bounding box center [601, 267] width 152 height 84
click at [596, 266] on icon "button" at bounding box center [601, 257] width 16 height 23
click at [590, 265] on icon "button" at bounding box center [601, 257] width 23 height 23
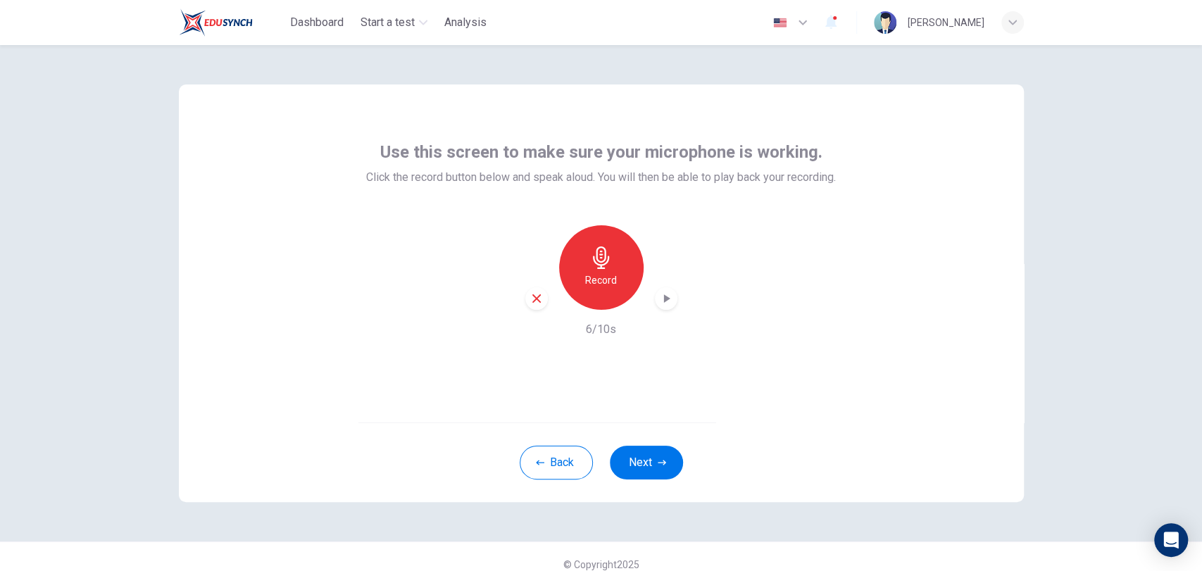
click at [674, 295] on div "Record 6/10s" at bounding box center [601, 281] width 470 height 113
click at [664, 300] on icon "button" at bounding box center [666, 299] width 14 height 14
click at [634, 464] on button "Next" at bounding box center [646, 463] width 73 height 34
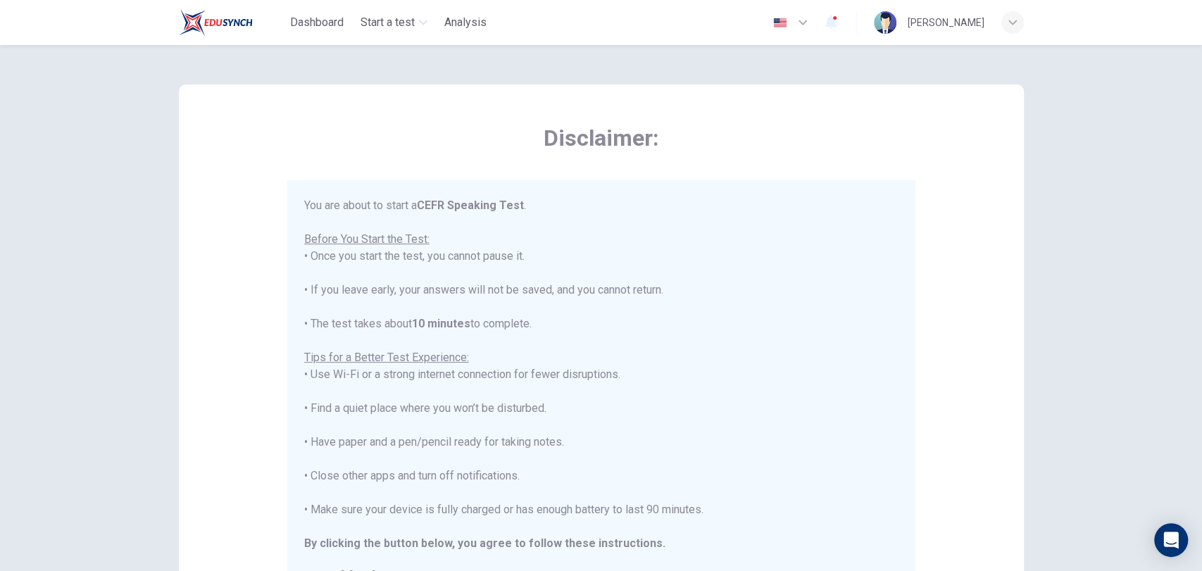
scroll to position [17, 0]
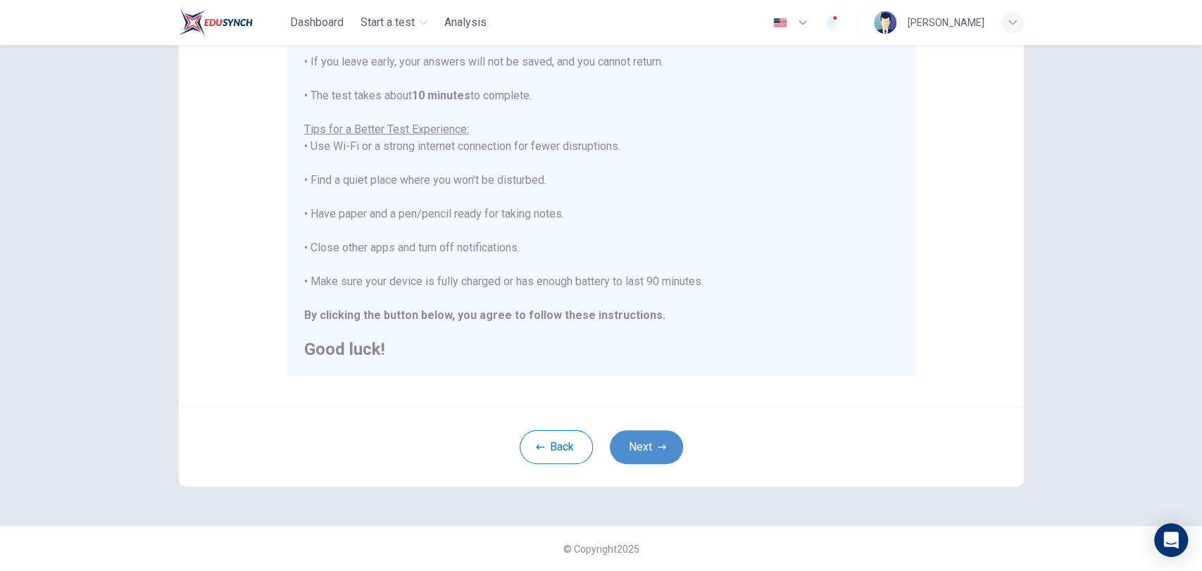
click at [651, 449] on button "Next" at bounding box center [646, 447] width 73 height 34
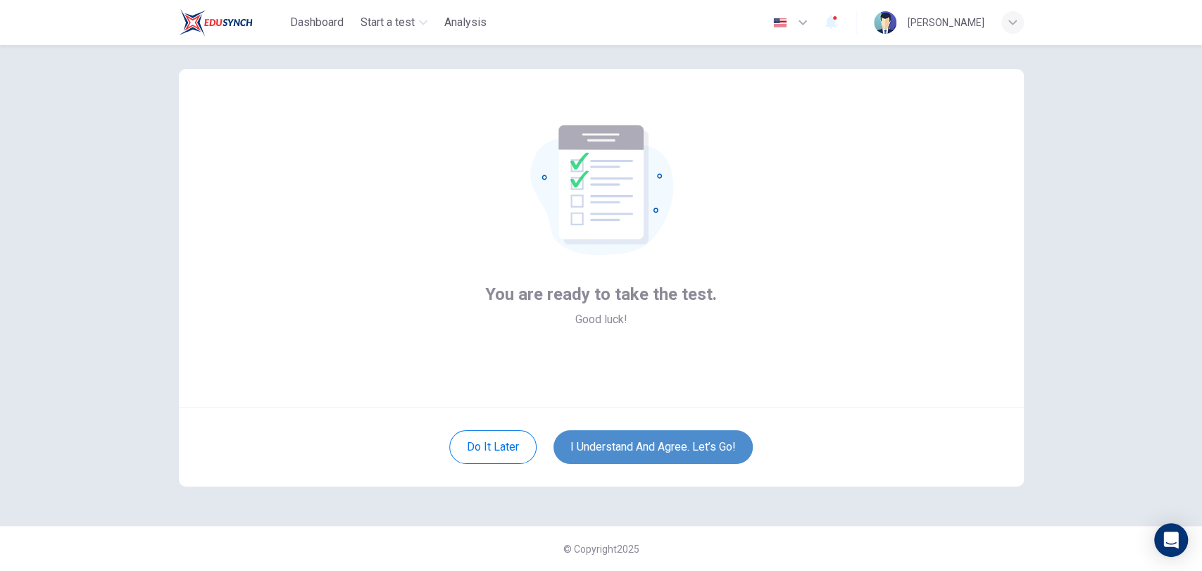
click at [652, 449] on button "I understand and agree. Let’s go!" at bounding box center [652, 447] width 199 height 34
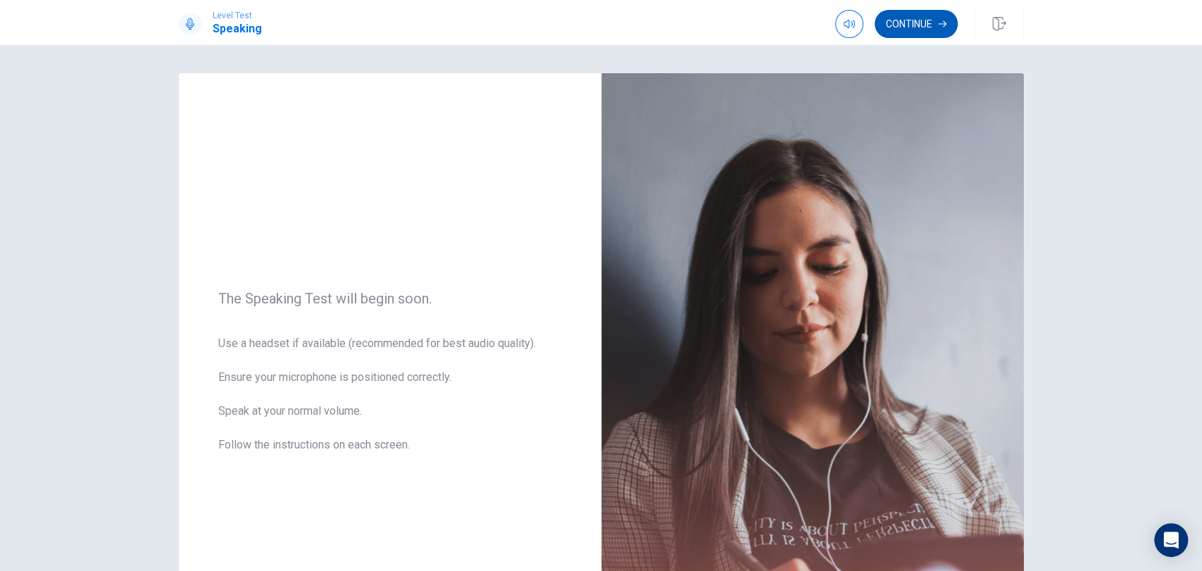
click at [936, 22] on button "Continue" at bounding box center [916, 24] width 83 height 28
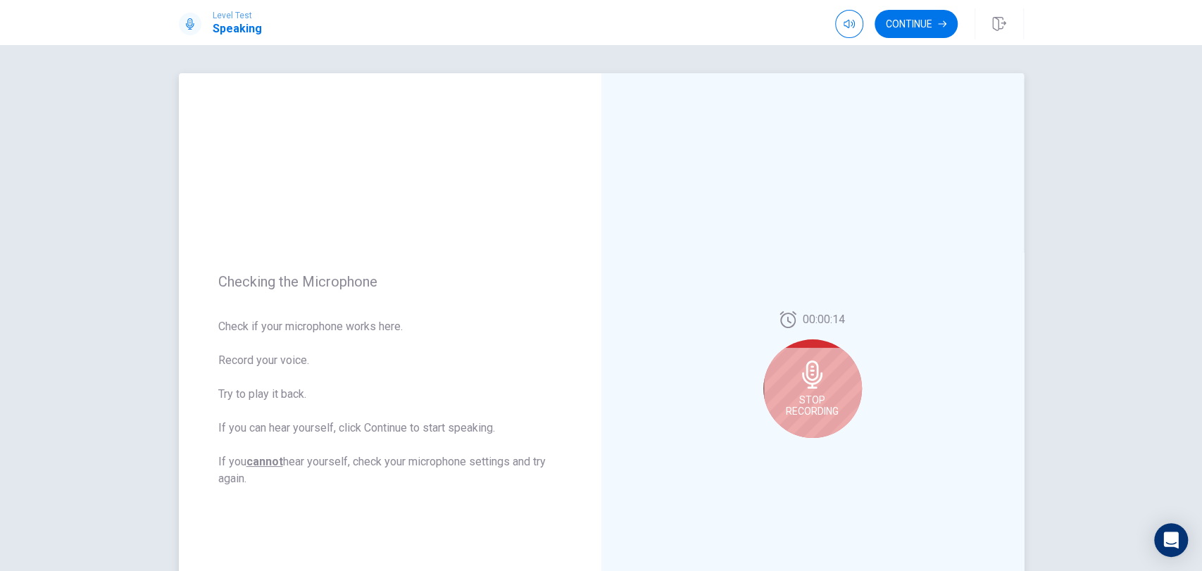
scroll to position [97, 0]
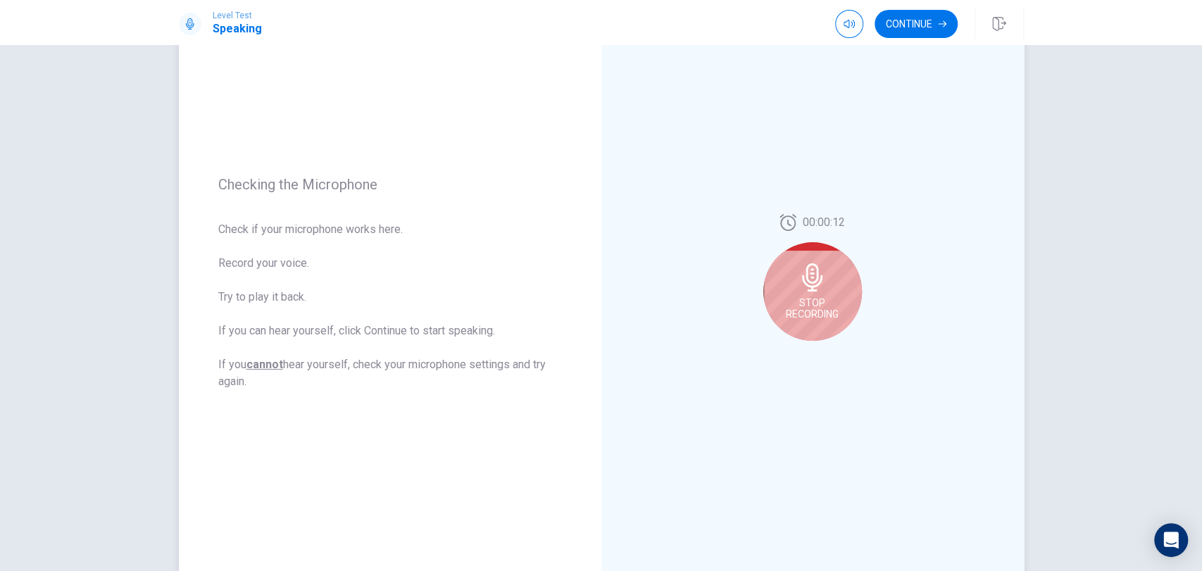
click at [807, 294] on div "Stop Recording" at bounding box center [812, 291] width 99 height 99
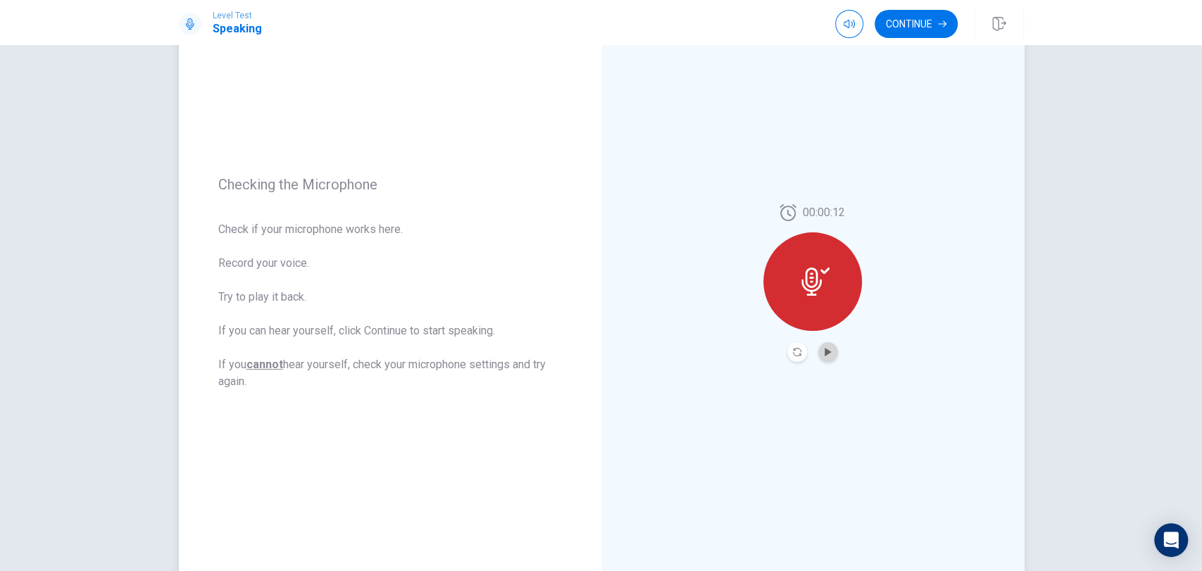
click at [822, 358] on button "Play Audio" at bounding box center [828, 352] width 20 height 20
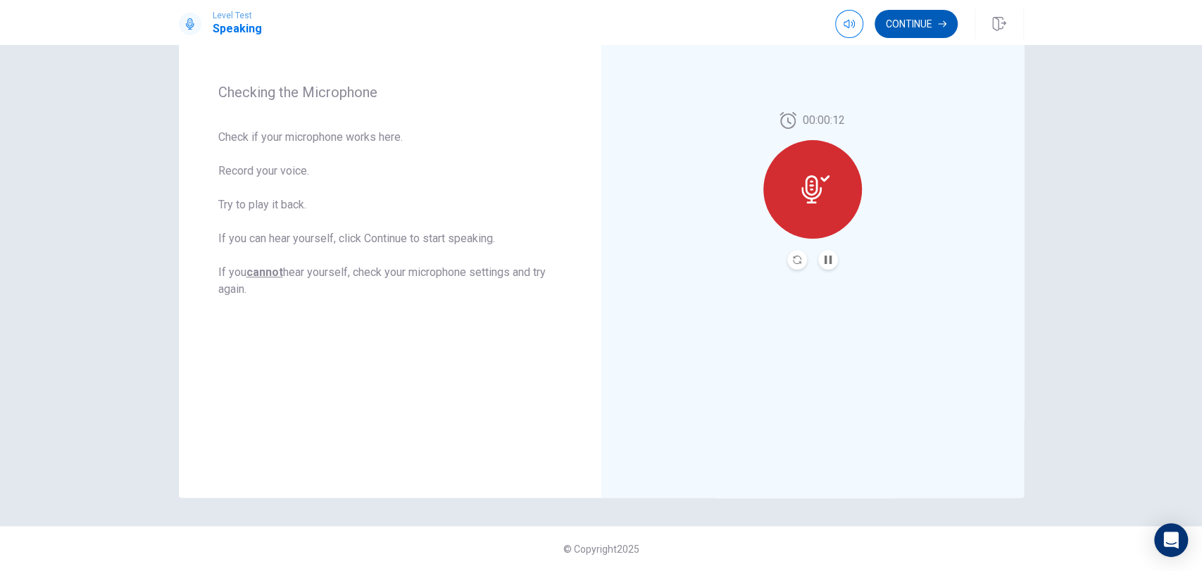
click at [920, 26] on button "Continue" at bounding box center [916, 24] width 83 height 28
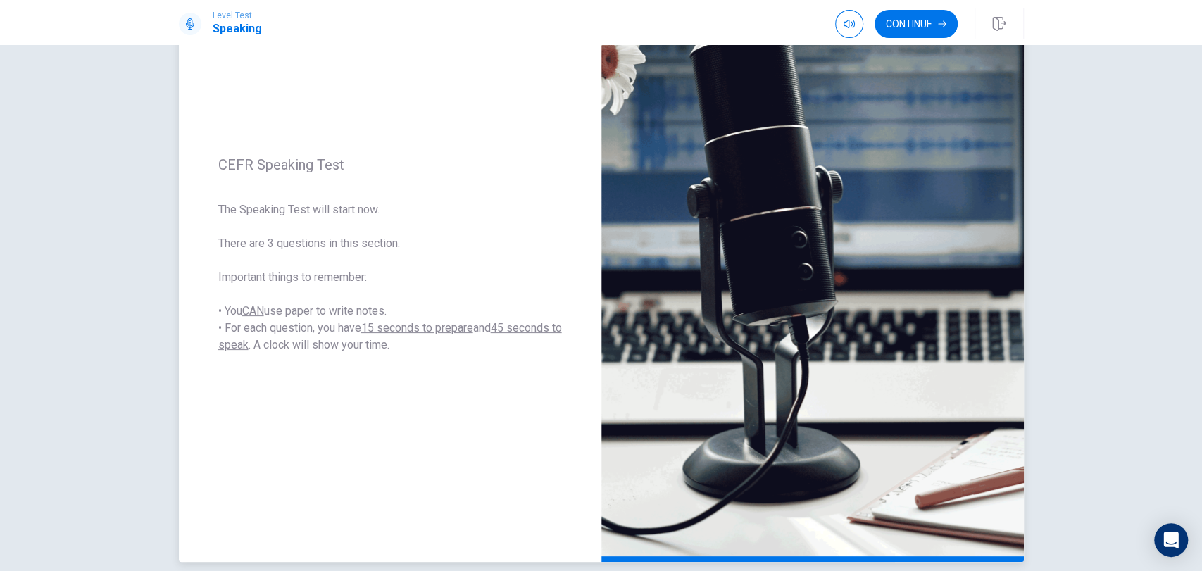
scroll to position [118, 0]
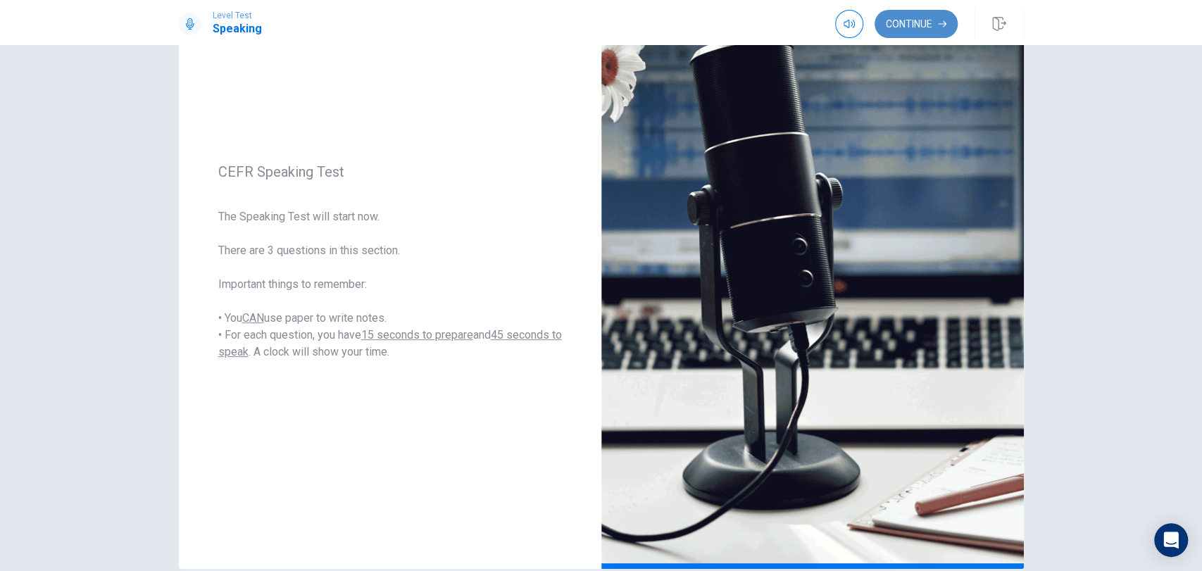
click at [918, 27] on button "Continue" at bounding box center [916, 24] width 83 height 28
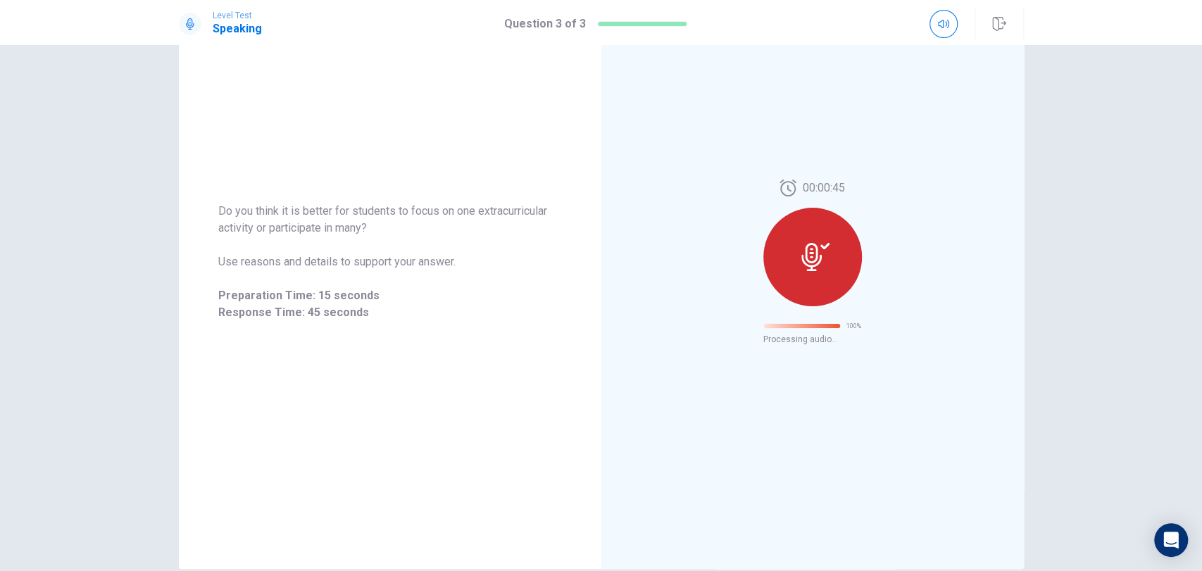
scroll to position [0, 0]
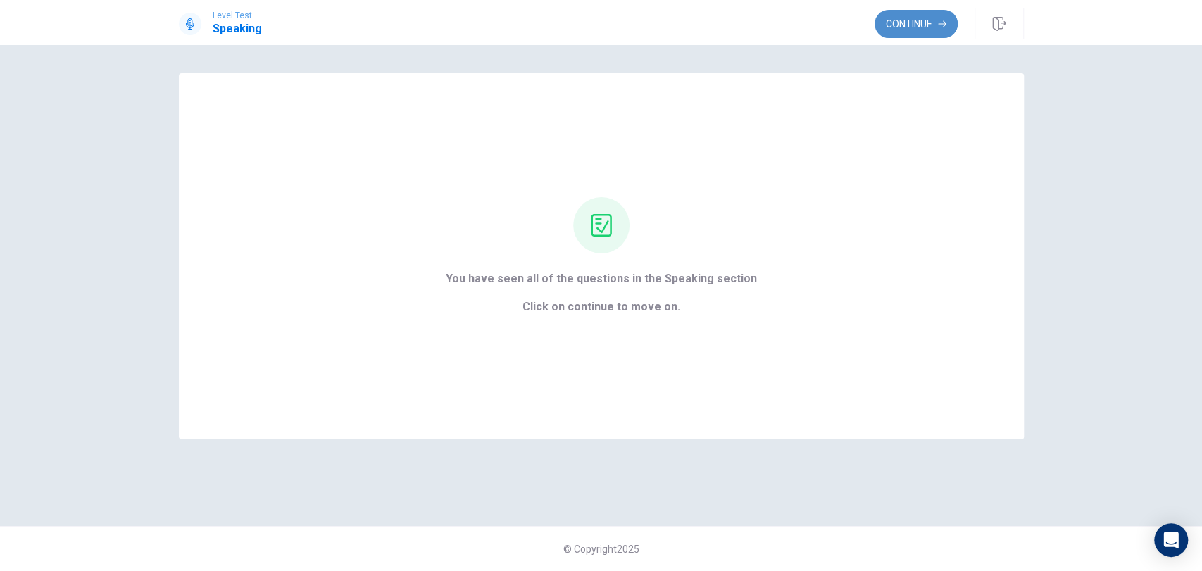
click at [934, 11] on button "Continue" at bounding box center [916, 24] width 83 height 28
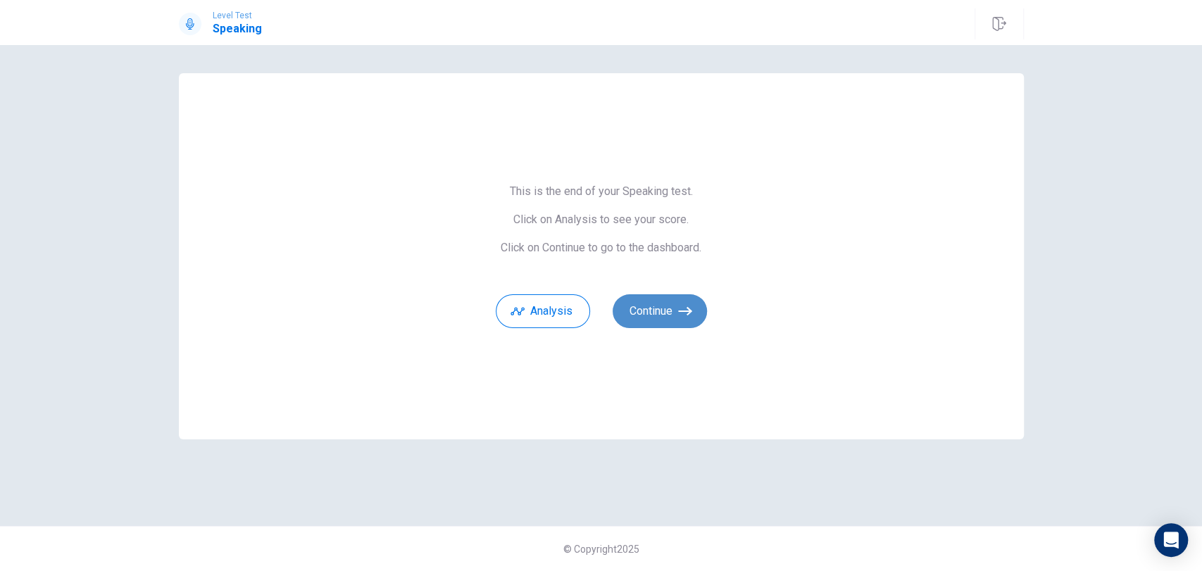
click at [645, 314] on button "Continue" at bounding box center [660, 311] width 94 height 34
